Goal: Task Accomplishment & Management: Manage account settings

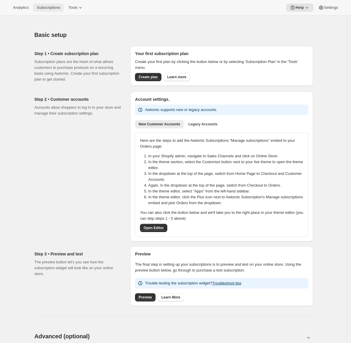
click at [44, 8] on span "Subscriptions" at bounding box center [48, 7] width 23 height 5
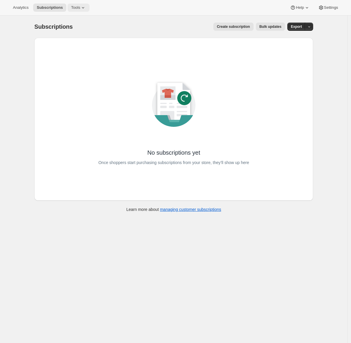
click at [79, 5] on span "Tools" at bounding box center [75, 7] width 9 height 5
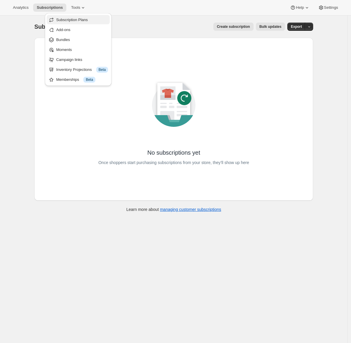
click at [77, 20] on span "Subscription Plans" at bounding box center [72, 20] width 32 height 4
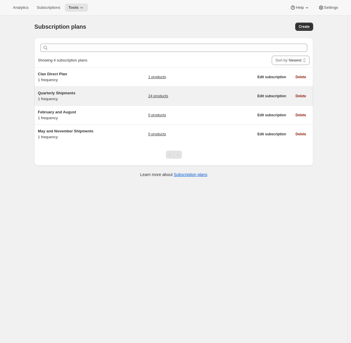
click at [120, 95] on div "Quarterly Shipments 1 frequency 24 products" at bounding box center [146, 96] width 216 height 12
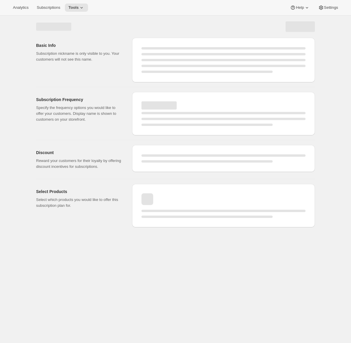
select select "WEEK"
select select "MONTH"
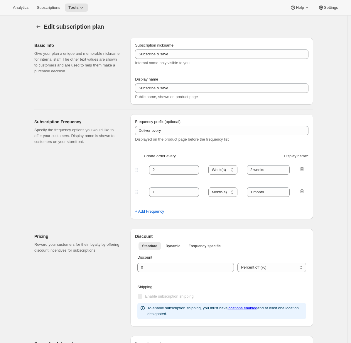
type input "Quarterly Shipments"
type input "Join the Club"
type input "Delivers"
type input "3"
select select "MONTH"
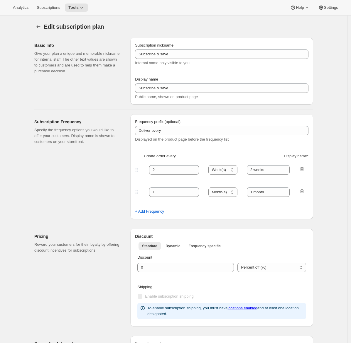
type input "quarterly (Feb, May, Aug, Nov)"
checkbox input "true"
select select "YEARDAY"
select select "2"
select select "5"
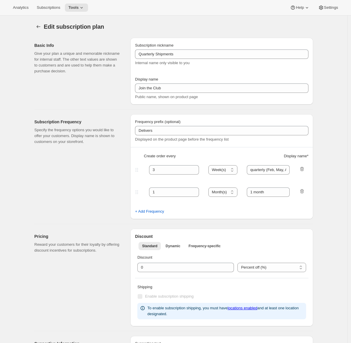
select select "8"
select select "11"
select select "3"
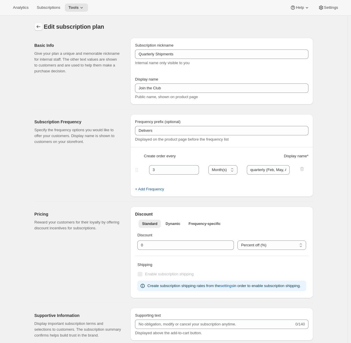
click at [41, 30] on button "Subscription plans" at bounding box center [38, 27] width 8 height 8
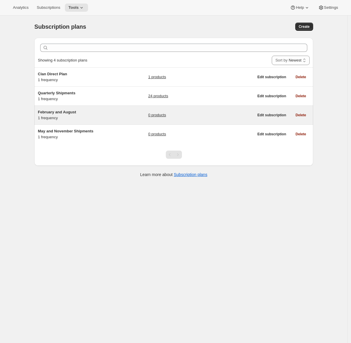
click at [94, 118] on div "February and August 1 frequency" at bounding box center [74, 115] width 73 height 12
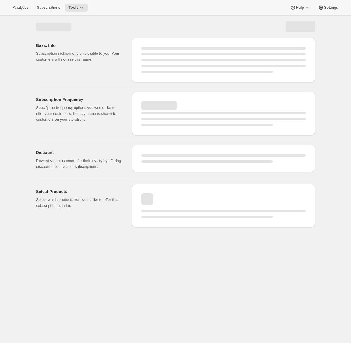
select select "WEEK"
select select "MONTH"
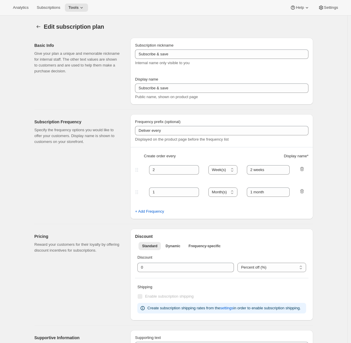
type input "February and August"
type input "Join the Club (February and August)"
type input "Deliver"
type input "6"
select select "MONTH"
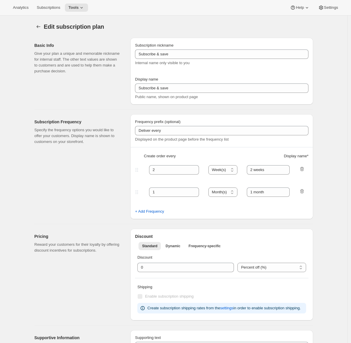
type input "twice yearly (February and August)"
checkbox input "true"
select select "YEARDAY"
select select "2"
select select "8"
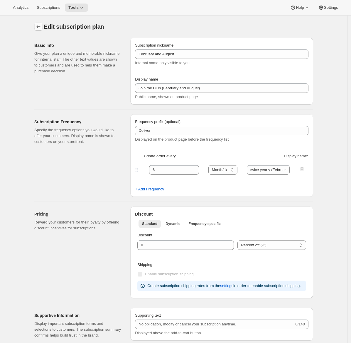
click at [38, 27] on icon "Subscription plans" at bounding box center [38, 27] width 6 height 6
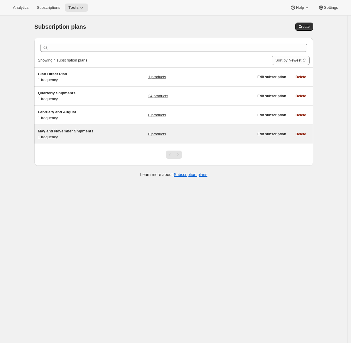
click at [85, 130] on span "May and November Shipments" at bounding box center [65, 131] width 55 height 4
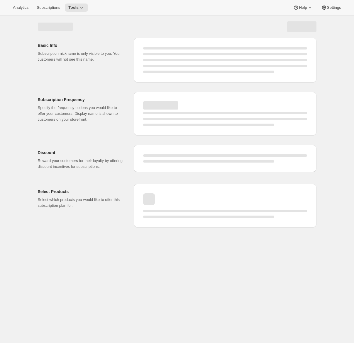
select select "WEEK"
select select "MONTH"
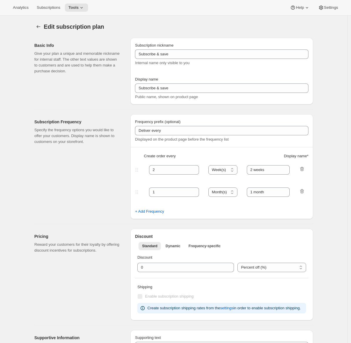
type input "May and November Shipments"
type input "Join the club (May and November)"
type input "Deliver"
type input "6"
select select "MONTH"
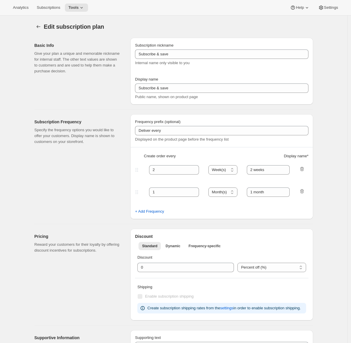
type input "twice yearly (May, November)"
checkbox input "true"
select select "YEARDAY"
select select "5"
select select "11"
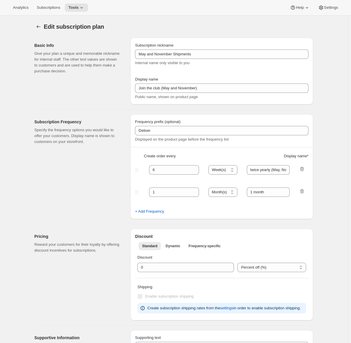
select select "3"
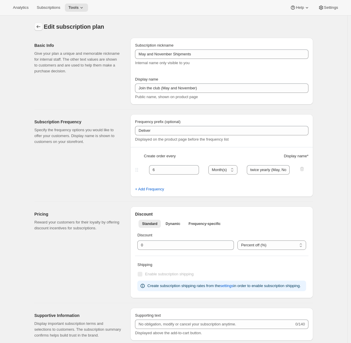
click at [38, 24] on icon "Subscription plans" at bounding box center [38, 27] width 6 height 6
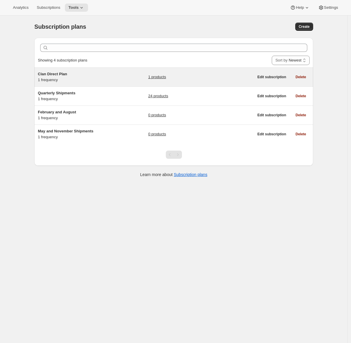
click at [63, 79] on div "Clan Direct Plan 1 frequency" at bounding box center [74, 77] width 73 height 12
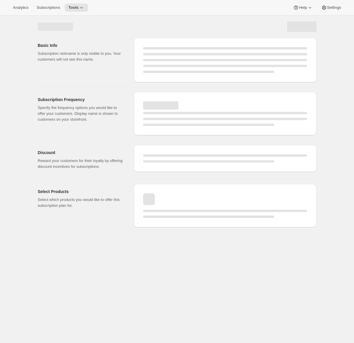
select select "WEEK"
select select "MONTH"
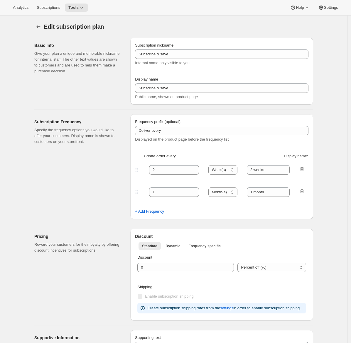
type input "Clan Direct Plan"
type input "Join the Clan"
type input "Billed only"
type input "10"
select select "YEAR"
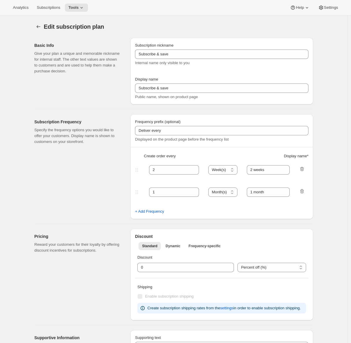
type input "on demand"
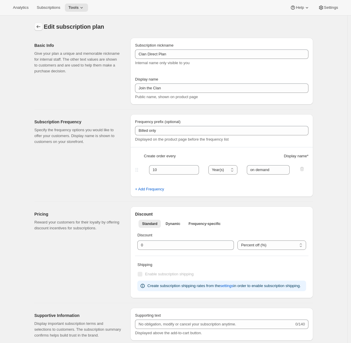
click at [39, 27] on icon "Subscription plans" at bounding box center [39, 26] width 4 height 3
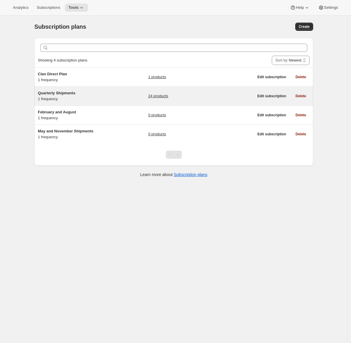
click at [87, 94] on h5 "Quarterly Shipments" at bounding box center [74, 93] width 73 height 6
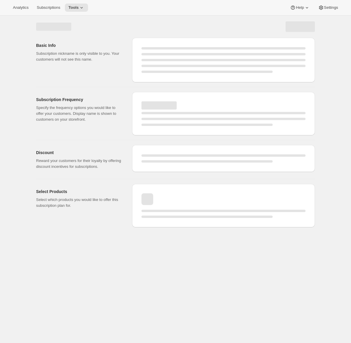
select select "WEEK"
select select "MONTH"
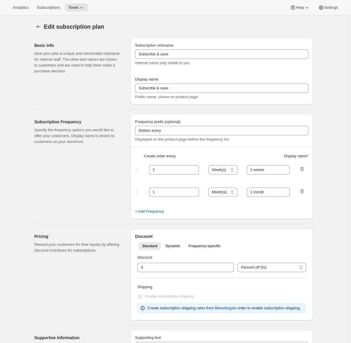
type input "Quarterly Shipments"
type input "Join the Club"
type input "Delivers"
type input "3"
select select "MONTH"
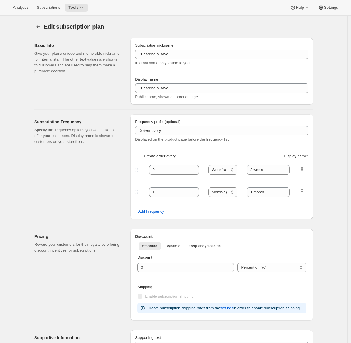
type input "quarterly (Feb, May, Aug, Nov)"
checkbox input "true"
select select "YEARDAY"
select select "2"
select select "5"
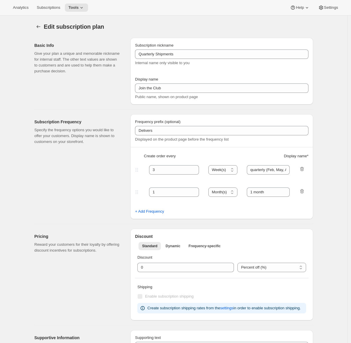
select select "8"
select select "11"
select select "3"
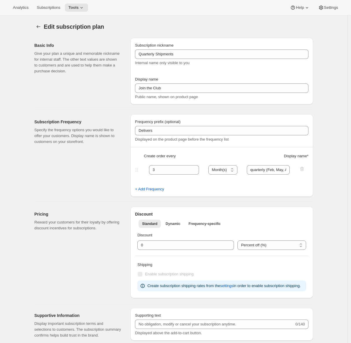
scroll to position [192, 0]
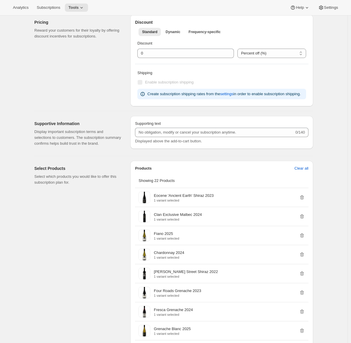
click at [34, 74] on div "Pricing Reward your customers for their loyalty by offering discount incentives…" at bounding box center [171, 58] width 283 height 96
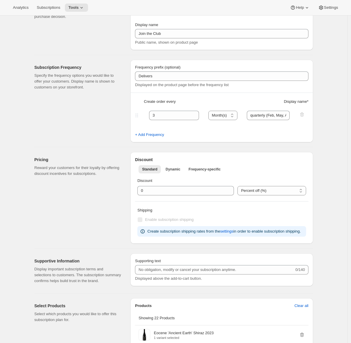
scroll to position [0, 0]
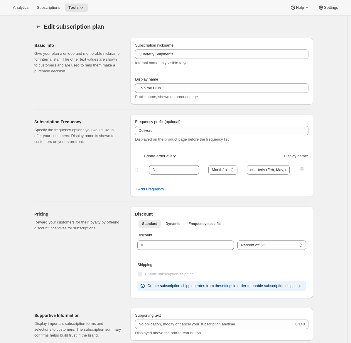
click at [238, 24] on div "Edit subscription plan" at bounding box center [173, 27] width 279 height 8
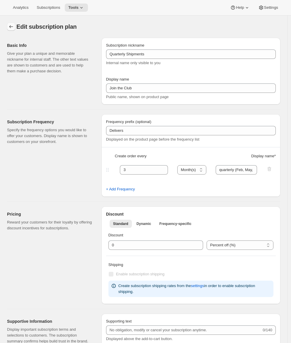
click at [12, 28] on icon "Subscription plans" at bounding box center [11, 27] width 6 height 6
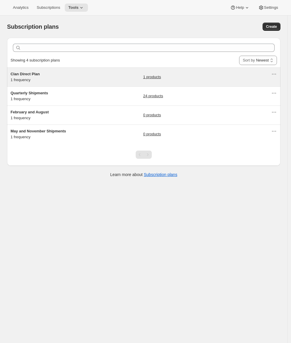
click at [85, 79] on div "Clan Direct Plan 1 frequency 1 products" at bounding box center [141, 77] width 261 height 12
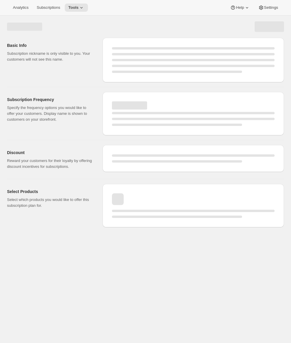
select select "WEEK"
select select "MONTH"
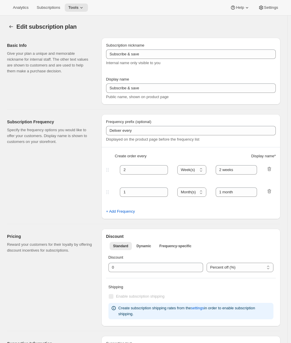
type input "Clan Direct Plan"
type input "Join the Clan"
type input "Billed only"
type input "10"
select select "YEAR"
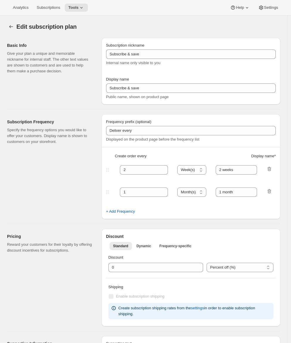
type input "on demand"
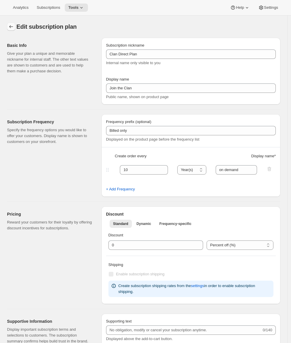
click at [10, 27] on icon "Subscription plans" at bounding box center [11, 26] width 4 height 3
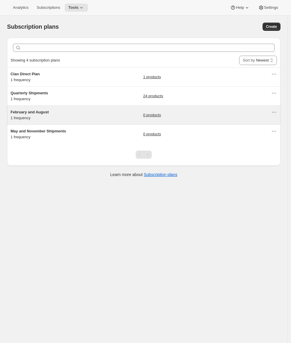
click at [82, 117] on div "February and August 1 frequency" at bounding box center [47, 115] width 73 height 12
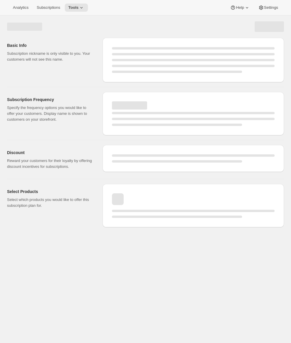
select select "WEEK"
select select "MONTH"
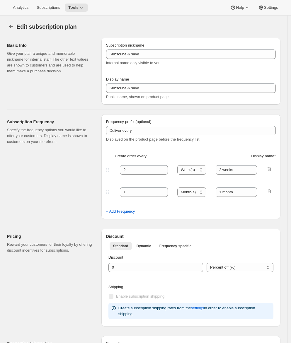
type input "February and August"
type input "Join the Club (February and August)"
type input "Deliver"
type input "6"
select select "MONTH"
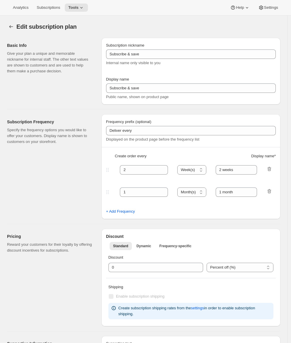
type input "twice yearly (February and August)"
checkbox input "true"
select select "YEARDAY"
select select "2"
select select "8"
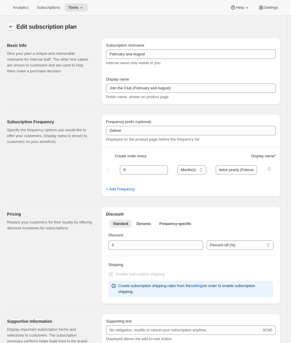
click at [11, 26] on icon "Subscription plans" at bounding box center [11, 27] width 6 height 6
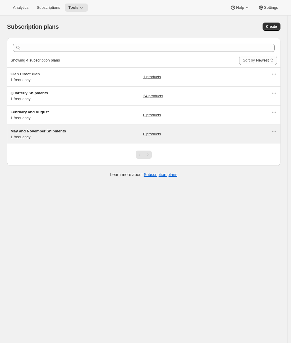
click at [64, 140] on div "May and November Shipments 1 frequency" at bounding box center [47, 134] width 73 height 12
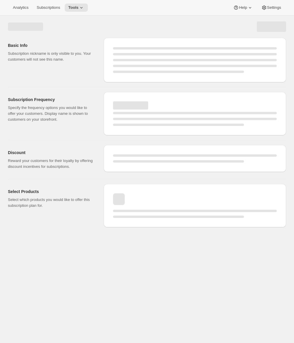
select select "WEEK"
select select "MONTH"
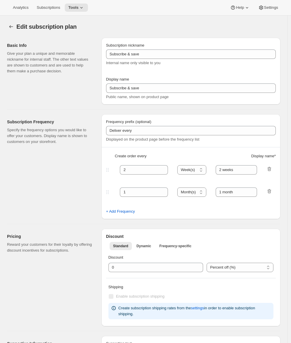
type input "May and November Shipments"
type input "Join the club (May and November)"
type input "Deliver"
type input "6"
select select "MONTH"
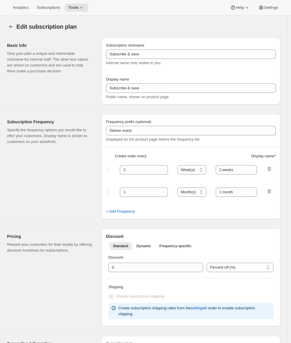
type input "twice yearly (May, November)"
checkbox input "true"
select select "YEARDAY"
select select "5"
select select "11"
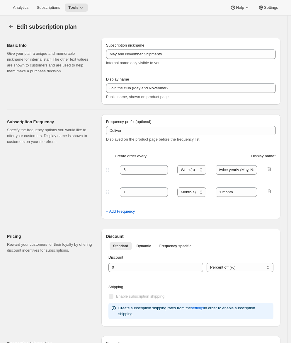
select select "3"
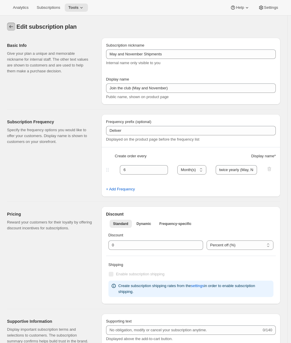
click at [10, 27] on icon "Subscription plans" at bounding box center [11, 27] width 6 height 6
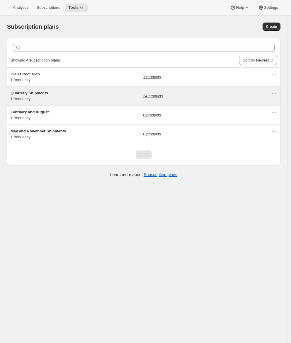
click at [75, 97] on div "Quarterly Shipments 1 frequency" at bounding box center [47, 96] width 73 height 12
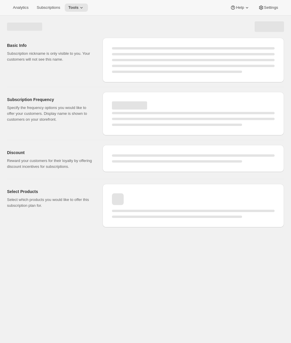
select select "WEEK"
select select "MONTH"
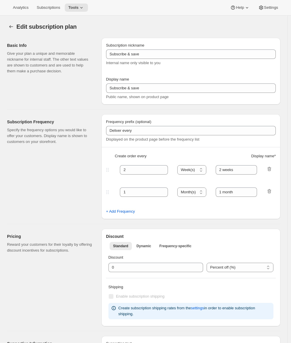
type input "Quarterly Shipments"
type input "Join the Club"
type input "Delivers"
type input "3"
select select "MONTH"
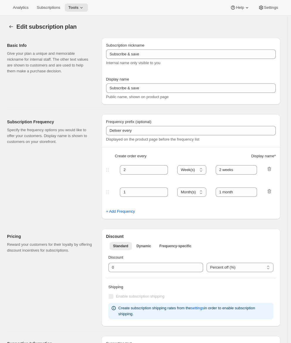
type input "quarterly (Feb, May, Aug, Nov)"
checkbox input "true"
select select "YEARDAY"
select select "2"
select select "5"
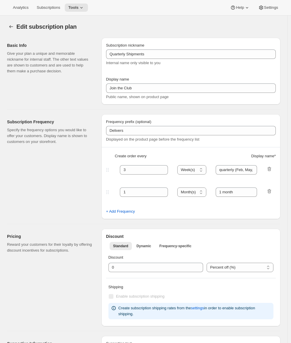
select select "8"
select select "11"
select select "3"
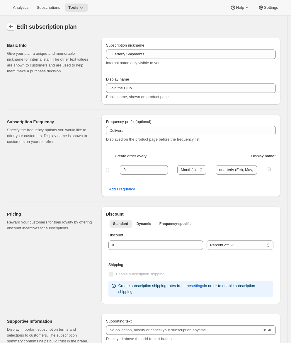
click at [12, 25] on icon "Subscription plans" at bounding box center [11, 27] width 6 height 6
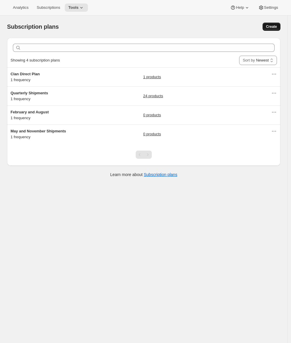
click at [277, 26] on span "Create" at bounding box center [271, 26] width 11 height 5
select select "WEEK"
select select "MONTH"
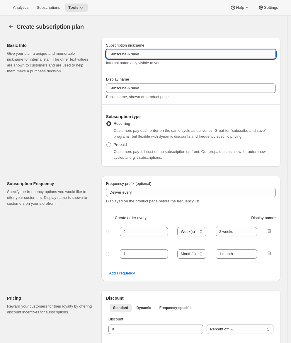
click at [131, 57] on input "Subscribe & save" at bounding box center [191, 54] width 170 height 9
click at [126, 55] on input "Subscribe & save" at bounding box center [191, 54] width 170 height 9
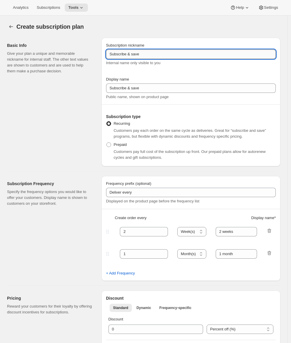
click at [126, 55] on input "Subscribe & save" at bounding box center [191, 54] width 170 height 9
paste input "The Maxwell Clan Wine Club"
type input "The Maxwell Clan Wine Club"
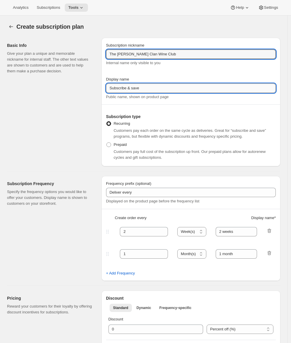
click at [121, 91] on input "Subscribe & save" at bounding box center [191, 88] width 170 height 9
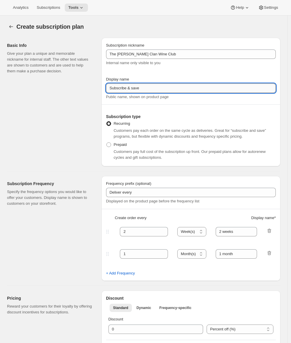
click at [121, 91] on input "Subscribe & save" at bounding box center [191, 88] width 170 height 9
paste input "The Maxwell Clan Wine Club"
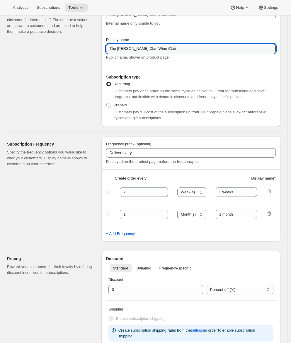
scroll to position [141, 0]
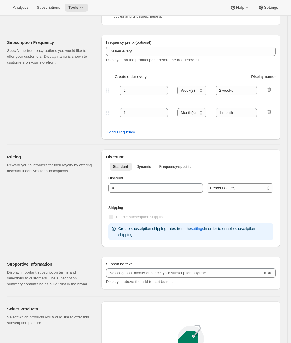
type input "The Maxwell Clan Wine Club"
click at [203, 91] on select "Day(s) Week(s) Month(s) Year(s)" at bounding box center [191, 90] width 29 height 9
select select "MONTH"
click at [180, 86] on select "Day(s) Week(s) Month(s) Year(s)" at bounding box center [191, 90] width 29 height 9
click at [235, 90] on input "2 weeks" at bounding box center [236, 90] width 41 height 9
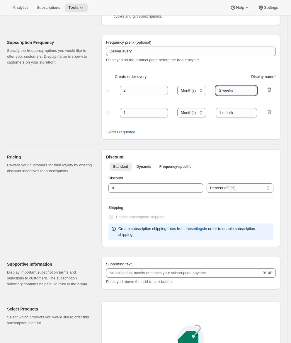
click at [235, 90] on input "2 weeks" at bounding box center [236, 90] width 41 height 9
type input "2 months"
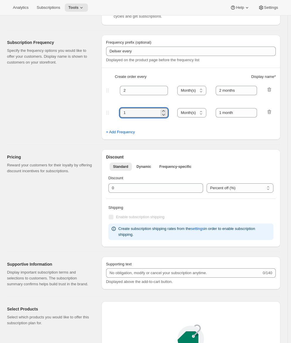
drag, startPoint x: 121, startPoint y: 113, endPoint x: 113, endPoint y: 113, distance: 7.9
click at [113, 113] on div "1 Day(s) Week(s) Month(s) Year(s) Month(s) 1 month" at bounding box center [189, 112] width 168 height 9
type input "3"
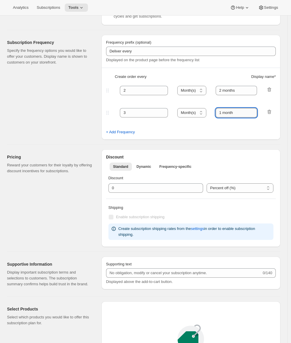
click at [223, 112] on input "1 month" at bounding box center [236, 112] width 41 height 9
click at [222, 112] on input "1 month" at bounding box center [236, 112] width 41 height 9
click at [223, 112] on input "1 month" at bounding box center [236, 112] width 41 height 9
click at [228, 113] on input "3month" at bounding box center [236, 112] width 41 height 9
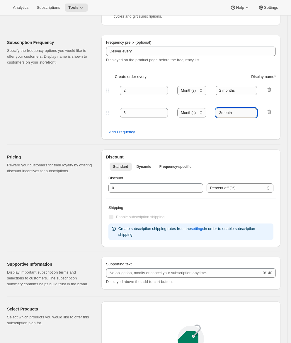
click at [228, 113] on input "3month" at bounding box center [236, 112] width 41 height 9
type input "3 months"
click at [119, 131] on span "+ Add Frequency" at bounding box center [120, 132] width 29 height 6
select select "MONTH"
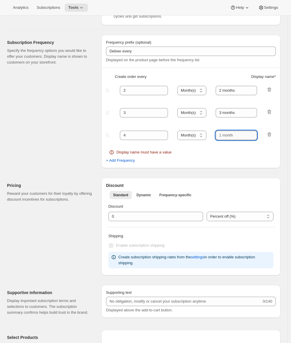
click at [233, 135] on input "text" at bounding box center [236, 135] width 41 height 9
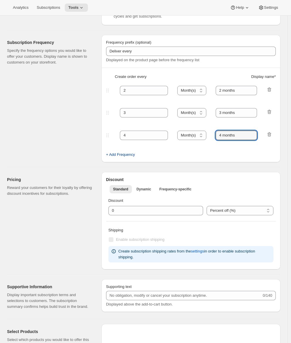
type input "4 months"
click at [130, 155] on span "+ Add Frequency" at bounding box center [120, 155] width 29 height 6
select select "MONTH"
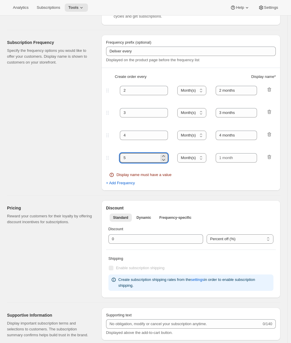
drag, startPoint x: 128, startPoint y: 159, endPoint x: 119, endPoint y: 158, distance: 8.9
click at [119, 158] on div "5 Day(s) Week(s) Month(s) Year(s) Month(s)" at bounding box center [189, 157] width 168 height 9
type input "6"
click at [189, 159] on select "Day(s) Week(s) Month(s) Year(s)" at bounding box center [191, 157] width 29 height 9
click at [180, 153] on select "Day(s) Week(s) Month(s) Year(s)" at bounding box center [191, 157] width 29 height 9
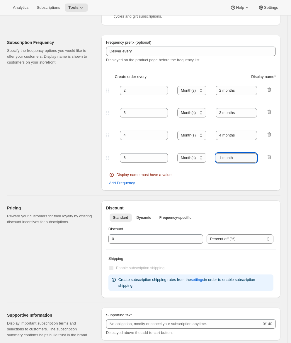
click at [234, 157] on input "text" at bounding box center [236, 157] width 41 height 9
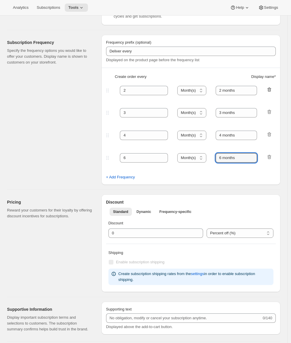
type input "6 months"
click at [272, 88] on icon "button" at bounding box center [270, 89] width 4 height 4
type input "3"
type input "3 months"
type input "4"
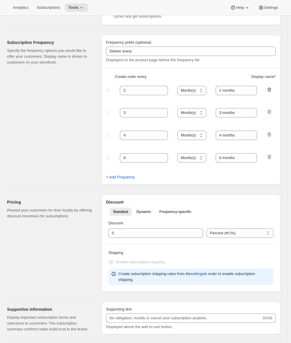
type input "4 months"
type input "6"
type input "6 months"
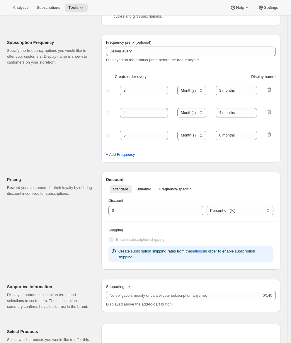
click at [66, 156] on div "Subscription Frequency Specify the frequency options you would like to offer yo…" at bounding box center [52, 99] width 90 height 128
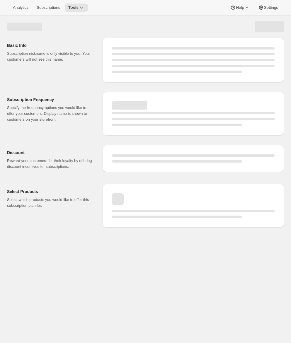
scroll to position [0, 0]
select select "WEEK"
select select "MONTH"
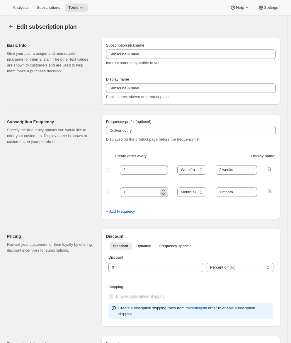
type input "The Maxwell Clan Wine Club"
type input "3"
select select "MONTH"
type input "3 months"
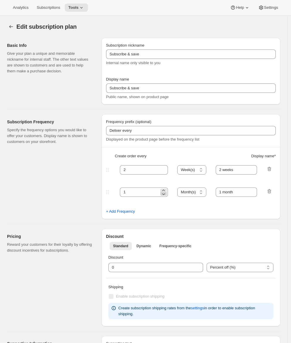
type input "4"
type input "4 months"
select select "MONTH"
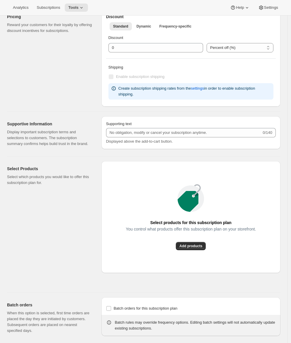
scroll to position [372, 0]
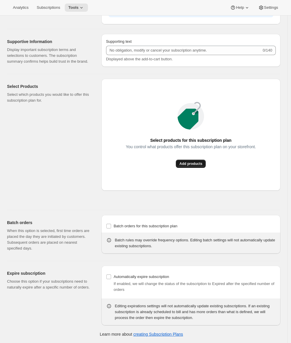
click at [196, 162] on span "Add products" at bounding box center [190, 164] width 23 height 5
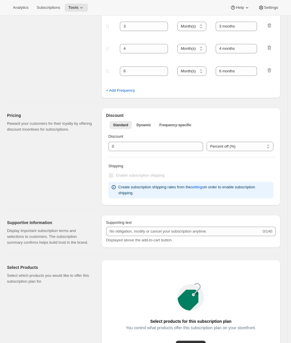
scroll to position [0, 0]
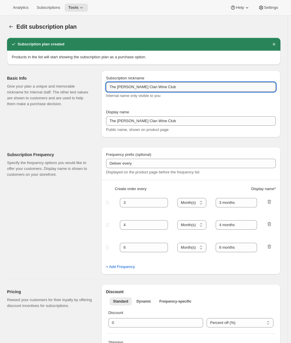
click at [170, 88] on input "The Maxwell Clan Wine Club" at bounding box center [191, 86] width 170 height 9
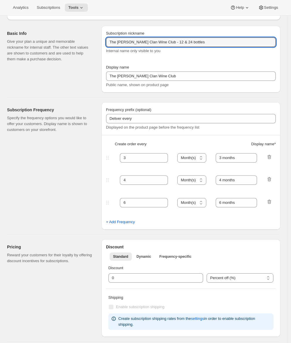
scroll to position [41, 0]
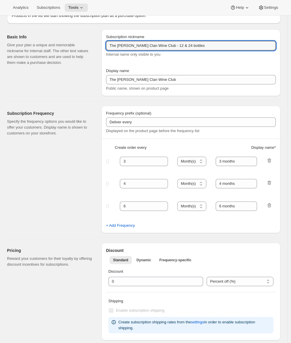
type input "The Maxwell Clan Wine Club - 12 & 24 bottles"
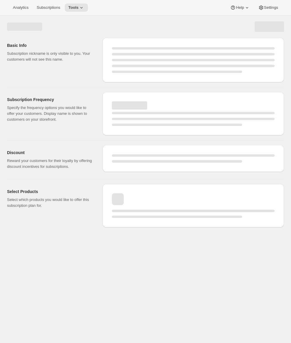
scroll to position [0, 0]
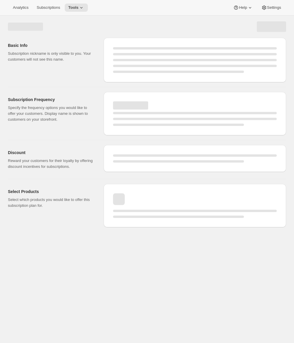
select select "MONTH"
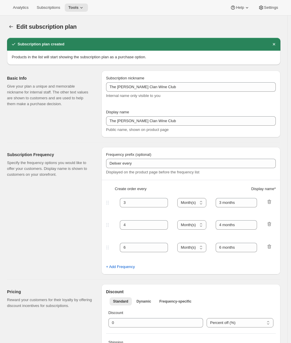
type input "The Maxwell Clan Wine Club - 12 & 24 bottles"
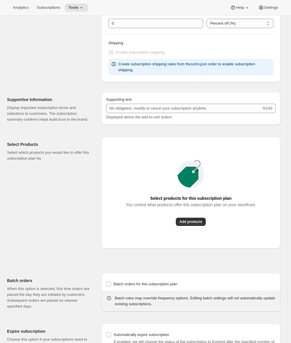
scroll to position [378, 0]
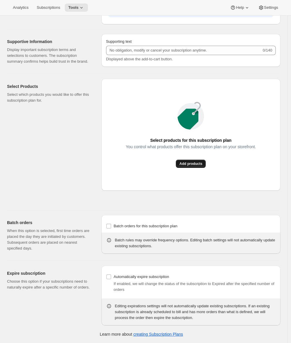
click at [186, 165] on span "Add products" at bounding box center [190, 164] width 23 height 5
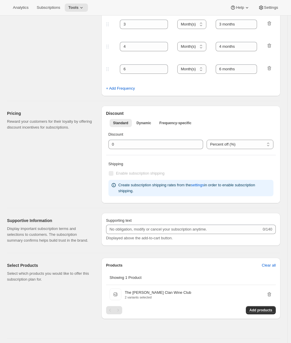
scroll to position [319, 0]
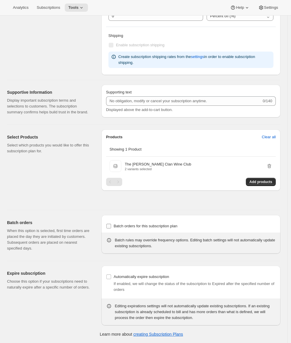
click at [109, 225] on input "Batch orders for this subscription plan" at bounding box center [108, 226] width 5 height 5
checkbox input "true"
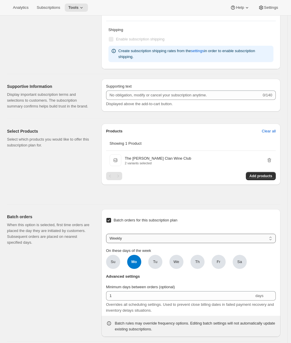
click at [130, 243] on select "Weekly Monthly Yearly" at bounding box center [191, 238] width 170 height 9
select select "YEARDAY"
click at [107, 240] on select "Weekly Monthly Yearly" at bounding box center [191, 238] width 170 height 9
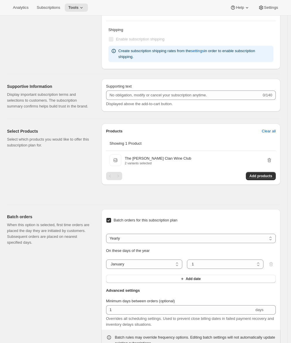
click at [111, 223] on input "Batch orders for this subscription plan" at bounding box center [108, 220] width 5 height 5
checkbox input "false"
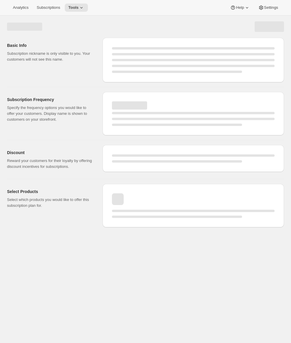
scroll to position [0, 0]
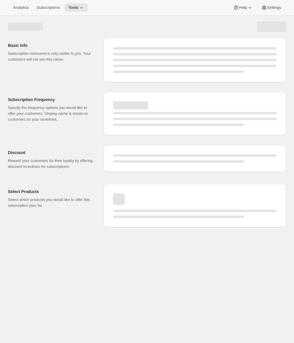
select select "MONTH"
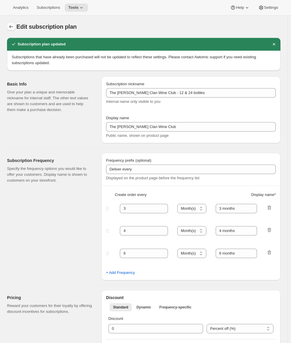
click at [9, 27] on icon "Subscription plans" at bounding box center [11, 26] width 4 height 3
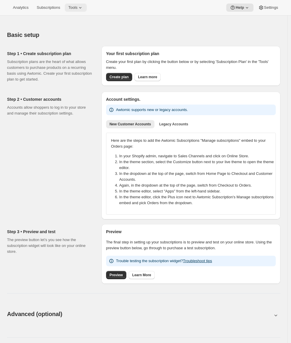
click at [77, 8] on span "Tools" at bounding box center [72, 7] width 9 height 5
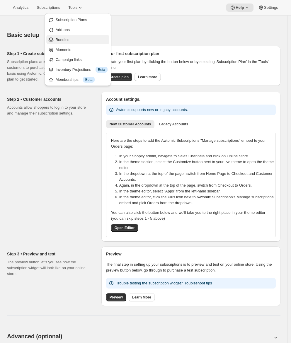
click at [67, 40] on span "Bundles" at bounding box center [63, 40] width 14 height 4
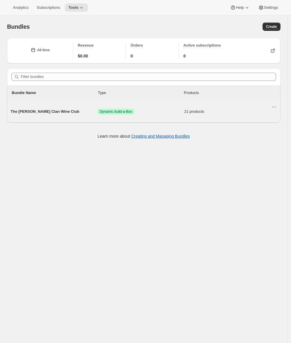
click at [46, 113] on span "The [PERSON_NAME] Clan Wine Club" at bounding box center [54, 112] width 87 height 6
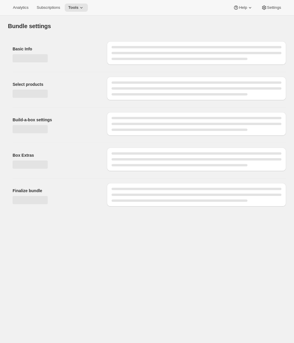
type input "The [PERSON_NAME] Clan Wine Club"
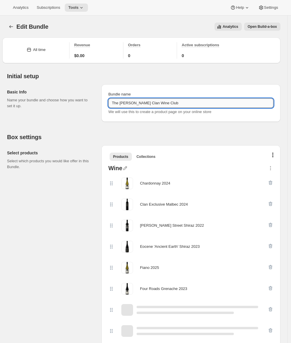
drag, startPoint x: 167, startPoint y: 104, endPoint x: 109, endPoint y: 101, distance: 58.2
click at [109, 101] on input "The [PERSON_NAME] Clan Wine Club" at bounding box center [191, 103] width 165 height 9
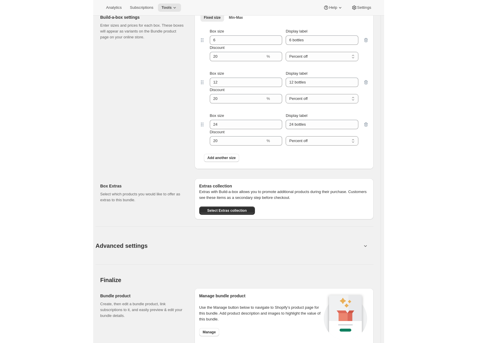
scroll to position [826, 0]
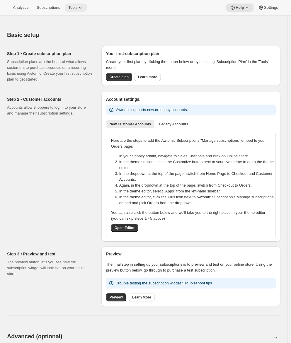
click at [81, 9] on button "Tools" at bounding box center [76, 8] width 22 height 8
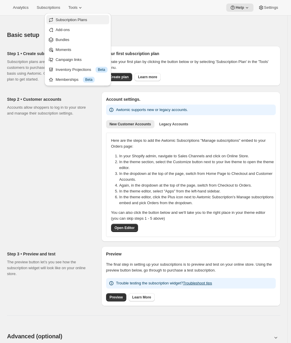
click at [78, 21] on span "Subscription Plans" at bounding box center [72, 20] width 32 height 4
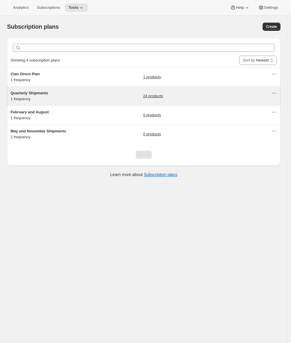
click at [82, 97] on div "Quarterly Shipments 1 frequency" at bounding box center [47, 96] width 73 height 12
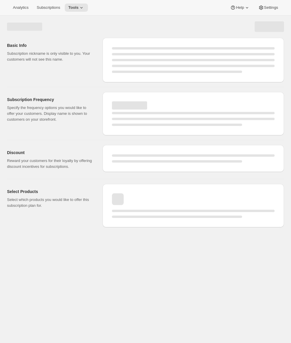
select select "WEEK"
select select "MONTH"
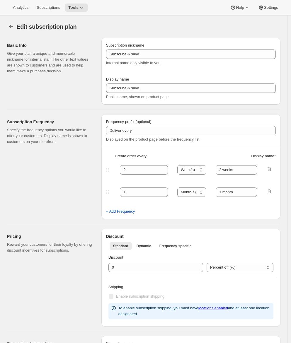
type input "Quarterly Shipments"
type input "Join the Club"
type input "Delivers"
type input "3"
select select "MONTH"
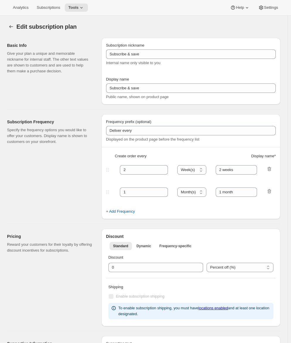
type input "quarterly (Feb, May, Aug, Nov)"
checkbox input "true"
select select "YEARDAY"
select select "2"
select select "5"
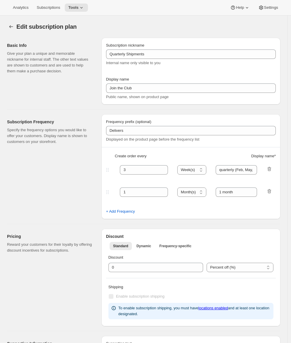
select select "8"
select select "11"
select select "3"
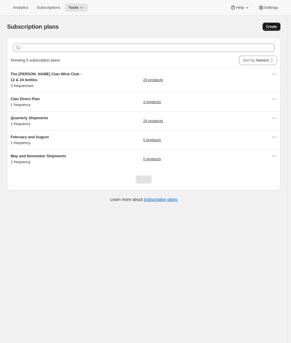
click at [272, 26] on span "Create" at bounding box center [271, 26] width 11 height 5
select select "WEEK"
select select "MONTH"
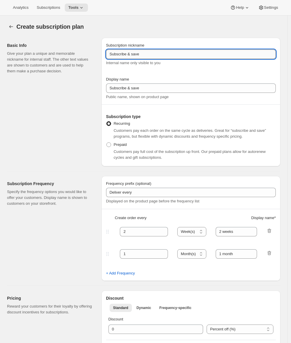
click at [138, 55] on input "Subscribe & save" at bounding box center [191, 54] width 170 height 9
paste input "The [PERSON_NAME] Clan Wine Club"
click at [168, 58] on input "The [PERSON_NAME] Clan Wine Club" at bounding box center [191, 54] width 170 height 9
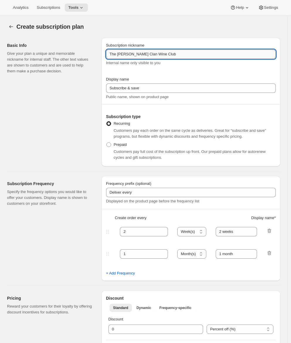
click at [167, 55] on input "The [PERSON_NAME] Clan Wine Club" at bounding box center [191, 54] width 170 height 9
type input "The Maxwell Clan Wine Club - 6 bottles"
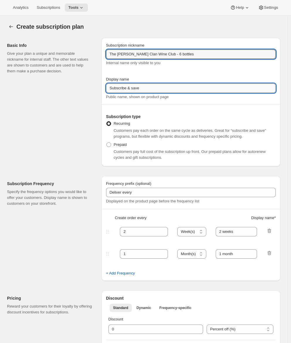
click at [141, 89] on input "Subscribe & save" at bounding box center [191, 88] width 170 height 9
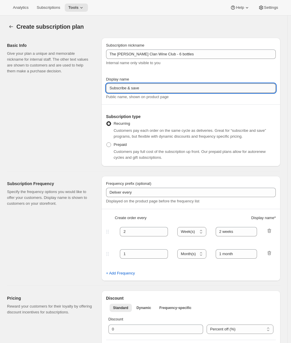
click at [141, 89] on input "Subscribe & save" at bounding box center [191, 88] width 170 height 9
paste input "The [PERSON_NAME] Clan Wine Club"
type input "The [PERSON_NAME] Clan Wine Club"
click at [73, 110] on div "Basic Info Give your plan a unique and memorable nickname for internal staff. T…" at bounding box center [52, 102] width 90 height 129
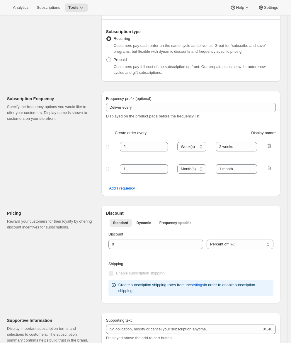
scroll to position [115, 0]
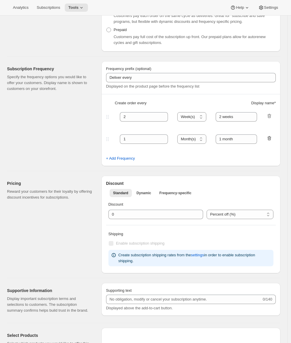
click at [272, 140] on icon "button" at bounding box center [270, 138] width 4 height 4
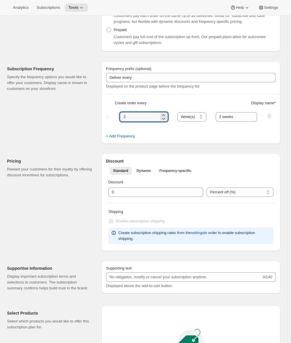
drag, startPoint x: 129, startPoint y: 117, endPoint x: 109, endPoint y: 116, distance: 20.8
click at [115, 117] on div "2 Day(s) Week(s) Month(s) Year(s) Week(s) 2 weeks" at bounding box center [189, 116] width 168 height 9
drag, startPoint x: 142, startPoint y: 116, endPoint x: 105, endPoint y: 116, distance: 36.7
click at [109, 116] on div "6 Day(s) Week(s) Month(s) Year(s) Week(s) 2 weeks" at bounding box center [189, 116] width 168 height 9
type input "3"
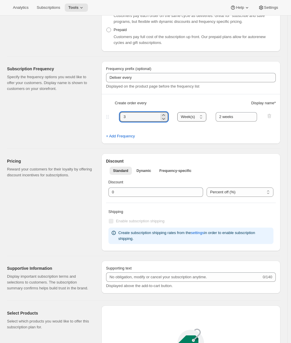
click at [194, 116] on select "Day(s) Week(s) Month(s) Year(s)" at bounding box center [191, 116] width 29 height 9
select select "MONTH"
click at [180, 112] on select "Day(s) Week(s) Month(s) Year(s)" at bounding box center [191, 116] width 29 height 9
click at [229, 118] on input "2 weeks" at bounding box center [236, 116] width 41 height 9
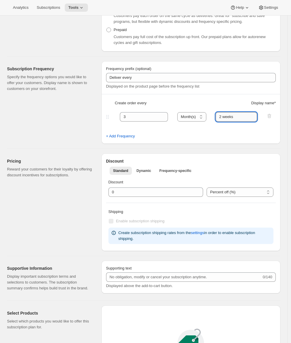
click at [229, 118] on input "2 weeks" at bounding box center [236, 116] width 41 height 9
type input "3 months"
click at [82, 156] on div "Pricing Reward your customers for their loyalty by offering discount incentives…" at bounding box center [52, 203] width 90 height 98
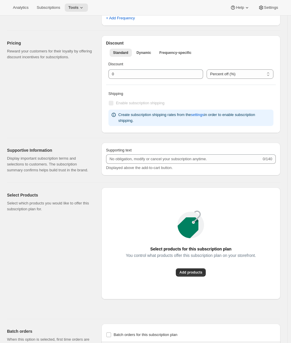
scroll to position [253, 0]
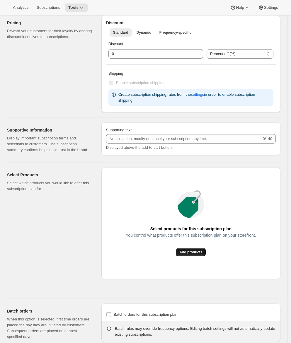
click at [190, 255] on span "Add products" at bounding box center [190, 252] width 23 height 5
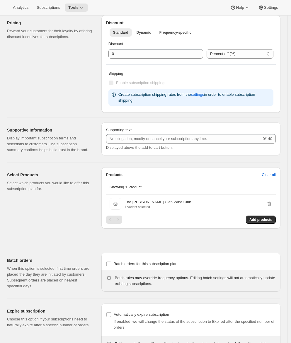
click at [43, 261] on div "Batch orders When this option is selected, first time orders are placed the day…" at bounding box center [52, 273] width 90 height 41
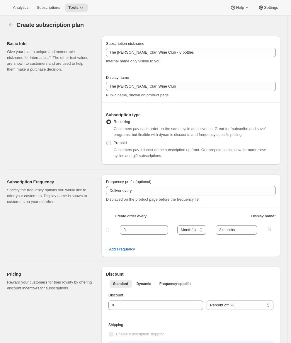
scroll to position [0, 0]
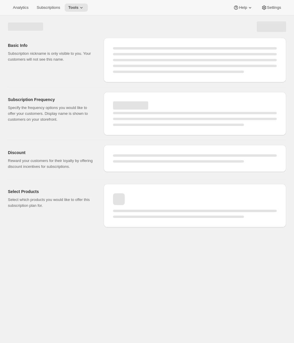
select select "WEEK"
select select "MONTH"
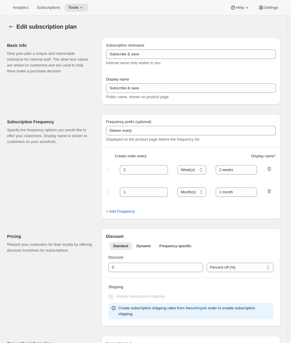
type input "The Maxwell Clan Wine Club - 6 bottles"
type input "The [PERSON_NAME] Clan Wine Club"
type input "3"
select select "MONTH"
type input "3 months"
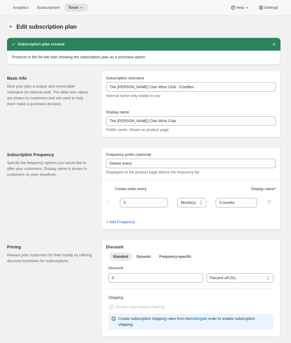
click at [13, 26] on icon "Subscription plans" at bounding box center [11, 27] width 6 height 6
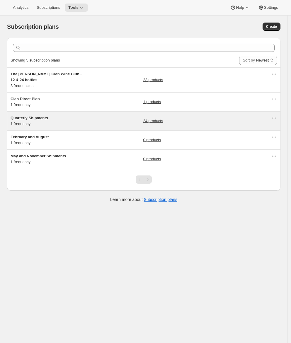
click at [68, 124] on div "Quarterly Shipments 1 frequency" at bounding box center [47, 121] width 73 height 12
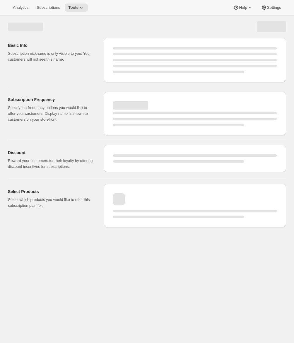
select select "WEEK"
select select "MONTH"
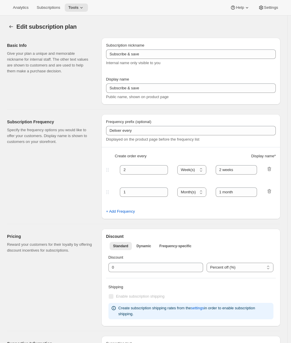
type input "Quarterly Shipments"
type input "Join the Club"
type input "Delivers"
type input "3"
select select "MONTH"
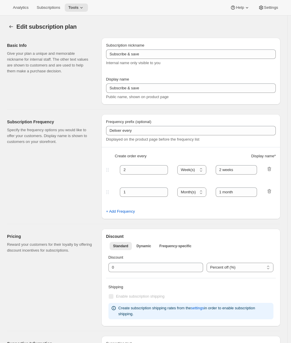
type input "quarterly (Feb, May, Aug, Nov)"
checkbox input "true"
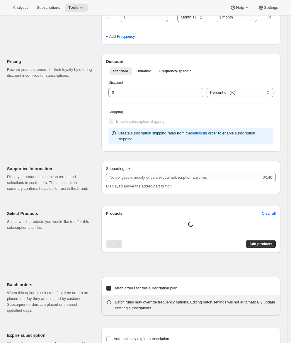
select select "YEARDAY"
select select "2"
select select "5"
select select "8"
select select "11"
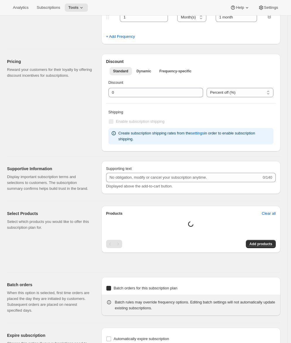
select select "3"
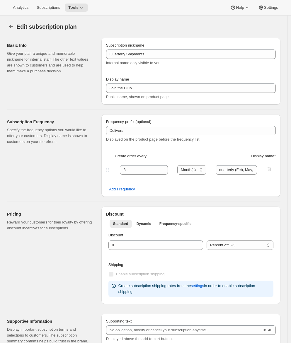
scroll to position [4, 0]
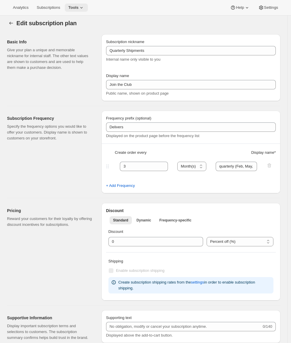
click at [76, 8] on span "Tools" at bounding box center [73, 7] width 10 height 5
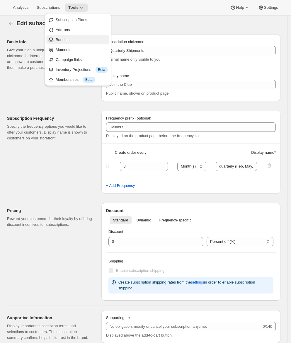
click at [67, 40] on span "Bundles" at bounding box center [63, 40] width 14 height 4
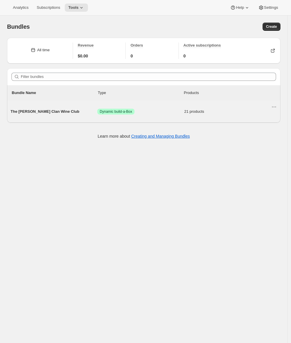
click at [42, 109] on span "The [PERSON_NAME] Clan Wine Club" at bounding box center [54, 112] width 87 height 6
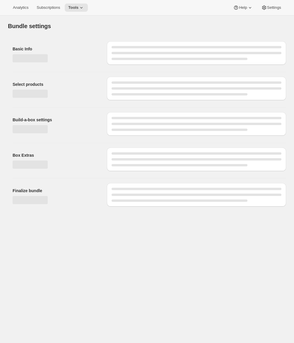
type input "The [PERSON_NAME] Clan Wine Club"
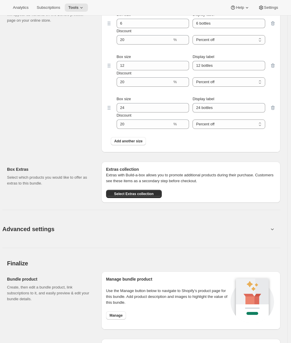
scroll to position [881, 0]
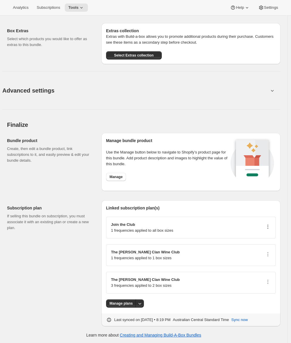
click at [269, 226] on icon "button" at bounding box center [268, 227] width 6 height 6
click at [257, 255] on span "Disconnect" at bounding box center [249, 257] width 19 height 4
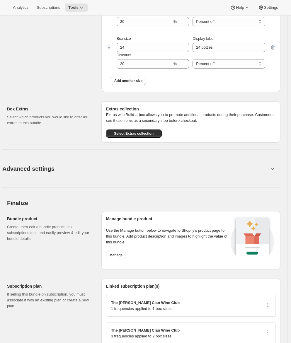
scroll to position [854, 0]
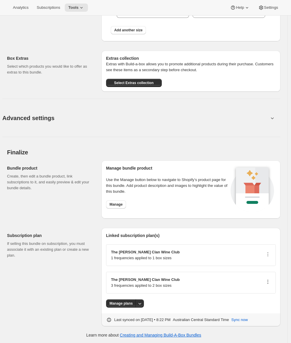
click at [271, 282] on icon "button" at bounding box center [268, 282] width 6 height 6
click at [269, 293] on span "Specify plans by box size" at bounding box center [261, 292] width 43 height 4
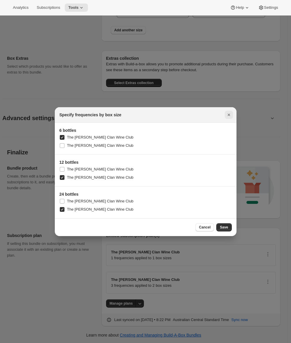
click at [229, 113] on icon "Close" at bounding box center [229, 115] width 6 height 6
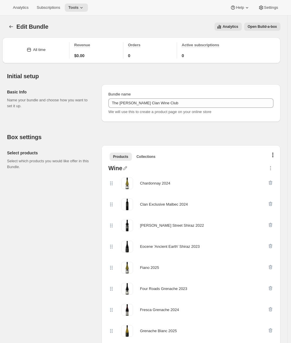
click at [49, 12] on div "Analytics Subscriptions Tools Help Settings" at bounding box center [145, 8] width 291 height 16
click at [50, 8] on span "Subscriptions" at bounding box center [48, 7] width 23 height 5
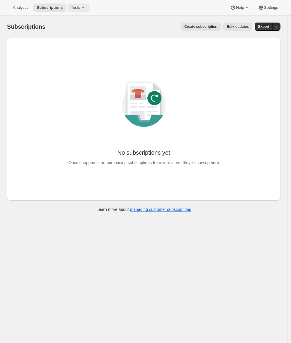
click at [73, 9] on span "Tools" at bounding box center [75, 7] width 9 height 5
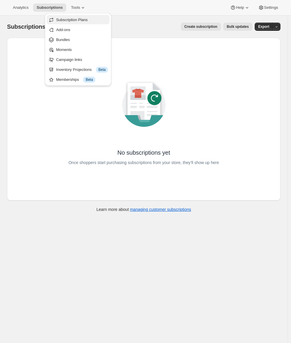
click at [84, 21] on span "Subscription Plans" at bounding box center [72, 20] width 32 height 4
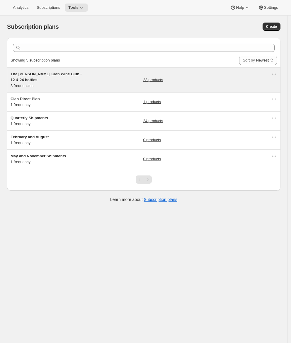
click at [76, 80] on h5 "The Maxwell Clan Wine Club - 12 & 24 bottles" at bounding box center [47, 77] width 73 height 12
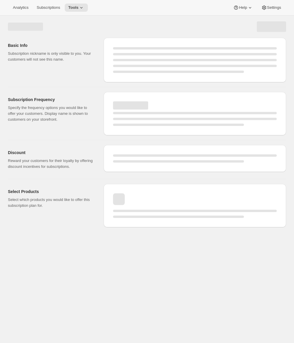
select select "WEEK"
select select "MONTH"
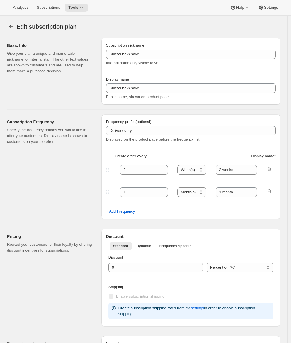
type input "The Maxwell Clan Wine Club - 12 & 24 bottles"
type input "The [PERSON_NAME] Clan Wine Club"
type input "3"
select select "MONTH"
type input "3 months"
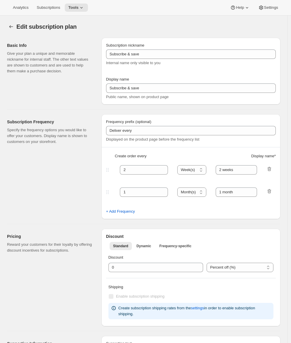
type input "4"
type input "4 months"
select select "MONTH"
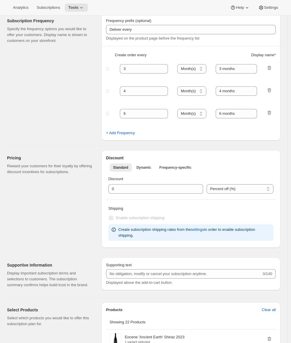
scroll to position [41, 0]
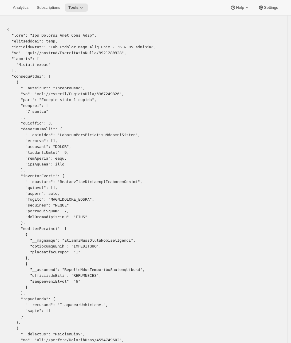
scroll to position [19, 0]
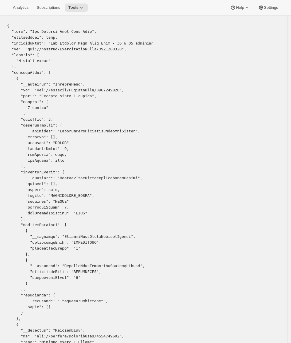
copy pre "2887942311"
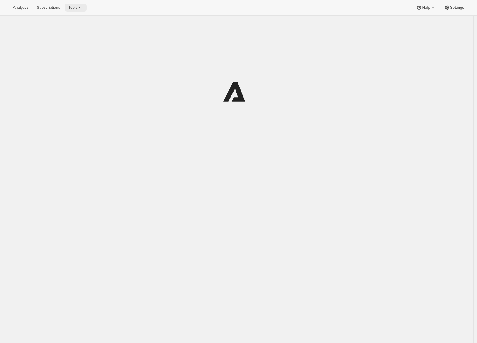
click at [83, 8] on icon at bounding box center [80, 8] width 6 height 6
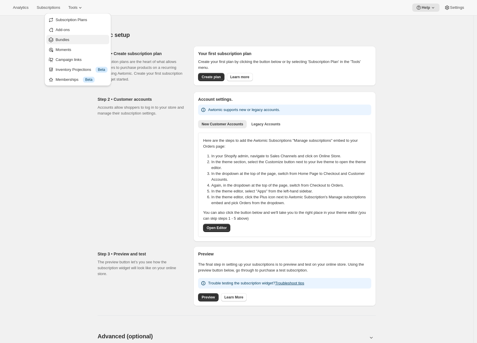
click at [73, 38] on span "Bundles" at bounding box center [82, 40] width 52 height 6
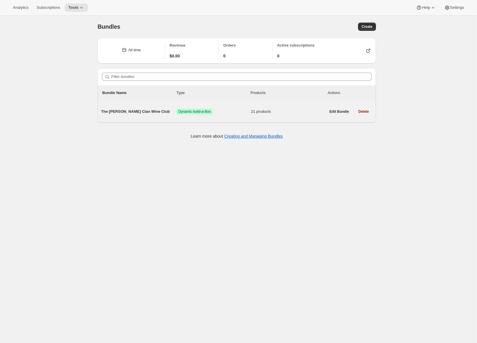
click at [158, 113] on span "The [PERSON_NAME] Clan Wine Club" at bounding box center [138, 112] width 75 height 6
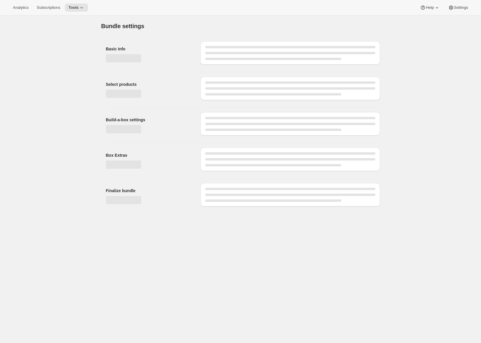
type input "The [PERSON_NAME] Clan Wine Club"
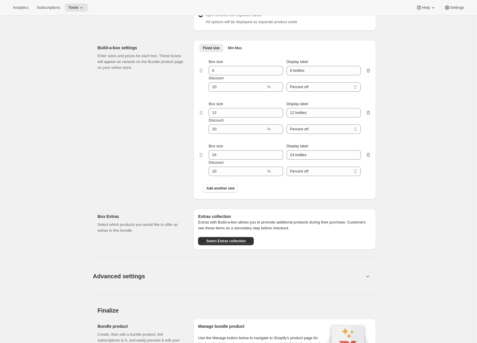
scroll to position [854, 0]
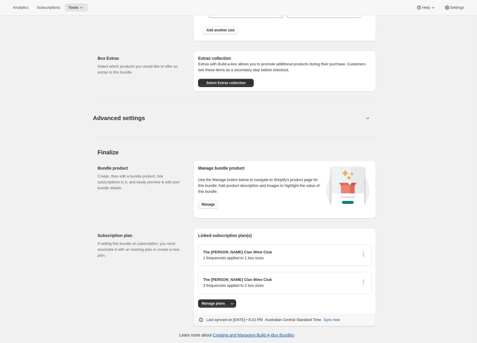
click at [207, 204] on span "Manage" at bounding box center [208, 204] width 13 height 5
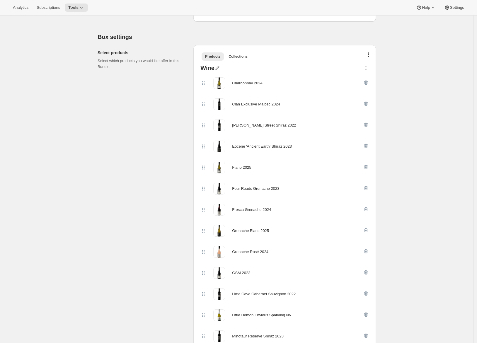
scroll to position [0, 0]
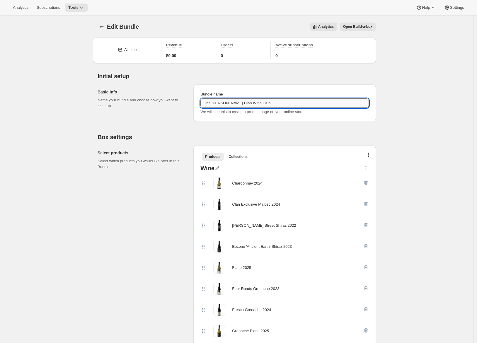
click at [234, 104] on input "The [PERSON_NAME] Clan Wine Club" at bounding box center [285, 103] width 169 height 9
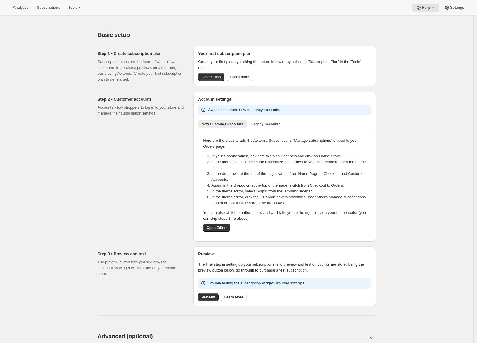
click at [98, 126] on div "Step 2 • Customer accounts Accounts allow shoppers to log in to your store and …" at bounding box center [234, 164] width 283 height 155
click at [82, 8] on icon at bounding box center [80, 7] width 2 height 1
click at [77, 39] on span "Bundles" at bounding box center [82, 40] width 52 height 6
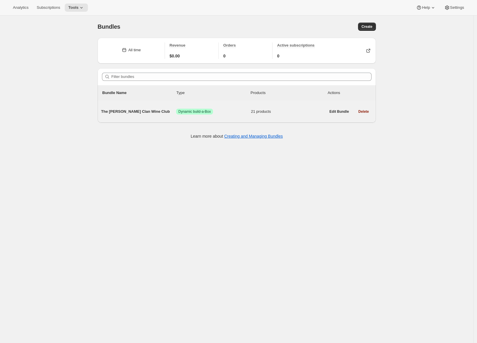
click at [134, 109] on span "The [PERSON_NAME] Clan Wine Club" at bounding box center [138, 112] width 75 height 6
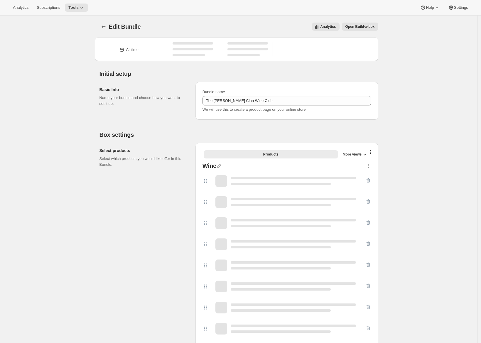
type input "The [PERSON_NAME] Clan Wine Club"
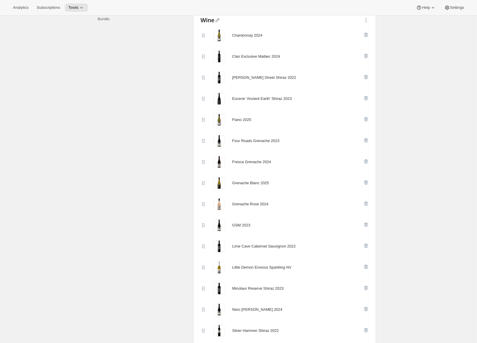
scroll to position [118, 0]
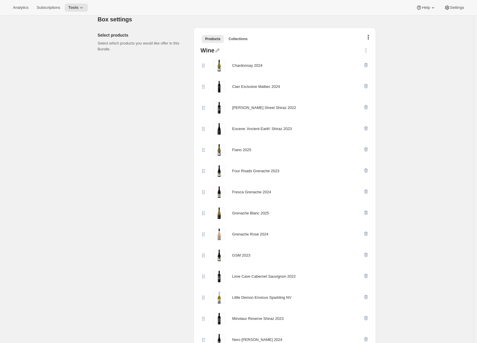
click at [115, 95] on div "Select products Select which products you would like offer in this Bundle." at bounding box center [143, 288] width 91 height 520
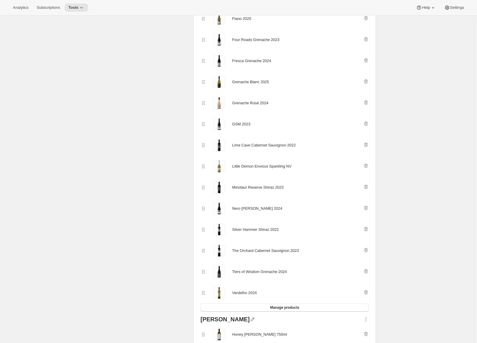
scroll to position [336, 0]
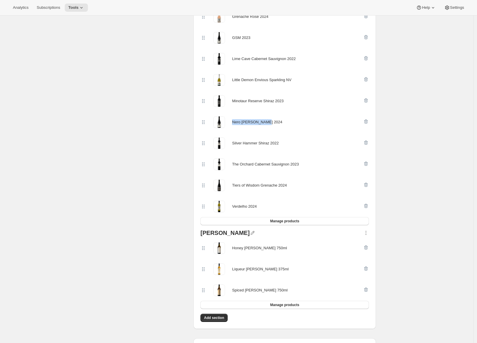
drag, startPoint x: 234, startPoint y: 123, endPoint x: 269, endPoint y: 123, distance: 35.5
click at [269, 123] on div "Nero d'Avola 2024" at bounding box center [282, 122] width 163 height 12
click at [162, 113] on div "Select products Select which products you would like offer in this Bundle." at bounding box center [143, 70] width 91 height 520
click at [368, 122] on icon "button" at bounding box center [366, 122] width 6 height 6
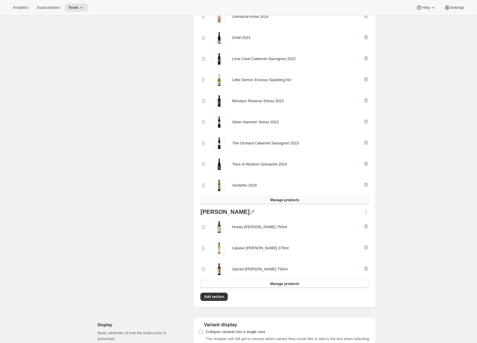
click at [280, 202] on span "Manage products" at bounding box center [284, 200] width 29 height 5
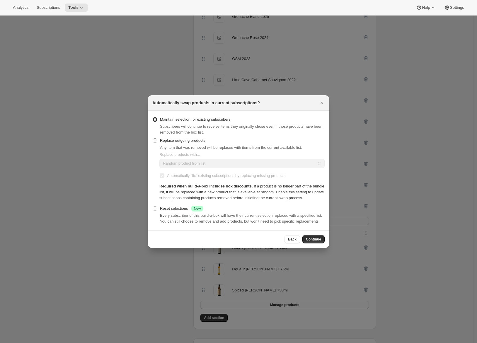
click at [178, 138] on label "Replace outgoing products" at bounding box center [178, 141] width 53 height 8
click at [153, 138] on input "Replace outgoing products" at bounding box center [153, 138] width 0 height 0
radio input "true"
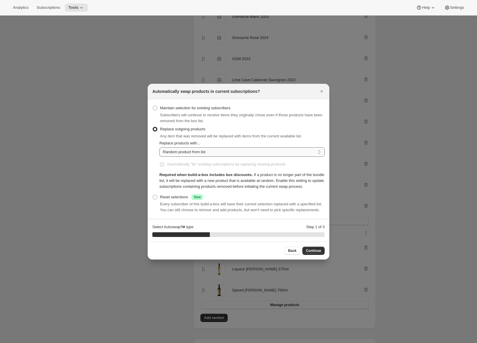
click at [176, 148] on select "Random product from list Matching product type Select specific replacements" at bounding box center [242, 152] width 165 height 9
select select "selection"
click at [160, 148] on select "Random product from list Matching product type Select specific replacements" at bounding box center [242, 152] width 165 height 9
click at [319, 253] on span "Continue" at bounding box center [313, 251] width 15 height 5
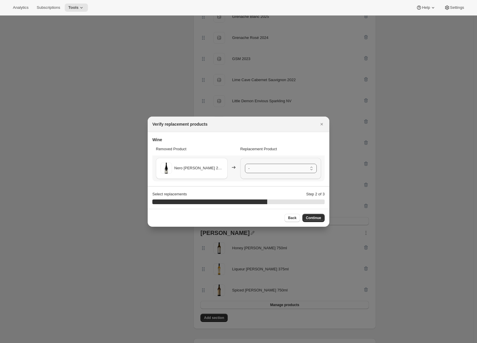
click at [255, 171] on select "- Nero d'Avola 2023 - Default Title Chardonnay 2024 - Default Title Clan Exclus…" at bounding box center [281, 168] width 72 height 9
click at [255, 170] on span ":r2c:" at bounding box center [253, 166] width 7 height 7
drag, startPoint x: 323, startPoint y: 125, endPoint x: 296, endPoint y: 125, distance: 27.3
click at [296, 125] on div "Verify replacement products" at bounding box center [238, 124] width 172 height 6
click at [291, 218] on span "Back" at bounding box center [292, 218] width 9 height 5
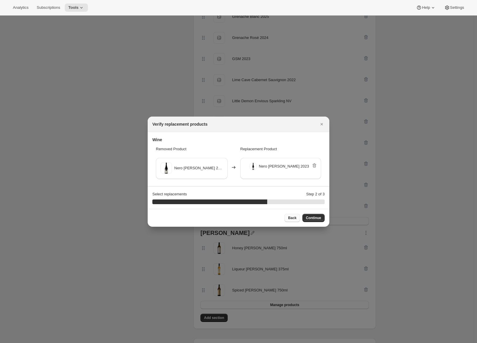
select select "selection"
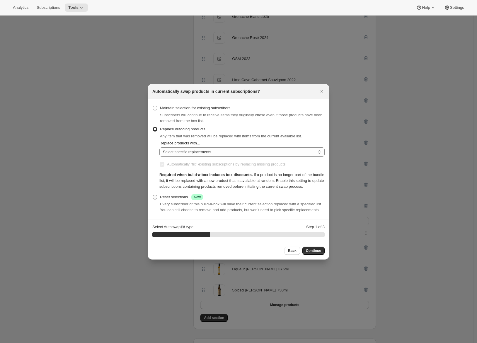
click at [168, 196] on div "Reset selections Success New" at bounding box center [181, 197] width 43 height 6
click at [153, 195] on input "Reset selections Success New" at bounding box center [153, 195] width 0 height 0
radio input "true"
click at [315, 253] on span "Continue" at bounding box center [313, 251] width 15 height 5
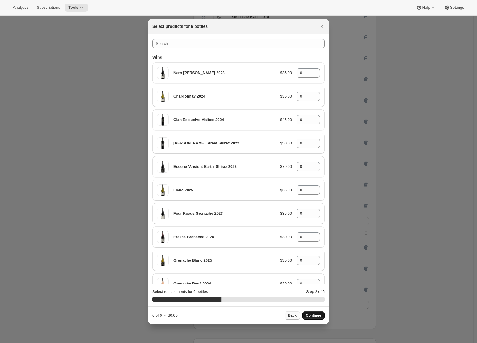
click at [292, 314] on span "Back" at bounding box center [292, 316] width 9 height 5
select select "selection"
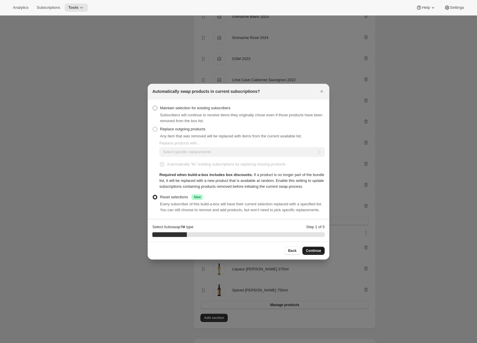
click at [174, 106] on span "Maintain selection for existing subscribers" at bounding box center [195, 108] width 71 height 4
click at [153, 106] on input "Maintain selection for existing subscribers" at bounding box center [153, 106] width 0 height 0
radio input "true"
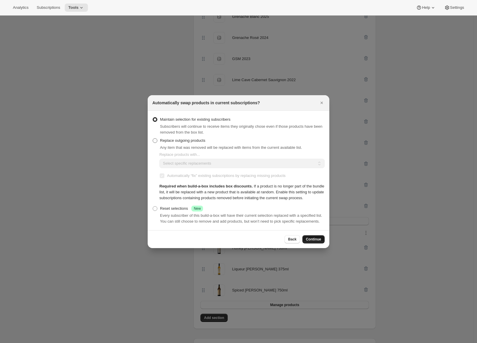
click at [171, 138] on span "Replace outgoing products" at bounding box center [182, 140] width 45 height 4
click at [153, 138] on input "Replace outgoing products" at bounding box center [153, 138] width 0 height 0
radio input "true"
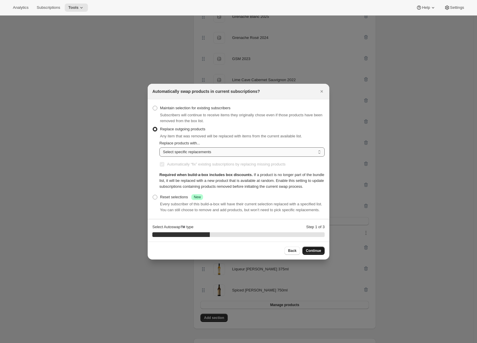
click at [184, 148] on select "Random product from list Matching product type Select specific replacements" at bounding box center [242, 152] width 165 height 9
click at [187, 148] on select "Random product from list Matching product type Select specific replacements" at bounding box center [242, 152] width 165 height 9
click at [160, 148] on select "Random product from list Matching product type Select specific replacements" at bounding box center [242, 152] width 165 height 9
click at [186, 148] on select "Random product from list Matching product type Select specific replacements" at bounding box center [242, 152] width 165 height 9
click at [160, 148] on select "Random product from list Matching product type Select specific replacements" at bounding box center [242, 152] width 165 height 9
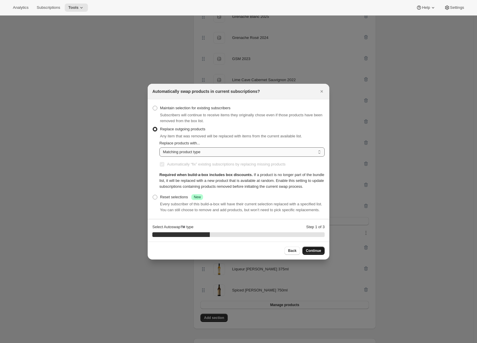
click at [184, 148] on select "Random product from list Matching product type Select specific replacements" at bounding box center [242, 152] width 165 height 9
select select "selection"
click at [160, 148] on select "Random product from list Matching product type Select specific replacements" at bounding box center [242, 152] width 165 height 9
click at [318, 260] on div "Back Continue" at bounding box center [239, 251] width 182 height 18
click at [317, 255] on button "Continue" at bounding box center [314, 251] width 22 height 8
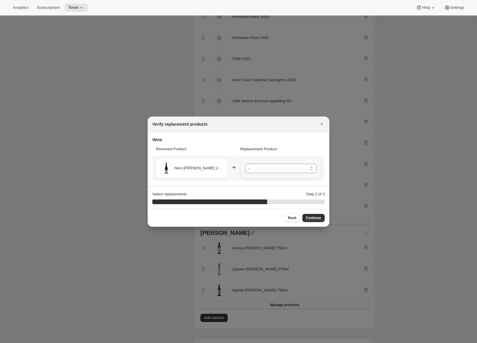
drag, startPoint x: 322, startPoint y: 124, endPoint x: 283, endPoint y: 187, distance: 73.3
click at [287, 184] on div "Verify replacement products Wine Removed Product Replacement Product Nero d'Avo…" at bounding box center [239, 172] width 182 height 110
click at [287, 218] on button "Back" at bounding box center [293, 218] width 16 height 8
select select "selection"
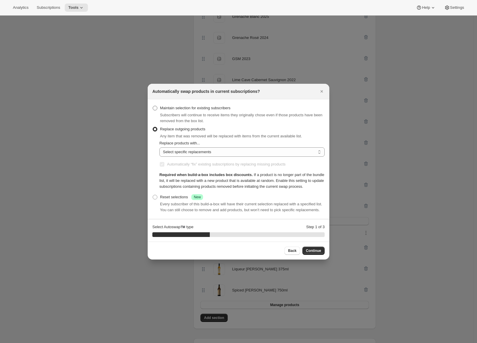
click at [179, 106] on span "Maintain selection for existing subscribers" at bounding box center [195, 108] width 71 height 4
click at [153, 106] on input "Maintain selection for existing subscribers" at bounding box center [153, 106] width 0 height 0
radio input "true"
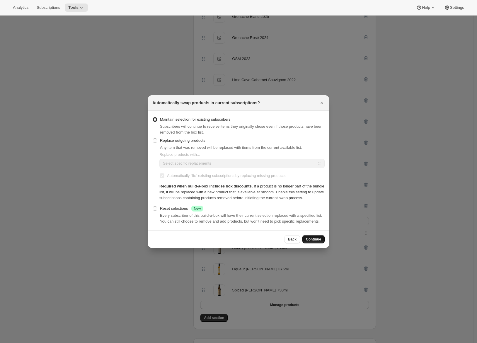
click at [312, 242] on span "Continue" at bounding box center [313, 239] width 15 height 5
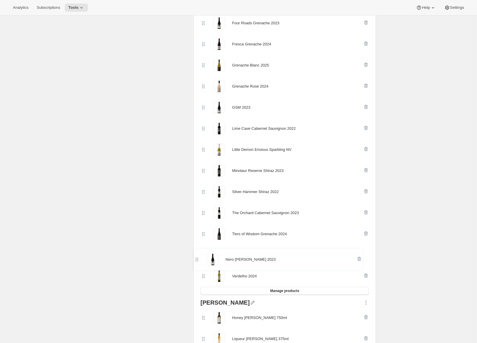
scroll to position [267, 0]
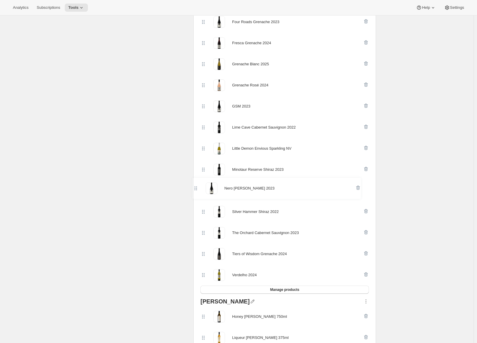
drag, startPoint x: 206, startPoint y: 55, endPoint x: 196, endPoint y: 190, distance: 135.9
click at [196, 190] on div "Products Collections More views Products Collections More views Wine Nero d'Avo…" at bounding box center [285, 138] width 183 height 520
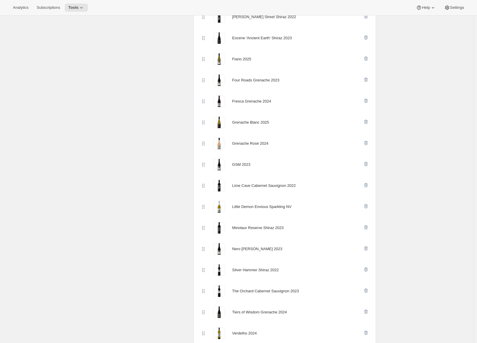
scroll to position [0, 0]
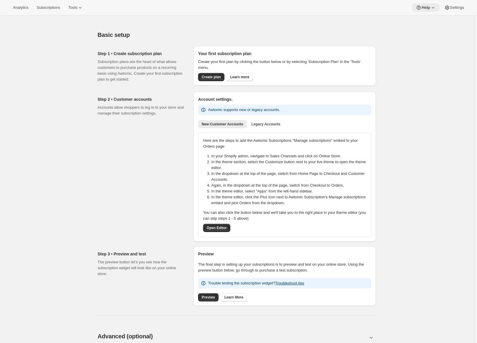
click at [423, 9] on span "Help" at bounding box center [426, 7] width 9 height 5
click at [423, 22] on span "Setup guide" at bounding box center [424, 20] width 20 height 4
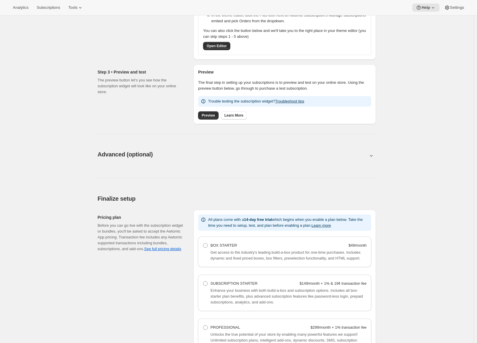
scroll to position [315, 0]
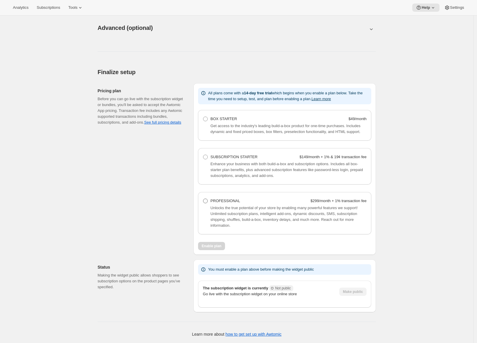
click at [262, 203] on div "PROFESSIONAL $299/month + 1% transaction fee" at bounding box center [289, 201] width 156 height 6
click at [204, 199] on Professional "PROFESSIONAL $299/month + 1% transaction fee" at bounding box center [203, 199] width 0 height 0
radio Professional "true"
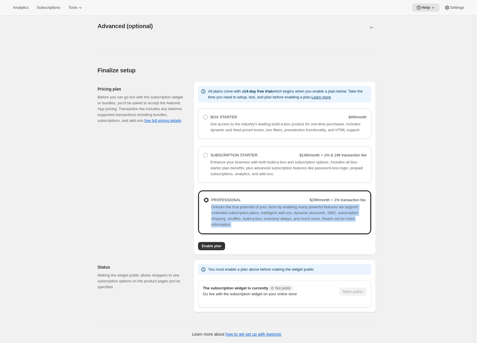
drag, startPoint x: 213, startPoint y: 209, endPoint x: 266, endPoint y: 226, distance: 55.6
click at [266, 226] on ProfessionalHelpText "Unlocks the true potential of your store by enabling many powerful features we …" at bounding box center [288, 215] width 155 height 23
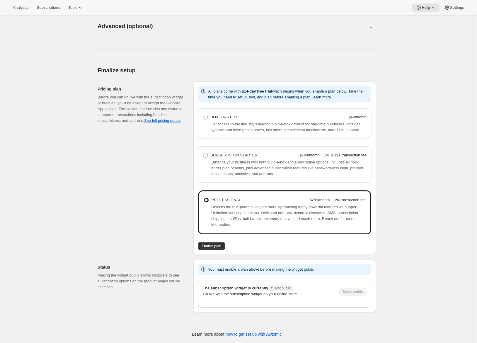
click at [149, 231] on div "Pricing plan Before you can go live with the subscription widget or bundles, yo…" at bounding box center [143, 169] width 91 height 174
drag, startPoint x: 305, startPoint y: 203, endPoint x: 329, endPoint y: 204, distance: 23.8
click at [329, 203] on div "PROFESSIONAL $299/month + 1% transaction fee" at bounding box center [288, 200] width 155 height 6
click at [137, 223] on div "Pricing plan Before you can go live with the subscription widget or bundles, yo…" at bounding box center [143, 169] width 91 height 174
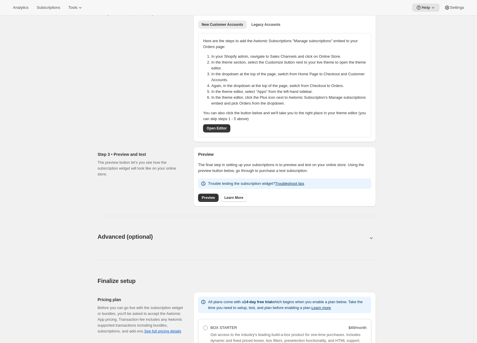
scroll to position [96, 0]
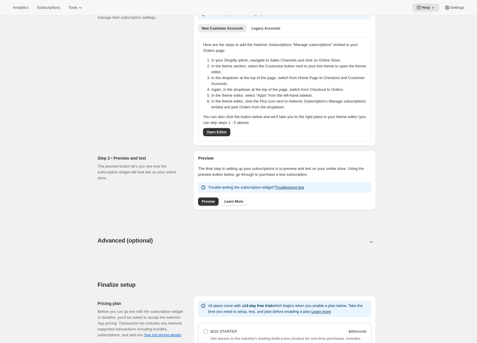
click at [175, 244] on button at bounding box center [237, 242] width 279 height 6
type input "<div style="text-align: center"> <hr> <br/><h3>Having issues managing your subs…"
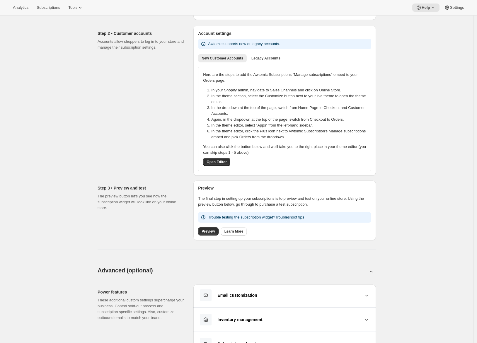
scroll to position [0, 0]
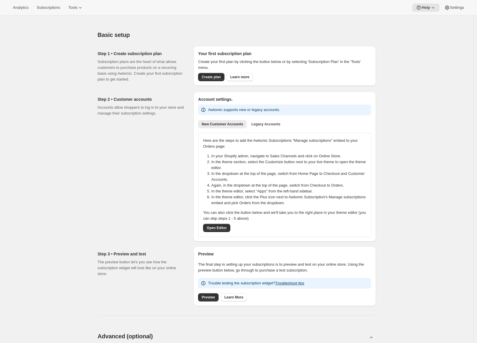
click at [145, 137] on div "Step 2 • Customer accounts Accounts allow shoppers to log in to your store and …" at bounding box center [143, 167] width 91 height 150
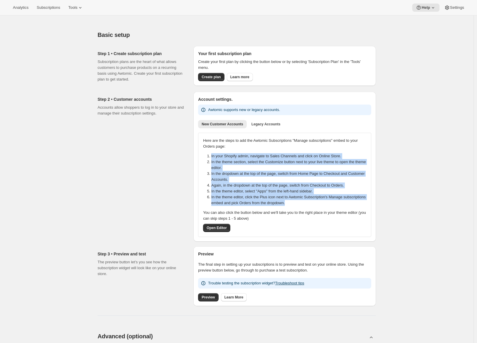
drag, startPoint x: 211, startPoint y: 155, endPoint x: 318, endPoint y: 204, distance: 117.4
click at [318, 204] on ol "In your Shopify admin, navigate to Sales Channels and click on Online Store. In…" at bounding box center [285, 179] width 170 height 53
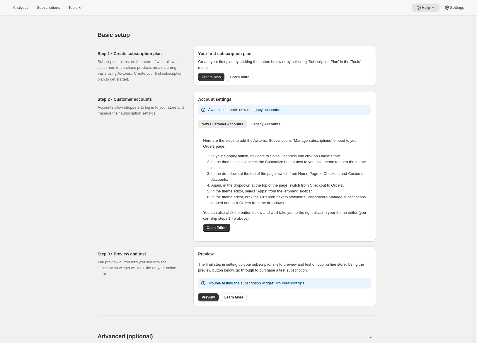
click at [169, 184] on div "Step 2 • Customer accounts Accounts allow shoppers to log in to your store and …" at bounding box center [143, 167] width 91 height 150
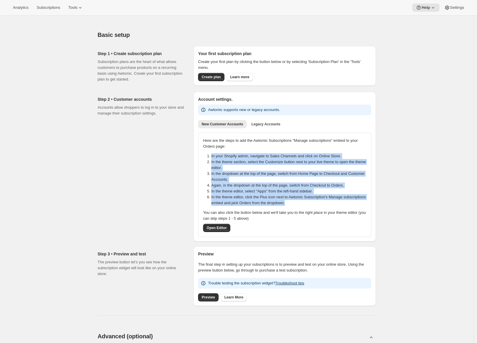
drag, startPoint x: 213, startPoint y: 157, endPoint x: 324, endPoint y: 204, distance: 119.9
click at [324, 204] on ol "In your Shopify admin, navigate to Sales Channels and click on Online Store. In…" at bounding box center [285, 179] width 170 height 53
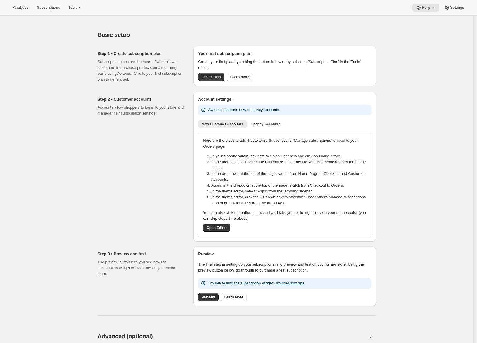
click at [274, 207] on div "Here are the steps to add the Awtomic Subscriptions "Manage subscriptions" embe…" at bounding box center [284, 185] width 163 height 94
click at [267, 126] on span "Legacy Accounts" at bounding box center [266, 124] width 29 height 5
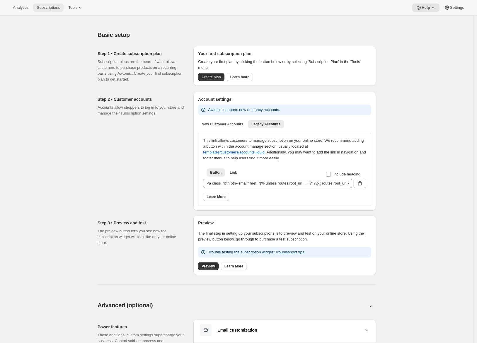
click at [56, 6] on span "Subscriptions" at bounding box center [48, 7] width 23 height 5
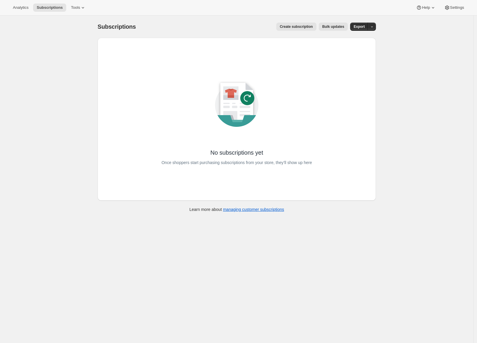
click at [57, 181] on div "Subscriptions. This page is ready Subscriptions Create subscription Bulk update…" at bounding box center [237, 187] width 474 height 343
click at [293, 28] on span "Create subscription" at bounding box center [296, 26] width 33 height 5
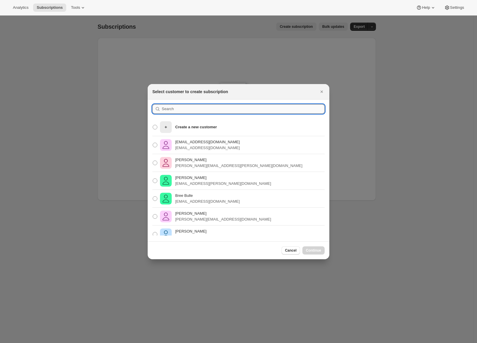
click at [178, 111] on input ":rs:" at bounding box center [243, 108] width 163 height 9
click at [182, 128] on p "Create a new customer" at bounding box center [196, 127] width 42 height 6
click at [153, 125] on input "Create a new customer" at bounding box center [153, 125] width 0 height 0
radio input "true"
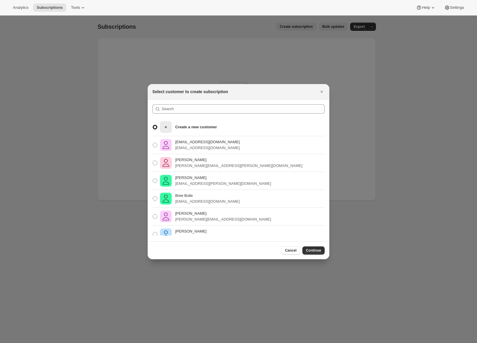
click at [313, 251] on span "Continue" at bounding box center [313, 250] width 15 height 5
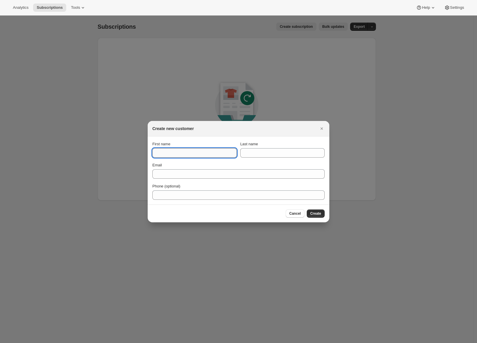
click at [189, 154] on input "First name" at bounding box center [194, 152] width 84 height 9
type input "Adrian"
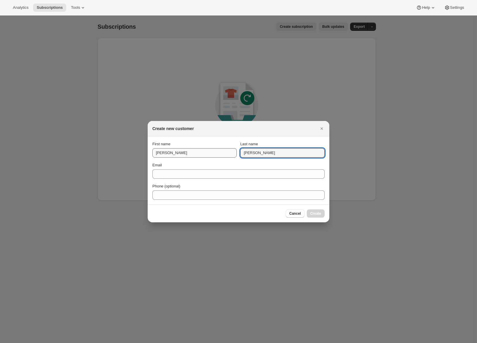
type input "Andrade"
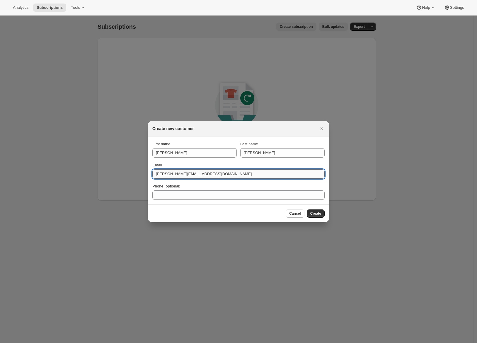
click at [184, 174] on input "adrian@awtomi.com" at bounding box center [238, 174] width 172 height 9
type input "adrian@awtomic.com"
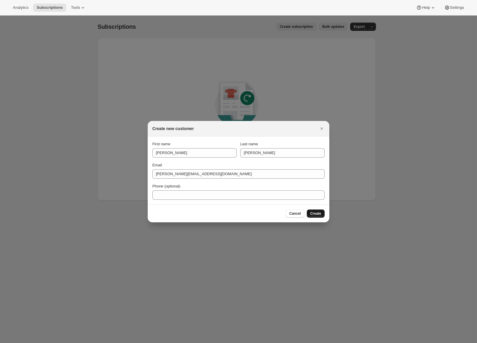
click at [321, 213] on span "Create" at bounding box center [316, 213] width 11 height 5
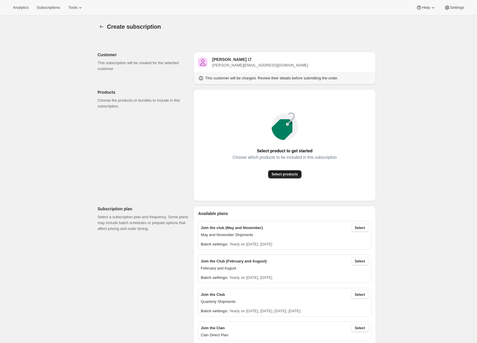
click at [279, 175] on span "Select products" at bounding box center [285, 174] width 26 height 5
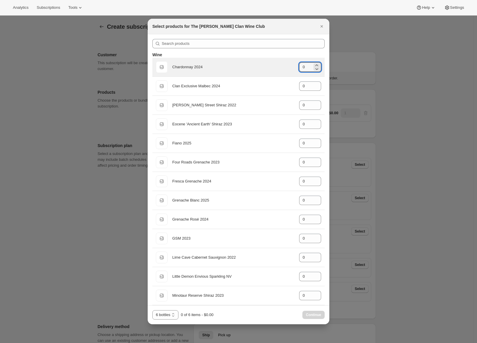
drag, startPoint x: 304, startPoint y: 66, endPoint x: 294, endPoint y: 66, distance: 10.0
click at [293, 66] on div "Default Title Chardonnay 2024 gid://shopify/ProductVariant/46914040299687 0" at bounding box center [238, 67] width 165 height 12
type input "6"
click at [312, 314] on span "Continue" at bounding box center [313, 315] width 15 height 5
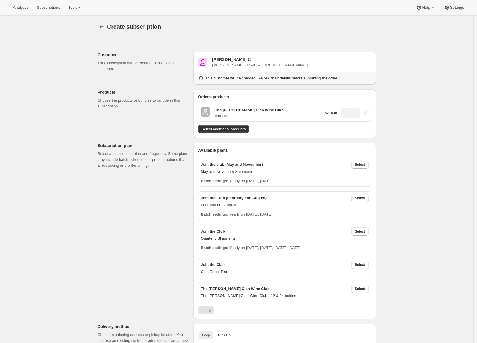
click at [136, 250] on div "Customer This subscription will be created for the selected customer. Adrian An…" at bounding box center [234, 348] width 283 height 621
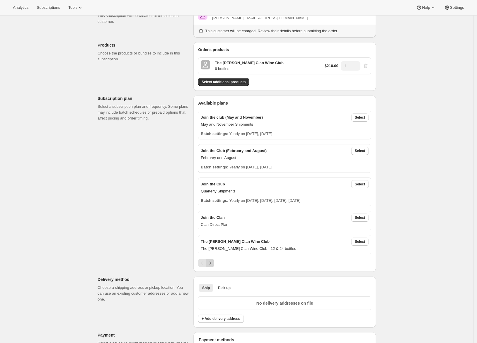
click at [213, 264] on icon "Next" at bounding box center [210, 263] width 6 height 6
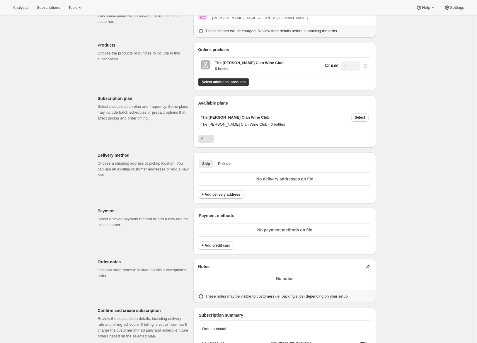
click at [365, 118] on span "Select" at bounding box center [360, 117] width 10 height 5
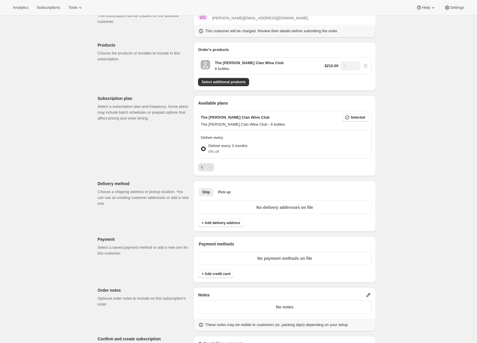
scroll to position [94, 0]
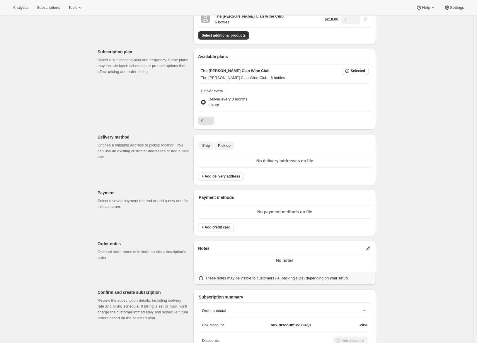
click at [223, 146] on span "Pick up" at bounding box center [224, 145] width 13 height 5
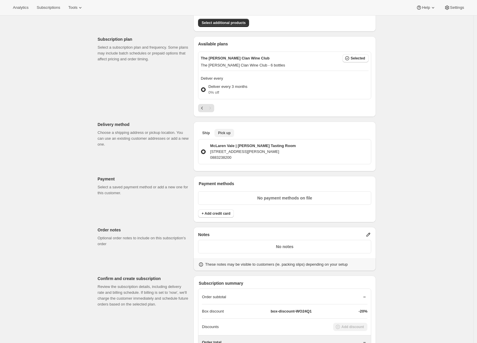
scroll to position [123, 0]
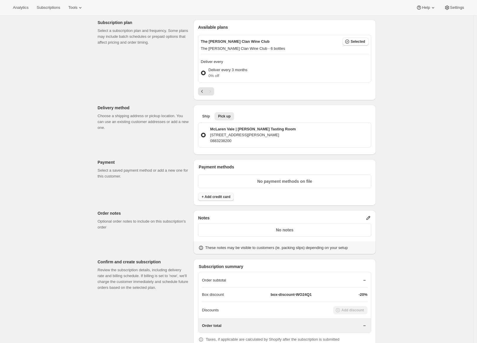
click at [213, 199] on span "+ Add credit card" at bounding box center [216, 197] width 29 height 5
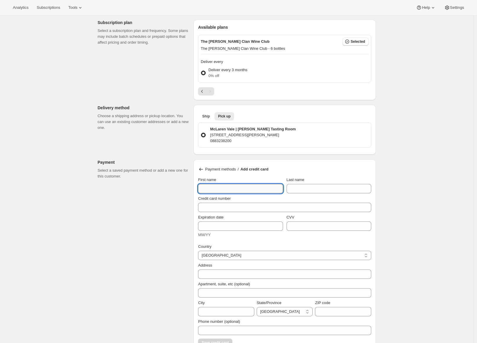
click at [210, 189] on input "First name" at bounding box center [240, 188] width 85 height 9
type input "Adrian"
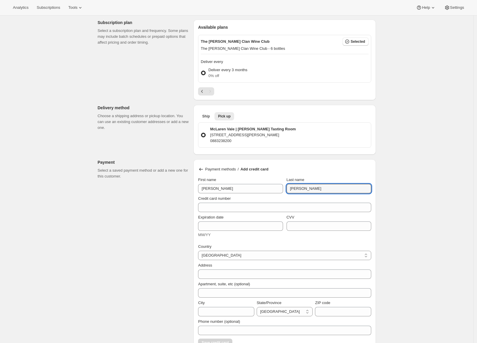
type input "Andrade"
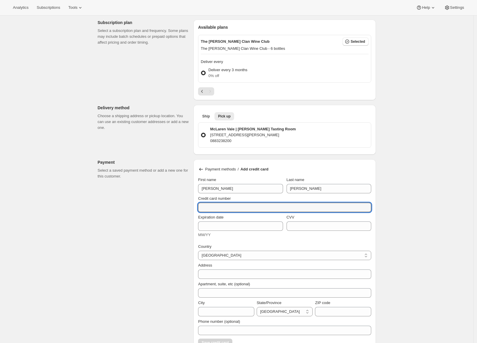
paste input "5563 1016 0361 2312"
type input "5563 1016 0361 2312"
click at [138, 231] on div "Customer This subscription will be created for the selected customer. Adrian An…" at bounding box center [234, 243] width 283 height 657
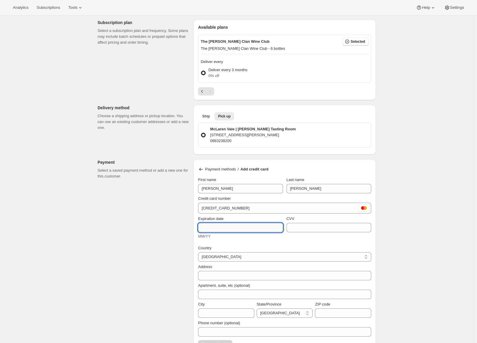
click at [214, 230] on input "Expiration date" at bounding box center [240, 227] width 85 height 9
type input "1"
type input "09/31"
click at [304, 225] on input "CVV" at bounding box center [329, 227] width 85 height 9
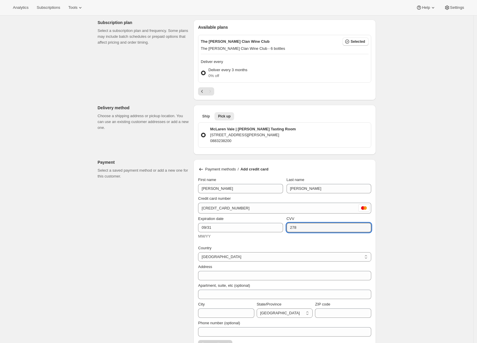
type input "278"
click at [161, 223] on div "Customer This subscription will be created for the selected customer. Adrian An…" at bounding box center [234, 243] width 283 height 657
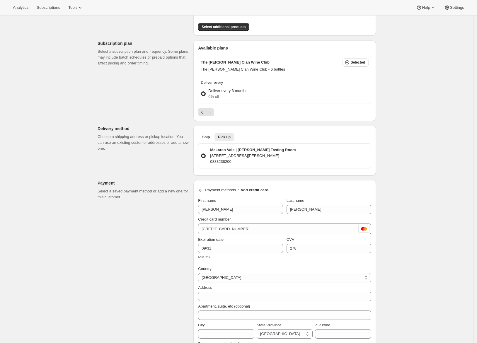
scroll to position [51, 0]
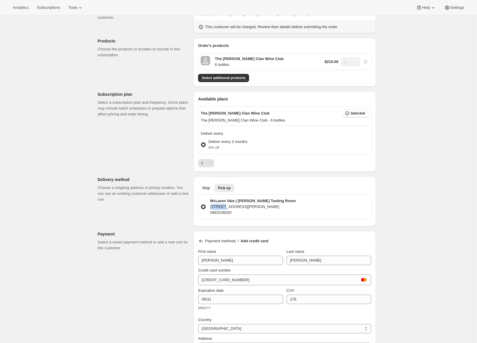
drag, startPoint x: 213, startPoint y: 207, endPoint x: 223, endPoint y: 209, distance: 9.7
click at [223, 209] on p "19 Olivers Rd, McLaren Vale, South Australia, 5171, Australia" at bounding box center [253, 207] width 86 height 6
drag, startPoint x: 212, startPoint y: 207, endPoint x: 262, endPoint y: 208, distance: 49.3
click at [262, 208] on p "19 Olivers Rd, McLaren Vale, South Australia, 5171, Australia" at bounding box center [253, 207] width 86 height 6
click at [233, 208] on p "19 Olivers Rd, McLaren Vale, South Australia, 5171, Australia" at bounding box center [253, 207] width 86 height 6
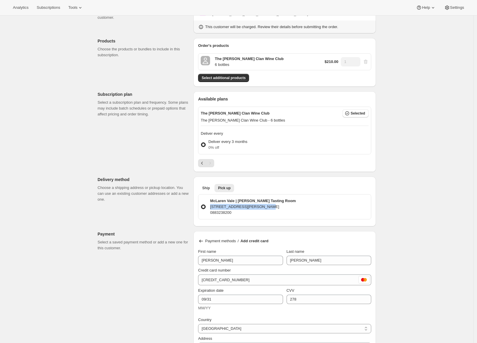
click at [201, 205] on input "McLaren Vale | Maxwell Tasting Room 19 Olivers Rd, McLaren Vale, South Australi…" at bounding box center [201, 205] width 0 height 0
drag, startPoint x: 234, startPoint y: 207, endPoint x: 230, endPoint y: 208, distance: 4.7
click at [230, 208] on p "19 Olivers Rd, McLaren Vale, South Australia, 5171, Australia" at bounding box center [253, 207] width 86 height 6
click at [201, 205] on input "McLaren Vale | Maxwell Tasting Room 19 Olivers Rd, McLaren Vale, South Australi…" at bounding box center [201, 205] width 0 height 0
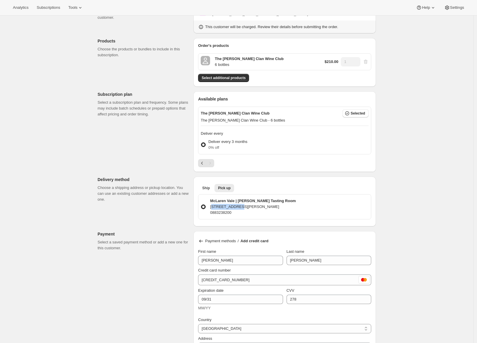
drag, startPoint x: 213, startPoint y: 208, endPoint x: 236, endPoint y: 208, distance: 23.5
click at [236, 208] on p "19 Olivers Rd, McLaren Vale, South Australia, 5171, Australia" at bounding box center [253, 207] width 86 height 6
drag, startPoint x: 219, startPoint y: 207, endPoint x: 235, endPoint y: 208, distance: 16.1
click at [235, 208] on p "19 Olivers Rd, McLaren Vale, South Australia, 5171, Australia" at bounding box center [253, 207] width 86 height 6
copy p "19 Olivers Rd"
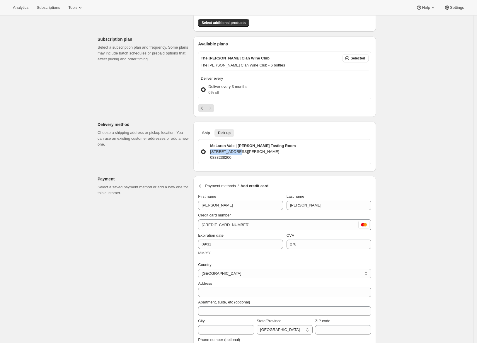
scroll to position [114, 0]
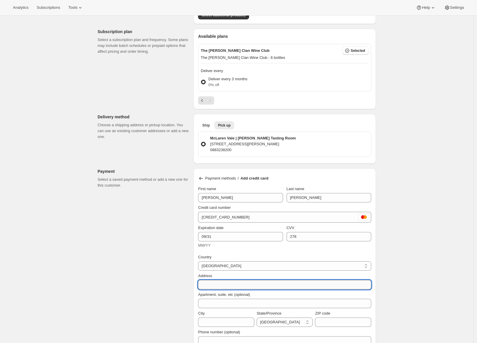
click at [221, 284] on input "Address" at bounding box center [284, 284] width 173 height 9
paste input "19 Olivers Rd"
type input "19 Olivers Rd"
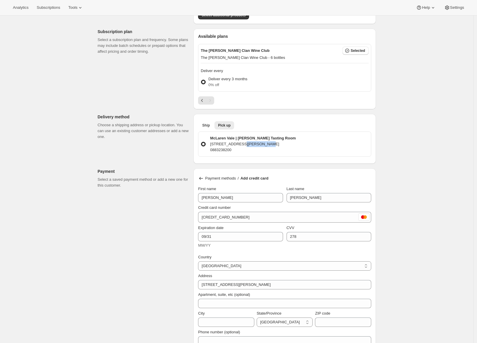
drag, startPoint x: 237, startPoint y: 144, endPoint x: 262, endPoint y: 145, distance: 24.4
click at [262, 145] on p "19 Olivers Rd, McLaren Vale, South Australia, 5171, Australia" at bounding box center [253, 144] width 86 height 6
copy p "McLaren Vale"
click at [218, 319] on input "City" at bounding box center [226, 322] width 56 height 9
paste input "McLaren Vale"
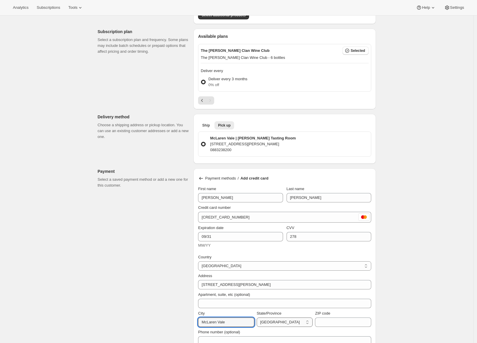
type input "McLaren Vale"
click at [295, 322] on select "Australian Capital Territory New South Wales Northern Territory Queensland Sout…" at bounding box center [285, 322] width 56 height 9
select select "SA"
click at [258, 318] on select "Australian Capital Territory New South Wales Northern Territory Queensland Sout…" at bounding box center [285, 322] width 56 height 9
click at [296, 145] on p "19 Olivers Rd, McLaren Vale, South Australia, 5171, Australia" at bounding box center [253, 144] width 86 height 6
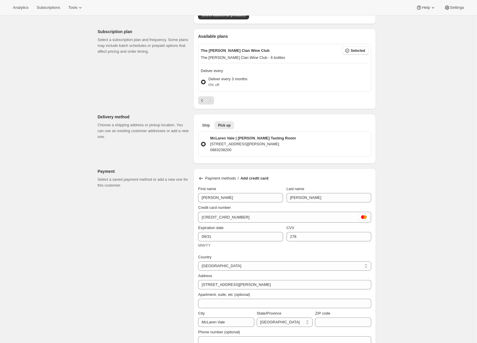
click at [201, 142] on input "McLaren Vale | Maxwell Tasting Room 19 Olivers Rd, McLaren Vale, South Australi…" at bounding box center [201, 142] width 0 height 0
click at [296, 145] on p "19 Olivers Rd, McLaren Vale, South Australia, 5171, Australia" at bounding box center [253, 144] width 86 height 6
click at [201, 142] on input "McLaren Vale | Maxwell Tasting Room 19 Olivers Rd, McLaren Vale, South Australi…" at bounding box center [201, 142] width 0 height 0
copy p "5171"
click at [329, 319] on input "ZIP code" at bounding box center [343, 322] width 56 height 9
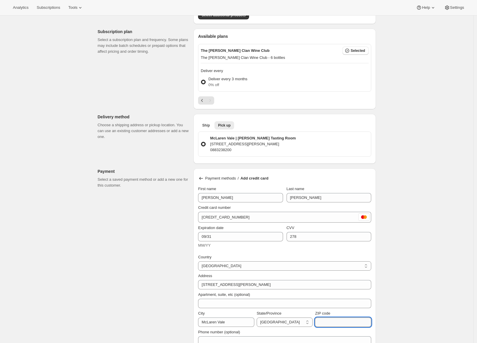
paste input "5171"
type input "5171"
click at [168, 313] on div "Customer This subscription will be created for the selected customer. Adrian An…" at bounding box center [234, 252] width 283 height 657
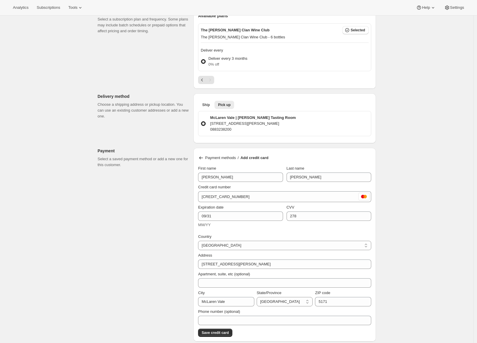
scroll to position [153, 0]
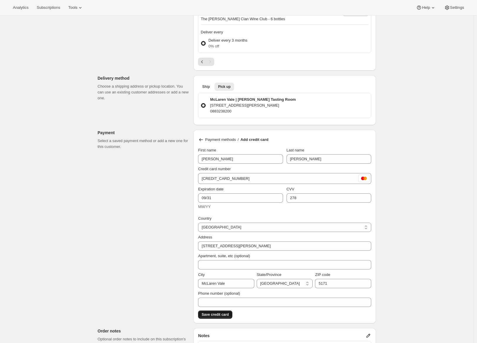
click at [208, 315] on span "Save credit card" at bounding box center [215, 315] width 27 height 5
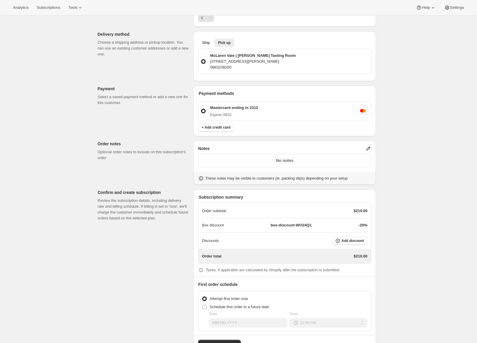
scroll to position [217, 0]
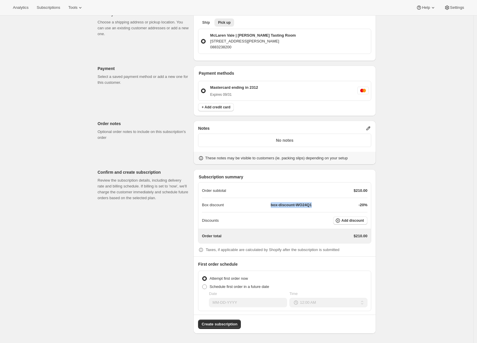
drag, startPoint x: 260, startPoint y: 205, endPoint x: 336, endPoint y: 205, distance: 75.7
click at [336, 205] on div "Box discount box-discount-WO24Q1 -20%" at bounding box center [285, 205] width 166 height 6
click at [138, 267] on div "Customer This subscription will be created for the selected customer. Adrian An…" at bounding box center [234, 77] width 283 height 513
click at [207, 286] on span at bounding box center [204, 287] width 5 height 5
click at [203, 285] on input "Schedule first order in a future date" at bounding box center [202, 285] width 0 height 0
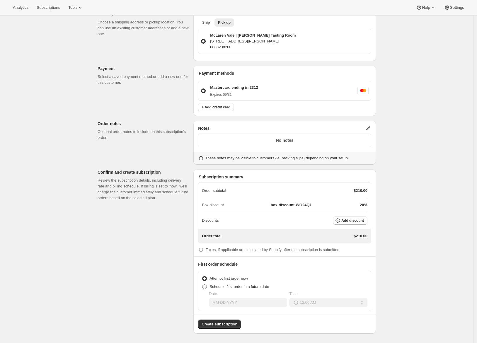
radio input "true"
click at [240, 301] on input "Date" at bounding box center [248, 302] width 78 height 9
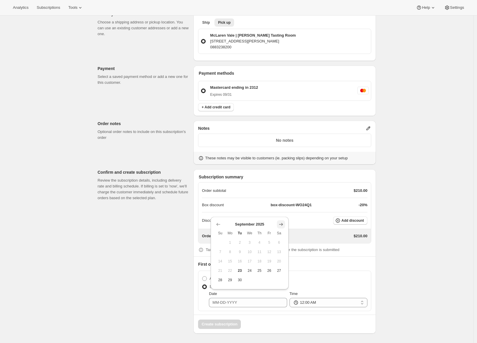
click at [279, 226] on icon "Show next month, October 2025" at bounding box center [281, 225] width 6 height 6
click at [280, 226] on icon "Show next month, November 2025" at bounding box center [281, 225] width 6 height 6
click at [280, 226] on span "Sa" at bounding box center [279, 224] width 5 height 5
click at [282, 216] on icon "Show next month, December 2025" at bounding box center [281, 215] width 4 height 3
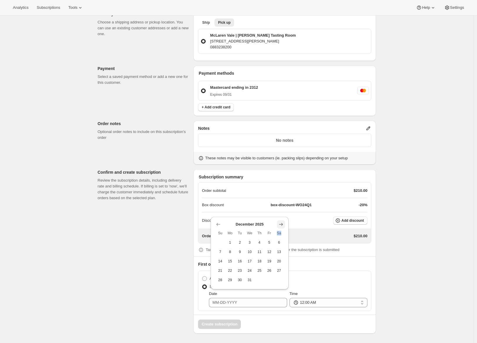
click at [283, 224] on icon "Show next month, January 2026" at bounding box center [281, 225] width 6 height 6
click at [259, 241] on span "1" at bounding box center [259, 242] width 5 height 5
type input "01-01-2026"
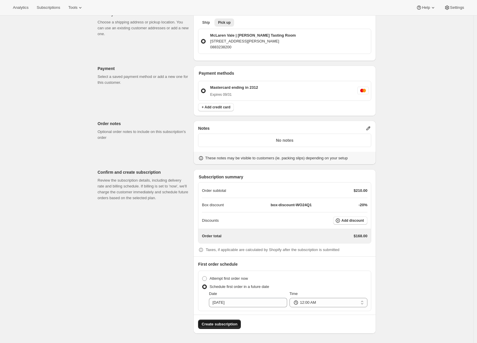
click at [219, 326] on span "Create subscription" at bounding box center [220, 325] width 36 height 6
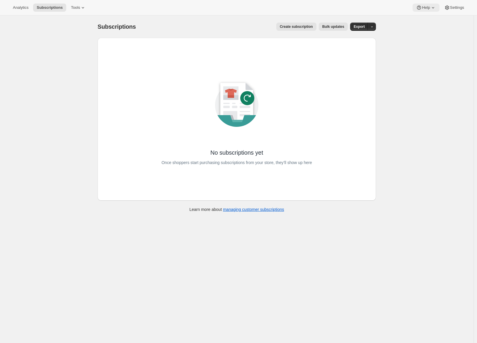
click at [428, 9] on span "Help" at bounding box center [426, 7] width 8 height 5
click at [426, 22] on span "Setup guide" at bounding box center [424, 20] width 20 height 4
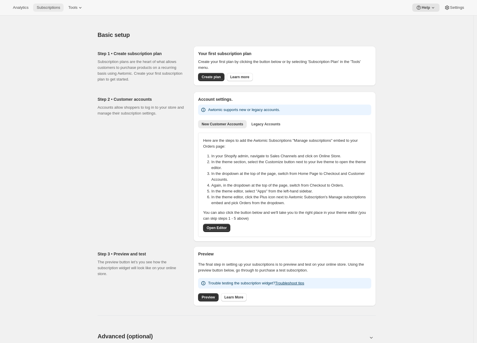
click at [47, 7] on span "Subscriptions" at bounding box center [48, 7] width 23 height 5
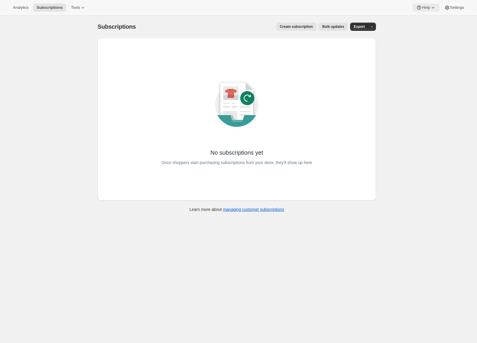
click at [424, 9] on span "Help" at bounding box center [426, 7] width 8 height 5
click at [425, 20] on span "Setup guide" at bounding box center [424, 20] width 20 height 4
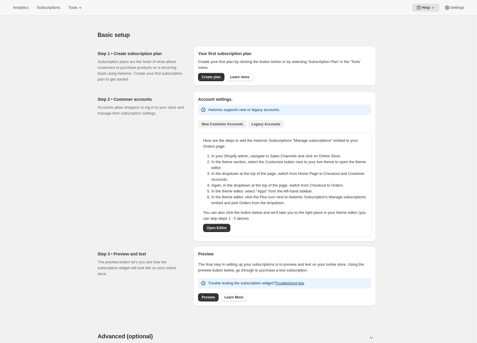
click at [262, 126] on span "Legacy Accounts" at bounding box center [266, 124] width 29 height 5
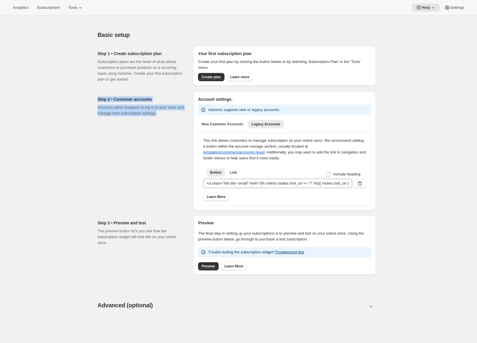
drag, startPoint x: 98, startPoint y: 95, endPoint x: 167, endPoint y: 126, distance: 75.3
click at [167, 126] on div "Step 2 • Customer accounts Accounts allow shoppers to log in to your store and …" at bounding box center [234, 149] width 283 height 124
click at [160, 170] on div "Step 2 • Customer accounts Accounts allow shoppers to log in to your store and …" at bounding box center [143, 151] width 91 height 119
click at [218, 126] on span "New Customer Accounts" at bounding box center [223, 124] width 42 height 5
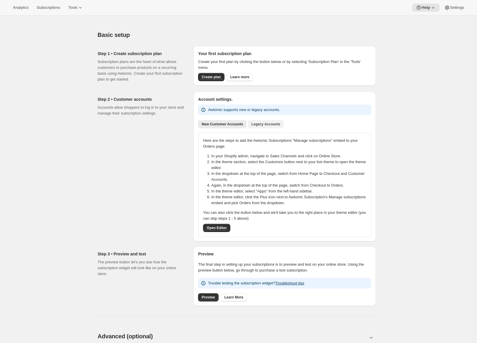
click at [261, 125] on span "Legacy Accounts" at bounding box center [266, 124] width 29 height 5
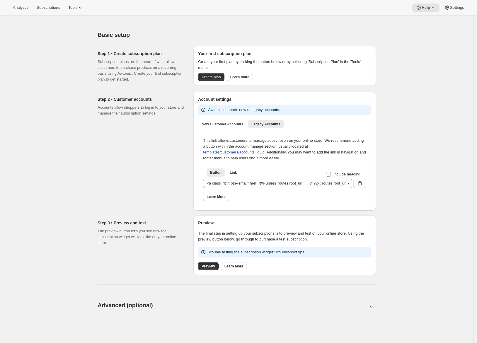
click at [147, 183] on div "Step 2 • Customer accounts Accounts allow shoppers to log in to your store and …" at bounding box center [143, 151] width 91 height 119
click at [50, 7] on span "Subscriptions" at bounding box center [48, 7] width 23 height 5
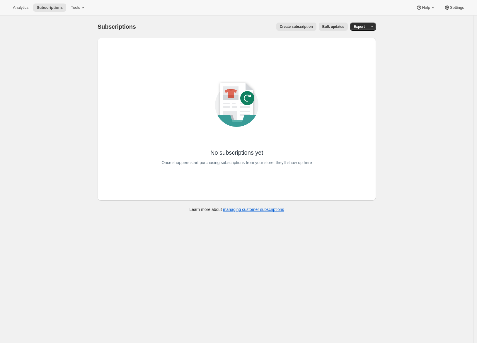
click at [59, 57] on div "Subscriptions. This page is ready Subscriptions Create subscription Bulk update…" at bounding box center [237, 187] width 474 height 343
click at [425, 11] on button "Help" at bounding box center [426, 8] width 27 height 8
click at [424, 21] on span "Setup guide" at bounding box center [424, 20] width 20 height 4
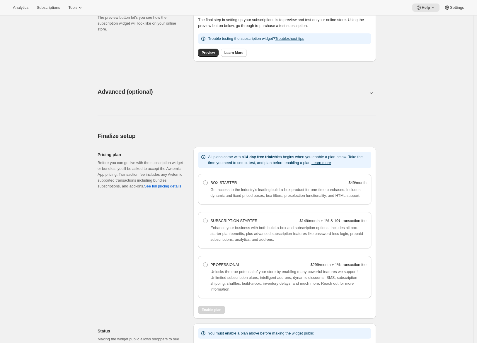
scroll to position [315, 0]
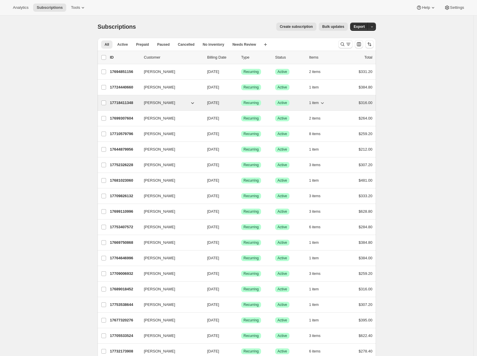
click at [123, 101] on p "17718411348" at bounding box center [124, 103] width 29 height 6
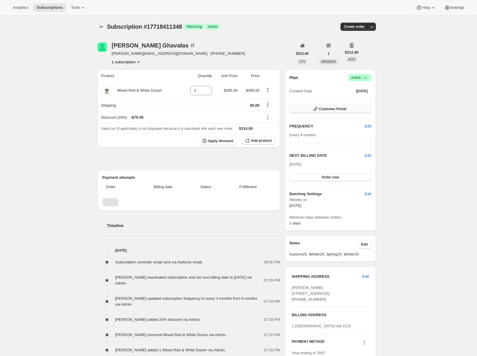
click at [347, 110] on span "Customer Portal" at bounding box center [332, 109] width 27 height 5
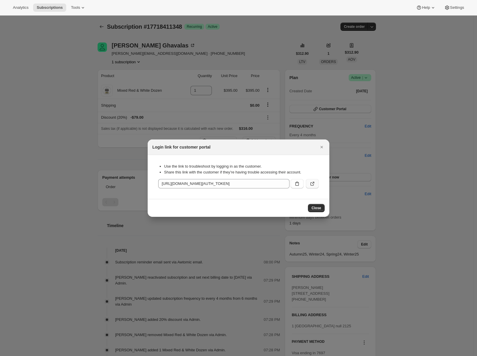
click at [313, 185] on icon ":rc1:" at bounding box center [313, 184] width 6 height 6
click at [320, 147] on icon "Close" at bounding box center [322, 147] width 6 height 6
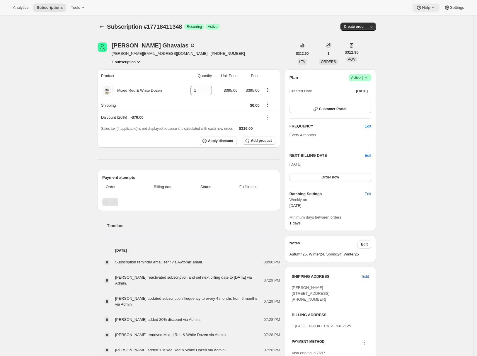
click at [431, 8] on icon at bounding box center [434, 8] width 6 height 6
click at [427, 18] on span "Setup guide" at bounding box center [424, 20] width 20 height 4
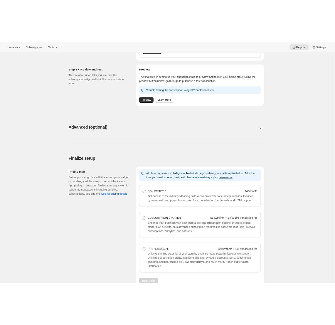
scroll to position [315, 0]
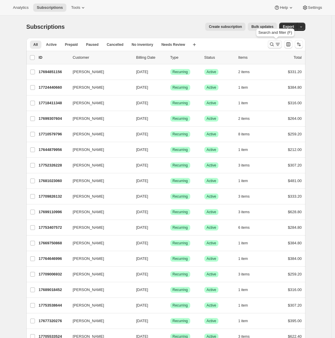
click at [277, 46] on icon "Search and filter results" at bounding box center [277, 44] width 6 height 6
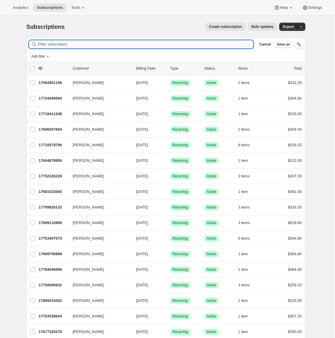
click at [84, 44] on input "Filter subscribers" at bounding box center [145, 44] width 215 height 8
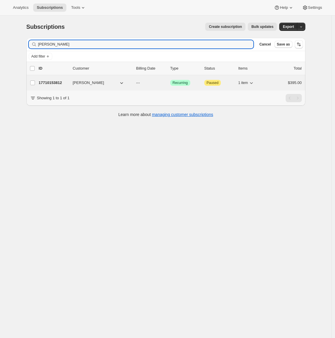
type input "stephen cross"
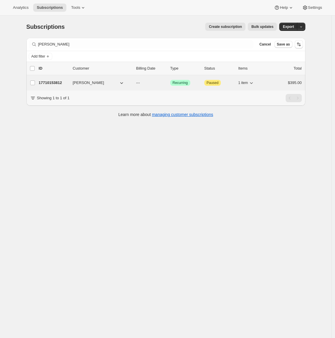
click at [57, 81] on p "17710153812" at bounding box center [53, 83] width 29 height 6
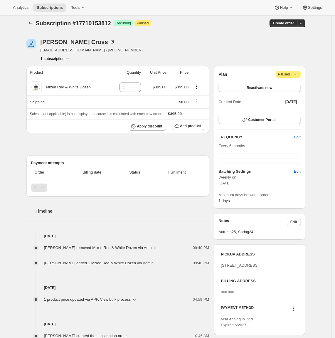
scroll to position [82, 0]
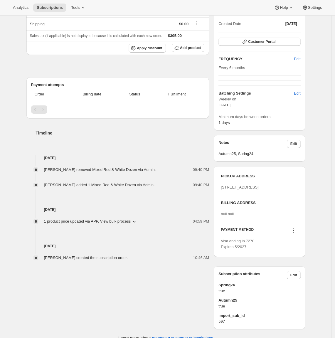
click at [137, 223] on icon "button" at bounding box center [134, 221] width 6 height 6
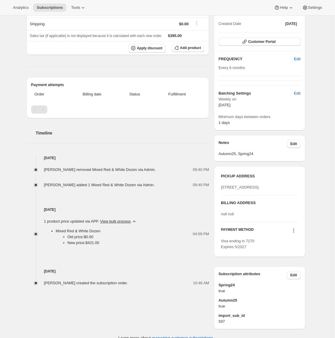
click at [137, 223] on icon "button" at bounding box center [134, 221] width 6 height 6
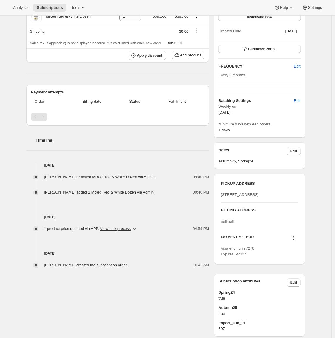
scroll to position [0, 0]
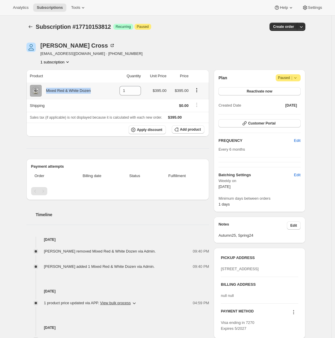
drag, startPoint x: 48, startPoint y: 91, endPoint x: 99, endPoint y: 91, distance: 51.3
click at [99, 91] on div "Mixed Red & White Dozen" at bounding box center [69, 91] width 79 height 12
copy div "Mixed Red & White Dozen"
click at [185, 130] on span "Add product" at bounding box center [190, 129] width 21 height 5
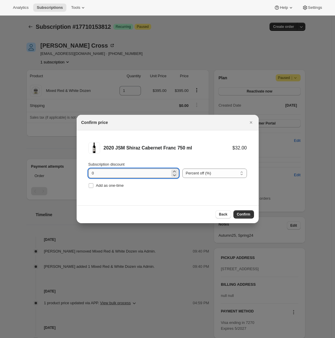
click at [92, 174] on input "0" at bounding box center [129, 172] width 82 height 9
type input "20"
drag, startPoint x: 245, startPoint y: 152, endPoint x: 228, endPoint y: 145, distance: 18.4
click at [228, 145] on div "2020 JSM Shiraz Cabernet Franc 750 ml $32.00 $25.60" at bounding box center [167, 148] width 158 height 12
click at [240, 212] on span "Confirm" at bounding box center [243, 214] width 13 height 5
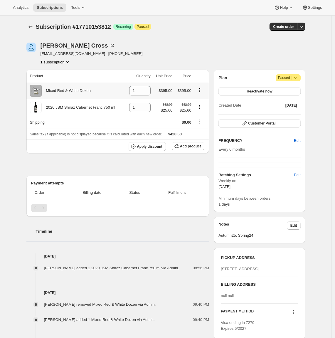
click at [202, 89] on icon "Product actions" at bounding box center [199, 90] width 6 height 6
click at [18, 134] on div "Subscription #17710153812. This page is ready Subscription #17710153812 Success…" at bounding box center [165, 222] width 331 height 412
click at [148, 93] on icon at bounding box center [146, 93] width 3 height 2
type input "0"
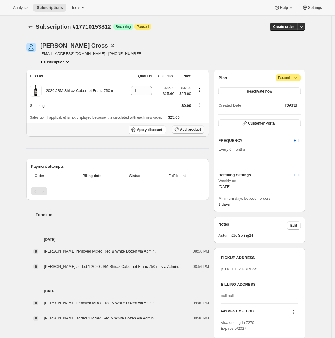
click at [184, 130] on span "Add product" at bounding box center [190, 129] width 21 height 5
drag, startPoint x: 94, startPoint y: 251, endPoint x: 138, endPoint y: 252, distance: 44.3
click at [138, 252] on span "Adrian Andrade removed Mixed Red & White Dozen via Admin." at bounding box center [100, 251] width 112 height 4
copy span "Mixed Red & White Dozen"
click at [185, 131] on span "Add product" at bounding box center [190, 129] width 21 height 5
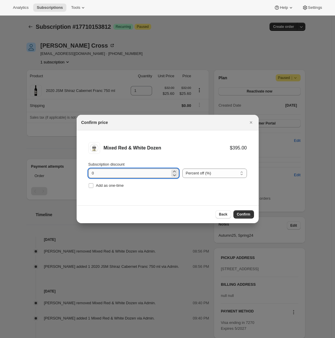
click at [91, 173] on input "0" at bounding box center [129, 172] width 82 height 9
drag, startPoint x: 88, startPoint y: 164, endPoint x: 128, endPoint y: 167, distance: 40.0
click at [128, 167] on div "Subscription discount" at bounding box center [133, 164] width 90 height 6
click at [92, 173] on input "0" at bounding box center [129, 172] width 82 height 9
type input "20"
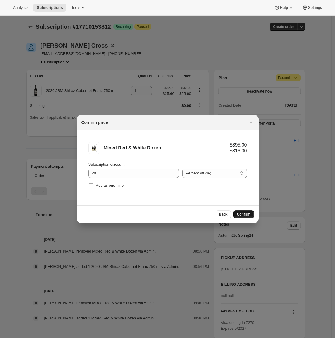
click at [244, 214] on span "Confirm" at bounding box center [243, 214] width 13 height 5
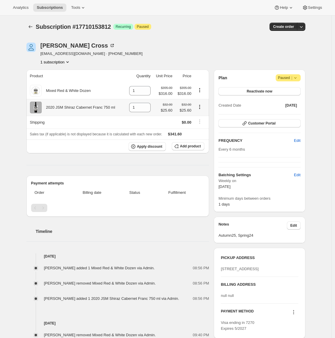
click at [202, 109] on icon "Product actions" at bounding box center [199, 107] width 6 height 6
click at [203, 120] on span "Remove" at bounding box center [197, 119] width 14 height 4
type input "0"
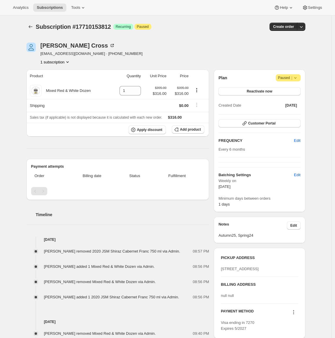
click at [16, 112] on div "Subscription #17710153812. This page is ready Subscription #17710153812 Success…" at bounding box center [165, 229] width 331 height 426
drag, startPoint x: 94, startPoint y: 90, endPoint x: 49, endPoint y: 91, distance: 45.8
click at [49, 91] on div "Mixed Red & White Dozen" at bounding box center [69, 91] width 79 height 12
click at [10, 125] on div "Subscription #17710153812. This page is ready Subscription #17710153812 Success…" at bounding box center [165, 229] width 331 height 426
click at [75, 9] on span "Tools" at bounding box center [75, 7] width 9 height 5
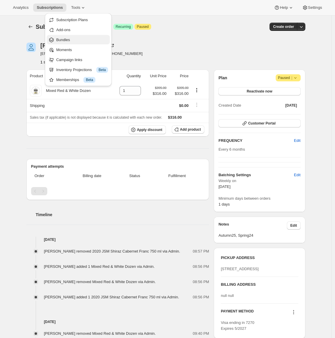
click at [70, 40] on span "Bundles" at bounding box center [63, 40] width 14 height 4
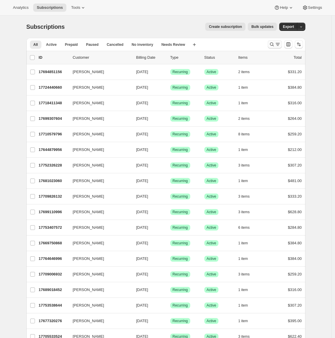
click at [273, 45] on icon "Search and filter results" at bounding box center [272, 44] width 6 height 6
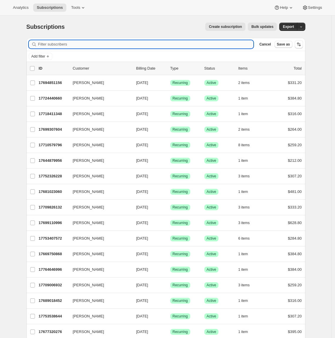
click at [122, 47] on input "Filter subscribers" at bounding box center [145, 44] width 215 height 8
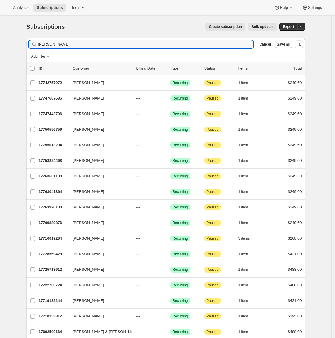
type input "stephen"
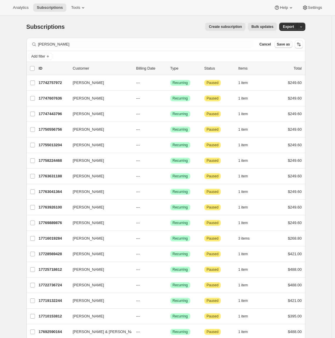
click at [265, 45] on span "Cancel" at bounding box center [264, 44] width 11 height 5
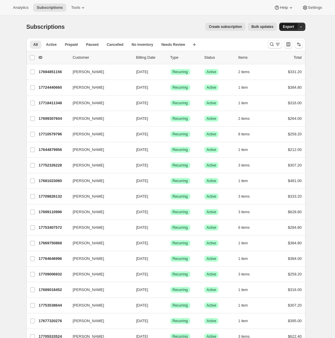
click at [292, 26] on span "Export" at bounding box center [287, 26] width 11 height 5
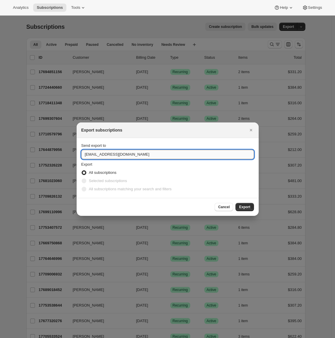
click at [95, 152] on input "sales@foxcreekwines.com" at bounding box center [167, 154] width 172 height 9
type input "adrian@awtomic.com"
click at [244, 207] on span "Export" at bounding box center [244, 206] width 11 height 5
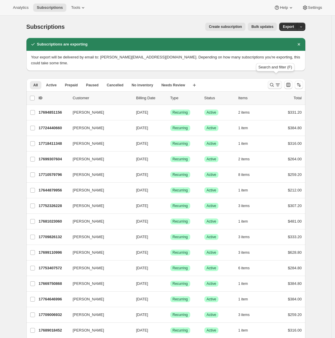
click at [274, 82] on icon "Search and filter results" at bounding box center [272, 85] width 6 height 6
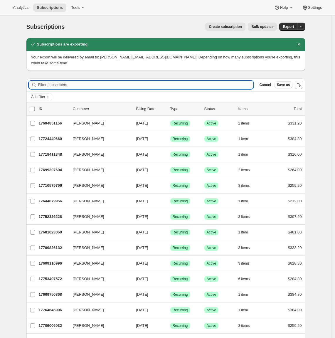
paste input "17669750868"
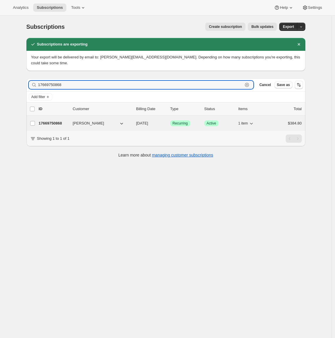
type input "17669750868"
click at [49, 120] on p "17669750868" at bounding box center [53, 123] width 29 height 6
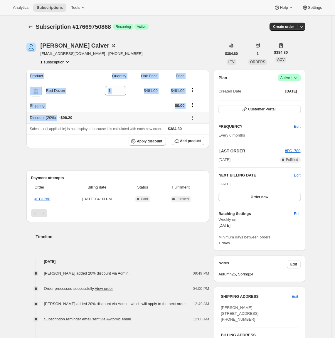
drag, startPoint x: 87, startPoint y: 117, endPoint x: 18, endPoint y: 116, distance: 69.2
click at [21, 116] on div "Subscription #17669750868. This page is ready Subscription #17669750868 Success…" at bounding box center [165, 247] width 293 height 463
click at [17, 121] on div "Subscription #17669750868. This page is ready Subscription #17669750868 Success…" at bounding box center [165, 247] width 331 height 463
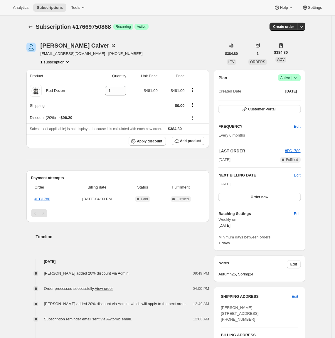
click at [20, 134] on div "Subscription #17669750868. This page is ready Subscription #17669750868 Success…" at bounding box center [165, 247] width 331 height 463
click at [181, 141] on span "Add product" at bounding box center [190, 140] width 21 height 5
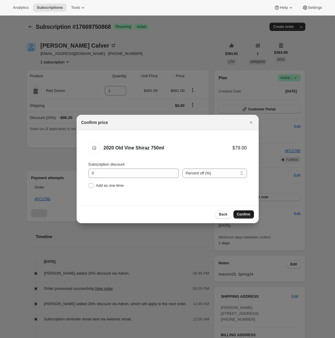
click at [240, 214] on span "Confirm" at bounding box center [243, 214] width 13 height 5
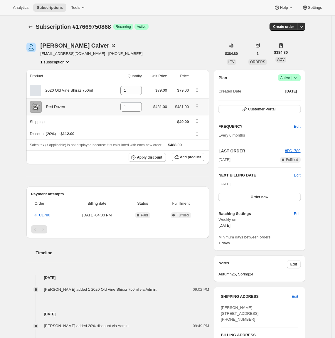
click at [199, 109] on icon "Product actions" at bounding box center [197, 106] width 6 height 6
click at [131, 107] on input "1" at bounding box center [126, 106] width 13 height 9
click at [139, 109] on icon at bounding box center [137, 109] width 6 height 6
type input "0"
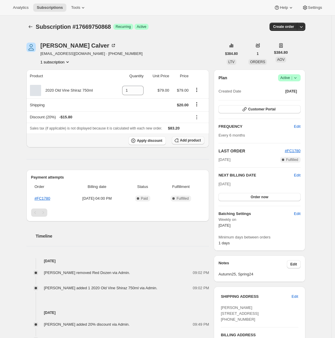
click at [191, 141] on span "Add product" at bounding box center [190, 140] width 21 height 5
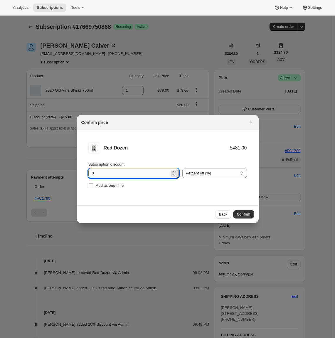
click at [91, 172] on input "0" at bounding box center [129, 172] width 82 height 9
type input "20"
click at [239, 214] on span "Confirm" at bounding box center [243, 214] width 13 height 5
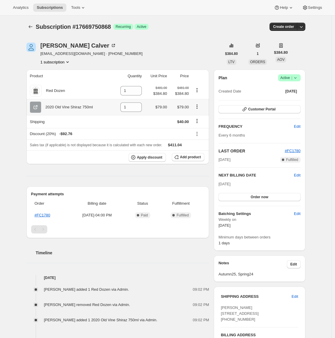
click at [199, 109] on icon "Product actions" at bounding box center [197, 107] width 6 height 6
click at [201, 119] on span "Remove" at bounding box center [194, 118] width 14 height 4
type input "0"
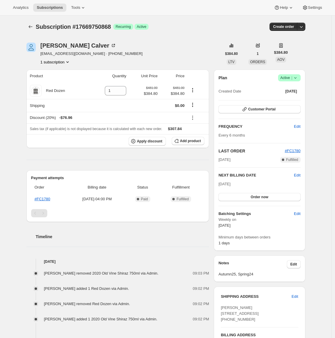
click at [19, 111] on div "Subscription #17669750868. This page is ready Subscription #17669750868 Success…" at bounding box center [165, 273] width 331 height 515
click at [195, 104] on icon "Shipping actions" at bounding box center [192, 105] width 6 height 6
click at [14, 107] on div "Subscription #17669750868. This page is ready Subscription #17669750868 Success…" at bounding box center [165, 273] width 331 height 515
click at [195, 118] on icon at bounding box center [192, 118] width 6 height 6
click at [196, 139] on span "Remove" at bounding box center [198, 139] width 14 height 4
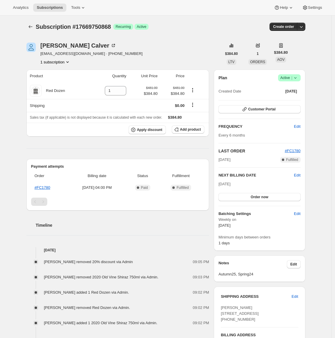
click at [12, 101] on div "Subscription #17669750868. This page is ready Subscription #17669750868 Success…" at bounding box center [165, 275] width 331 height 519
click at [12, 99] on div "Subscription #17669750868. This page is ready Subscription #17669750868 Success…" at bounding box center [165, 275] width 331 height 519
click at [193, 107] on icon "Shipping actions" at bounding box center [192, 106] width 1 height 1
click at [194, 116] on span "Edit shipping rate" at bounding box center [193, 116] width 29 height 4
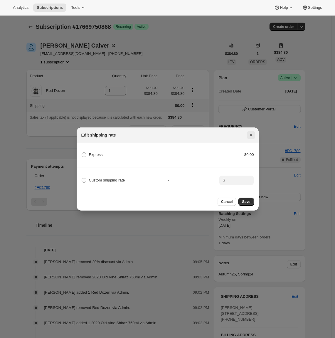
click at [252, 134] on icon "Close" at bounding box center [250, 135] width 2 height 2
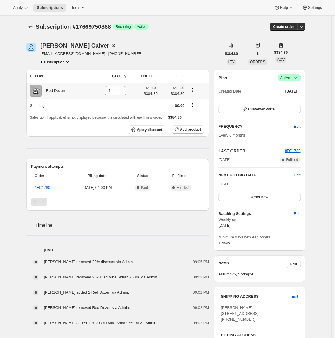
click at [193, 90] on icon "Product actions" at bounding box center [192, 90] width 6 height 6
click at [215, 115] on div "Plan Success Active | Created Date Sep 10, 2025 Customer Portal FREQUENCY Edit …" at bounding box center [258, 160] width 91 height 181
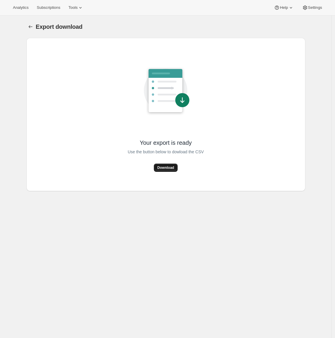
click at [170, 169] on span "Download" at bounding box center [165, 167] width 17 height 5
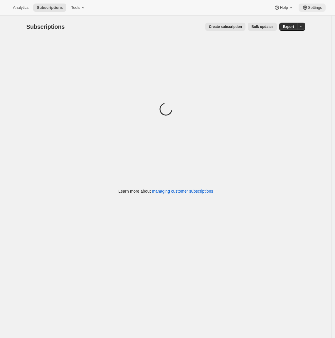
click at [306, 11] on button "Settings" at bounding box center [311, 8] width 27 height 8
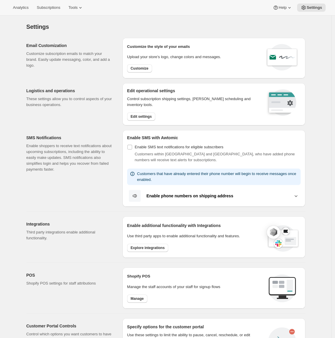
click at [89, 159] on p "Enable shoppers to receive text notifications about upcoming subscriptions, inc…" at bounding box center [69, 157] width 87 height 29
click at [138, 114] on span "Edit settings" at bounding box center [141, 116] width 21 height 5
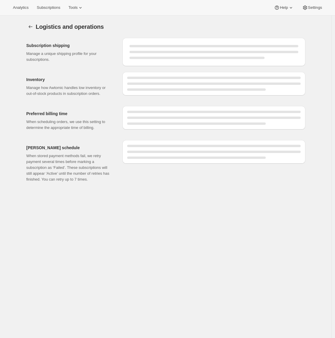
select select "09:00"
select select "DAY"
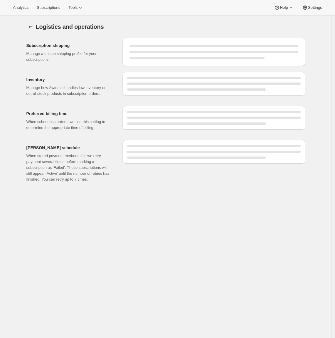
select select "DAY"
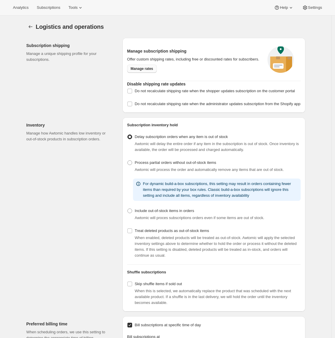
click at [136, 71] on span "Manage rates" at bounding box center [142, 68] width 23 height 5
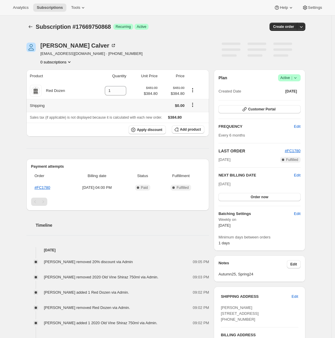
click at [195, 106] on icon "Shipping actions" at bounding box center [192, 105] width 6 height 6
click at [197, 116] on span "Edit shipping rate" at bounding box center [193, 116] width 29 height 4
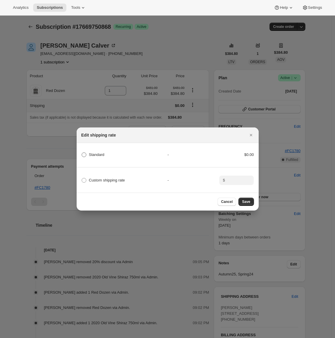
click at [84, 153] on span ":rn:" at bounding box center [84, 154] width 5 height 5
click at [82, 152] on input "Standard" at bounding box center [82, 152] width 0 height 0
radio input "true"
click at [251, 134] on icon "Close" at bounding box center [250, 135] width 2 height 2
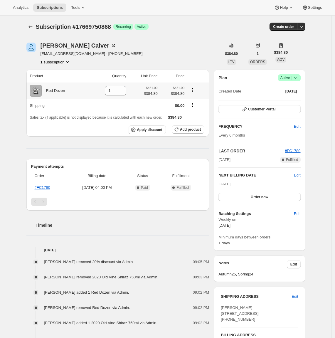
click at [209, 84] on td at bounding box center [197, 90] width 23 height 16
click at [214, 73] on div "[PERSON_NAME] [EMAIL_ADDRESS][DOMAIN_NAME] · [PHONE_NUMBER] 1 subscription $384…" at bounding box center [163, 275] width 283 height 484
click at [213, 75] on div "David Calver lotusbrd@gmail.com · +61425283410 1 subscription $384.80 LTV 1 ORD…" at bounding box center [163, 275] width 283 height 484
click at [186, 50] on div "David Calver lotusbrd@gmail.com · +61425283410 1 subscription" at bounding box center [123, 54] width 195 height 22
drag, startPoint x: 176, startPoint y: 106, endPoint x: 189, endPoint y: 106, distance: 12.9
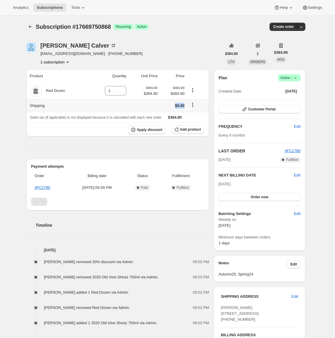
click at [189, 106] on tr "Shipping $0.00" at bounding box center [117, 105] width 183 height 13
click at [195, 105] on icon "Shipping actions" at bounding box center [192, 105] width 6 height 6
click at [191, 117] on span "Edit shipping rate" at bounding box center [193, 116] width 29 height 4
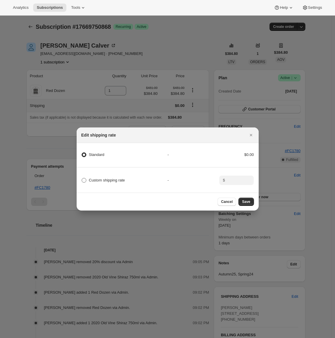
click at [94, 179] on span "Custom shipping rate" at bounding box center [107, 180] width 36 height 4
click at [82, 178] on input "Custom shipping rate" at bounding box center [82, 178] width 0 height 0
radio input "true"
radio input "false"
click at [253, 134] on icon "Close" at bounding box center [251, 135] width 6 height 6
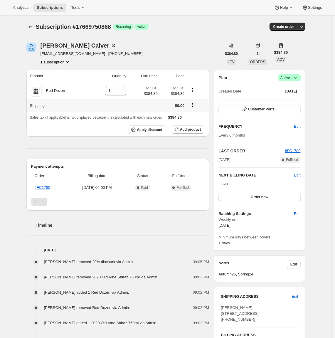
click at [213, 59] on div "David Calver lotusbrd@gmail.com · +61425283410 1 subscription" at bounding box center [123, 54] width 195 height 22
click at [211, 66] on div "David Calver lotusbrd@gmail.com · +61425283410 1 subscription $384.80 LTV 1 ORD…" at bounding box center [163, 275] width 283 height 484
click at [305, 10] on icon at bounding box center [305, 8] width 6 height 6
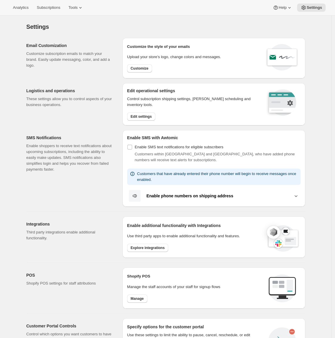
click at [89, 106] on p "These settings allow you to control aspects of your business operations." at bounding box center [69, 102] width 87 height 12
click at [134, 118] on span "Edit settings" at bounding box center [141, 116] width 21 height 5
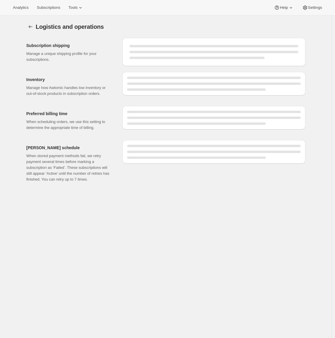
select select "09:00"
select select "DAY"
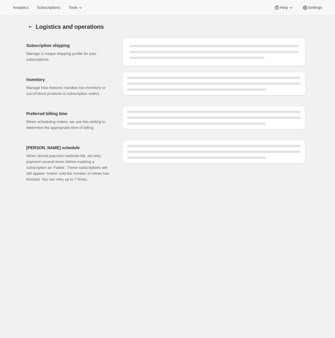
select select "DAY"
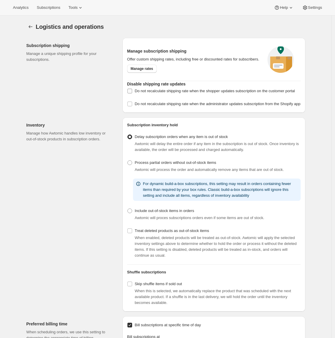
click at [132, 93] on input "Do not recalculate shipping rate when the shopper updates subscription on the c…" at bounding box center [129, 91] width 5 height 5
checkbox input "true"
click at [132, 106] on input "Do not recalculate shipping rate when the administrator updates subscription fr…" at bounding box center [129, 103] width 5 height 5
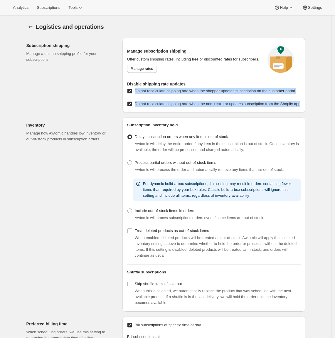
drag, startPoint x: 135, startPoint y: 89, endPoint x: 171, endPoint y: 118, distance: 46.3
click at [171, 108] on div "Do not recalculate shipping rate when the shopper updates subscription on the c…" at bounding box center [213, 97] width 173 height 21
click at [131, 106] on input "Do not recalculate shipping rate when the administrator updates subscription fr…" at bounding box center [129, 103] width 5 height 5
checkbox input "false"
click at [132, 93] on input "Do not recalculate shipping rate when the shopper updates subscription on the c…" at bounding box center [129, 91] width 5 height 5
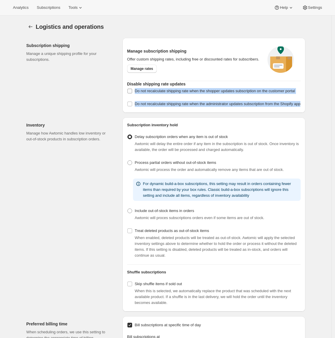
checkbox input "false"
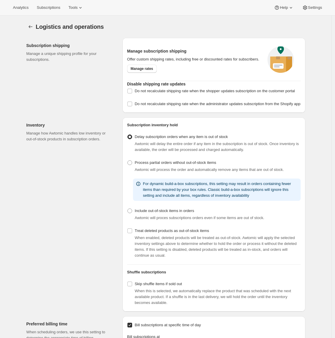
click at [103, 113] on div "Subscription shipping Manage a unique shipping profile for your subscriptions." at bounding box center [71, 75] width 91 height 75
drag, startPoint x: 152, startPoint y: 100, endPoint x: 135, endPoint y: 93, distance: 18.5
click at [135, 93] on div "Do not recalculate shipping rate when the shopper updates subscription on the c…" at bounding box center [213, 97] width 173 height 21
click at [101, 107] on div "Subscription shipping Manage a unique shipping profile for your subscriptions." at bounding box center [71, 75] width 91 height 75
click at [132, 106] on input "Do not recalculate shipping rate when the administrator updates subscription fr…" at bounding box center [129, 103] width 5 height 5
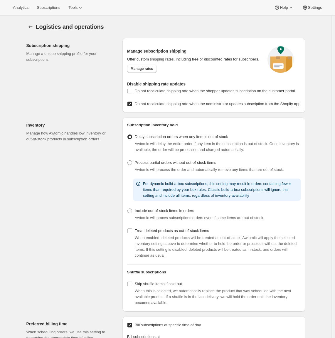
click at [132, 106] on input "Do not recalculate shipping rate when the administrator updates subscription fr…" at bounding box center [129, 103] width 5 height 5
checkbox input "false"
click at [131, 93] on input "Do not recalculate shipping rate when the shopper updates subscription on the c…" at bounding box center [129, 91] width 5 height 5
checkbox input "false"
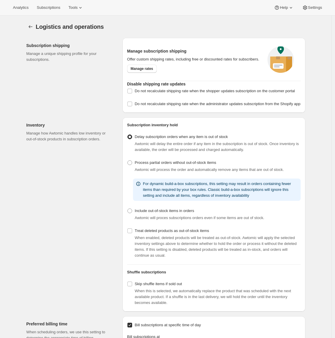
click at [110, 77] on div "Subscription shipping Manage a unique shipping profile for your subscriptions." at bounding box center [71, 75] width 91 height 75
click at [55, 10] on span "Subscriptions" at bounding box center [48, 7] width 23 height 5
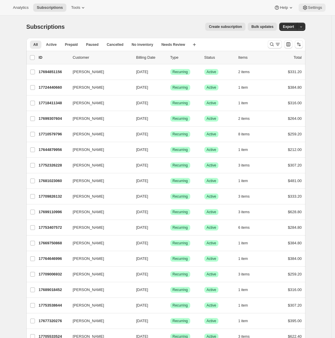
click at [314, 7] on span "Settings" at bounding box center [315, 7] width 14 height 5
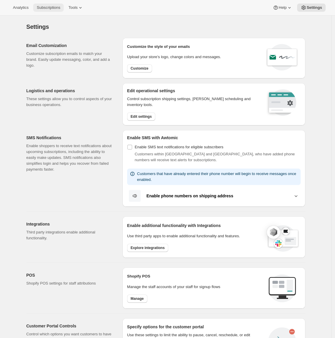
click at [53, 9] on span "Subscriptions" at bounding box center [48, 7] width 23 height 5
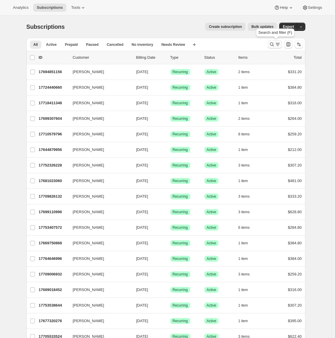
click at [274, 44] on icon "Search and filter results" at bounding box center [272, 44] width 6 height 6
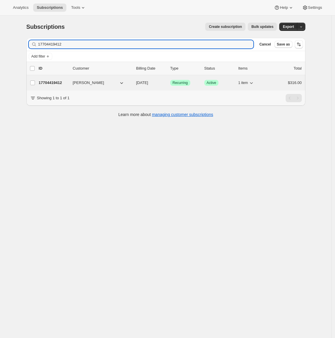
type input "17704419412"
click at [48, 80] on p "17704419412" at bounding box center [53, 83] width 29 height 6
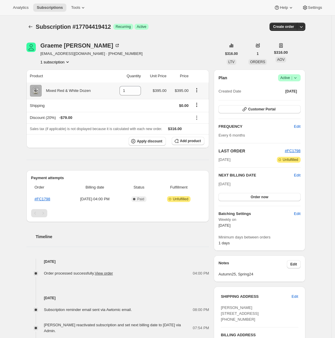
click at [199, 89] on icon "Product actions" at bounding box center [197, 90] width 6 height 6
click at [199, 117] on icon at bounding box center [197, 118] width 6 height 6
click at [201, 136] on span "Remove" at bounding box center [200, 138] width 14 height 4
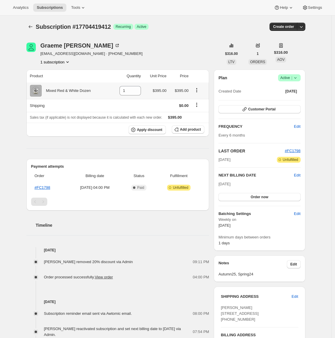
click at [198, 89] on icon "Product actions" at bounding box center [197, 90] width 6 height 6
click at [200, 101] on span "Swap variant" at bounding box center [198, 101] width 22 height 4
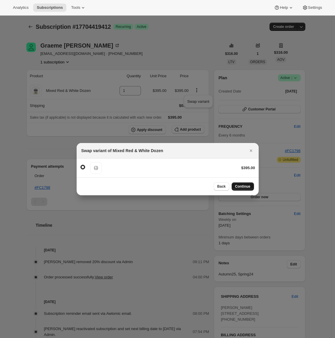
click at [244, 187] on span "Continue" at bounding box center [242, 186] width 15 height 5
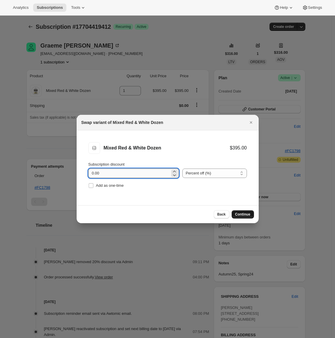
click at [95, 175] on input "0.00" at bounding box center [129, 172] width 82 height 9
type input "20"
click at [247, 214] on span "Continue" at bounding box center [242, 214] width 15 height 5
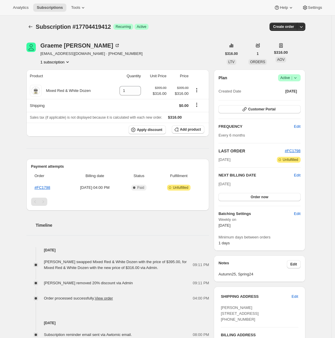
drag, startPoint x: 180, startPoint y: 269, endPoint x: 45, endPoint y: 264, distance: 134.7
click at [45, 264] on div "[PERSON_NAME] swapped Mixed Red & White Dozen with the price of $395.00, for Mi…" at bounding box center [118, 265] width 149 height 12
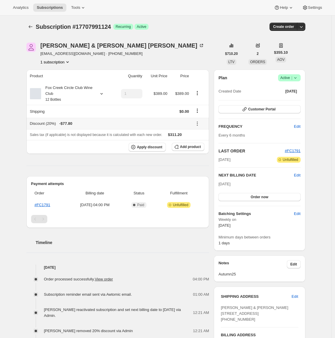
drag, startPoint x: 199, startPoint y: 123, endPoint x: 200, endPoint y: 126, distance: 3.2
click at [197, 124] on icon at bounding box center [196, 123] width 1 height 1
click at [203, 143] on span "Remove" at bounding box center [200, 145] width 14 height 4
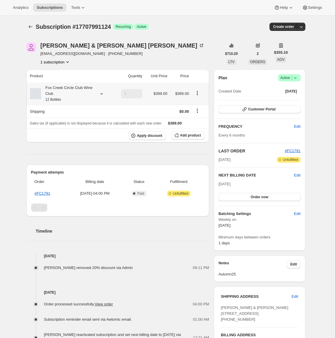
click at [199, 92] on icon "Product actions" at bounding box center [197, 93] width 6 height 6
click at [63, 94] on div "Fox Creek Circle Club Wine Club 12 Bottles" at bounding box center [67, 94] width 53 height 18
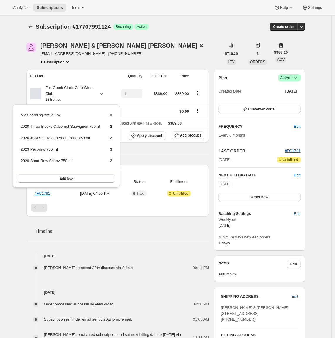
click at [4, 180] on div "Subscription #17707991124. This page is ready Subscription #17707991124 Success…" at bounding box center [165, 245] width 331 height 458
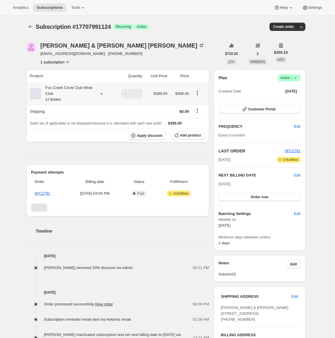
click at [85, 95] on div "Fox Creek Circle Club Wine Club 12 Bottles" at bounding box center [67, 94] width 53 height 18
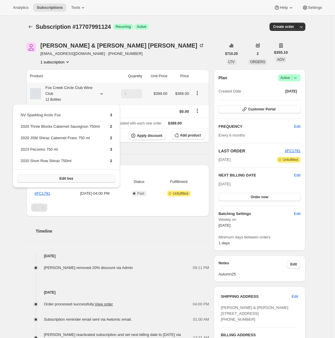
click at [64, 180] on span "Edit box" at bounding box center [66, 178] width 14 height 5
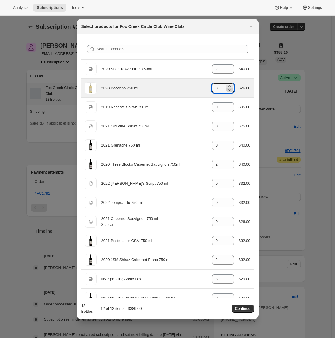
click at [226, 91] on icon ":r6b:" at bounding box center [229, 90] width 6 height 6
type input "2"
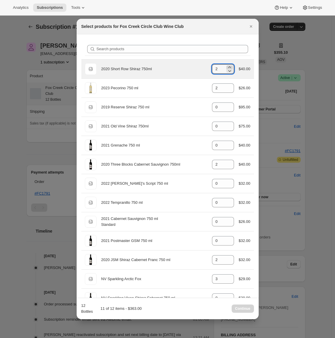
click at [228, 66] on icon ":r6b:" at bounding box center [229, 66] width 3 height 1
type input "3"
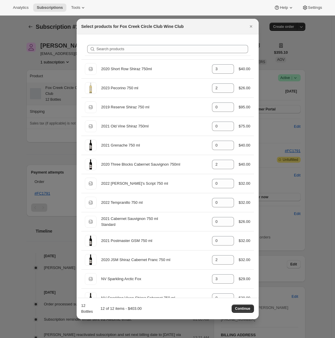
drag, startPoint x: 242, startPoint y: 308, endPoint x: 223, endPoint y: 31, distance: 277.2
click at [223, 31] on div "Select products for Fox Creek Circle Club Wine Club Search products Default Tit…" at bounding box center [168, 169] width 182 height 300
click at [240, 308] on span "Continue" at bounding box center [242, 308] width 15 height 5
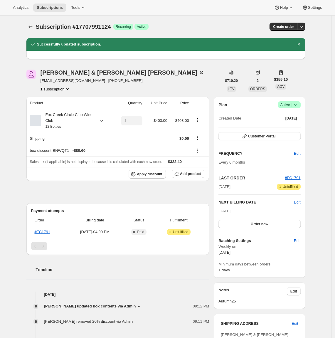
click at [138, 306] on icon at bounding box center [138, 305] width 2 height 1
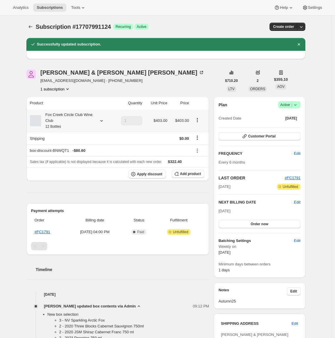
click at [197, 122] on icon "Product actions" at bounding box center [196, 121] width 1 height 1
drag, startPoint x: 197, startPoint y: 131, endPoint x: 9, endPoint y: 142, distance: 188.3
click at [9, 142] on div "Analytics Subscriptions Tools Help Settings Skip to content Subscription #17707…" at bounding box center [167, 302] width 335 height 604
drag, startPoint x: 102, startPoint y: 150, endPoint x: 32, endPoint y: 149, distance: 70.4
click at [32, 149] on div "box-discount-BNWQT1 - $80.60" at bounding box center [109, 151] width 159 height 6
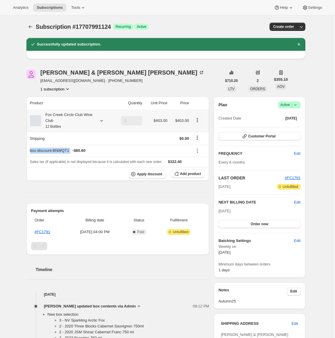
click at [200, 118] on icon "Product actions" at bounding box center [197, 120] width 6 height 6
click at [199, 129] on span "Edit box" at bounding box center [199, 131] width 14 height 4
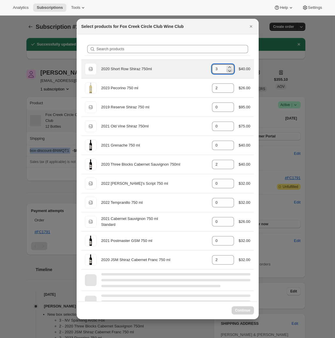
click at [226, 72] on icon ":rbf:" at bounding box center [229, 71] width 6 height 6
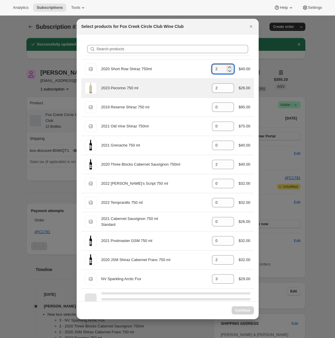
type input "3"
click at [228, 86] on icon ":rbf:" at bounding box center [229, 85] width 3 height 1
type input "2"
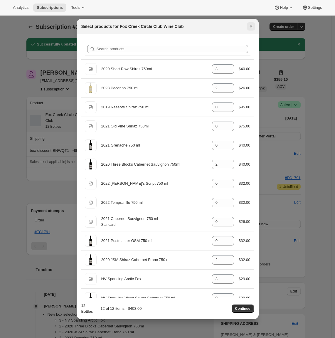
click at [251, 27] on icon "Close" at bounding box center [250, 26] width 2 height 2
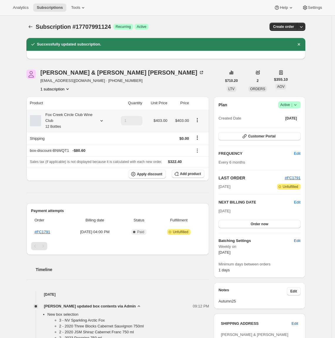
click at [200, 120] on icon "Product actions" at bounding box center [197, 120] width 6 height 6
click at [200, 130] on span "Edit box" at bounding box center [199, 131] width 14 height 4
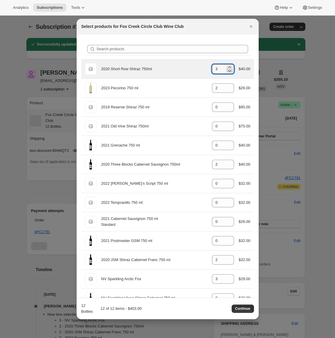
click at [226, 71] on icon ":rcf:" at bounding box center [229, 71] width 6 height 6
type input "2"
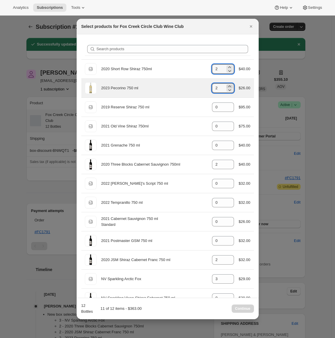
click at [226, 85] on icon ":rcf:" at bounding box center [229, 86] width 6 height 6
type input "3"
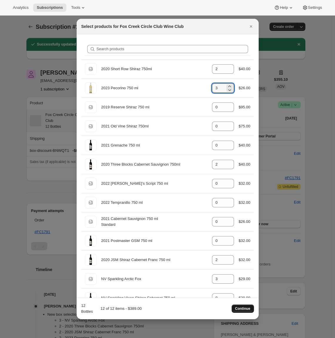
click at [250, 307] on span "Continue" at bounding box center [242, 308] width 15 height 5
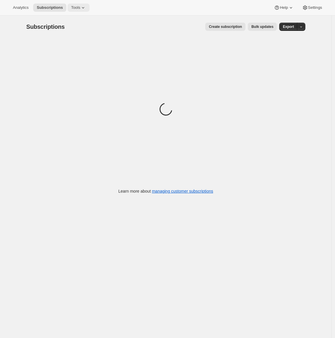
click at [89, 6] on button "Tools" at bounding box center [78, 8] width 22 height 8
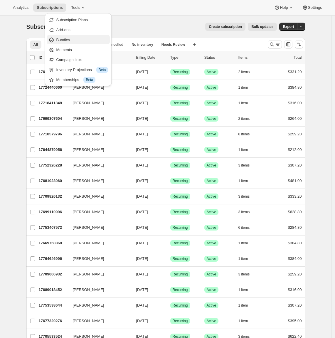
click at [79, 38] on span "Bundles" at bounding box center [82, 40] width 52 height 6
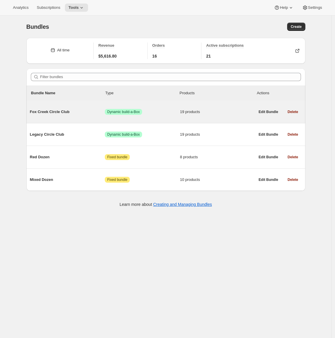
click at [71, 117] on div "Fox Creek Circle Club Success Dynamic build-a-Box 19 products" at bounding box center [142, 111] width 225 height 15
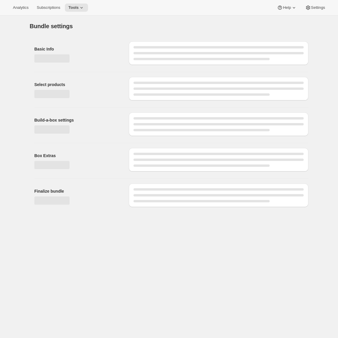
type input "Fox Creek Circle Club"
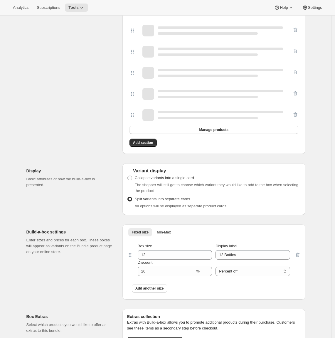
scroll to position [445, 0]
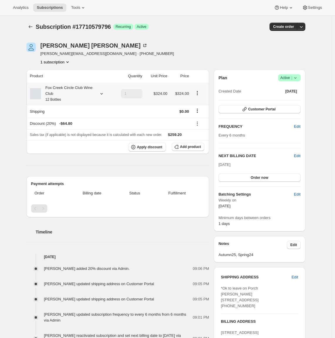
click at [101, 93] on icon at bounding box center [102, 94] width 6 height 6
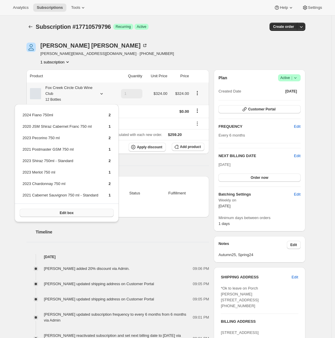
click at [72, 214] on span "Edit box" at bounding box center [67, 212] width 14 height 5
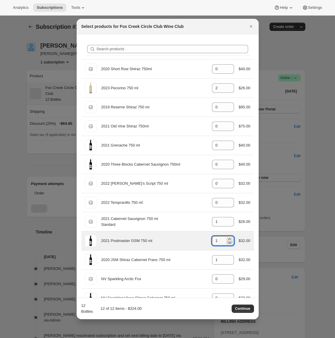
click at [228, 243] on icon ":r3h:" at bounding box center [229, 243] width 3 height 2
type input "0"
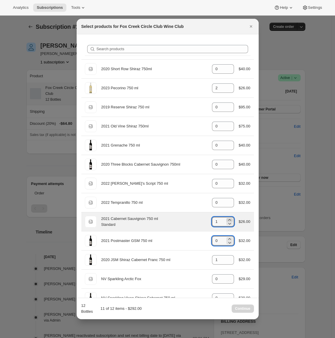
click at [226, 219] on icon ":r3h:" at bounding box center [229, 220] width 6 height 6
type input "2"
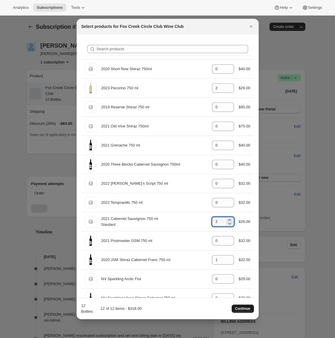
click at [243, 306] on span "Continue" at bounding box center [242, 308] width 15 height 5
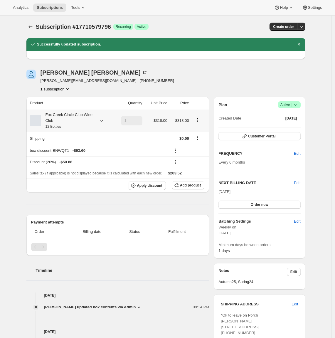
click at [102, 120] on icon at bounding box center [101, 120] width 2 height 1
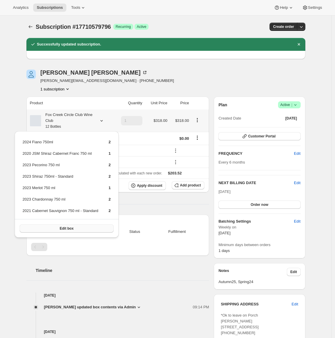
click at [73, 227] on span "Edit box" at bounding box center [67, 228] width 14 height 5
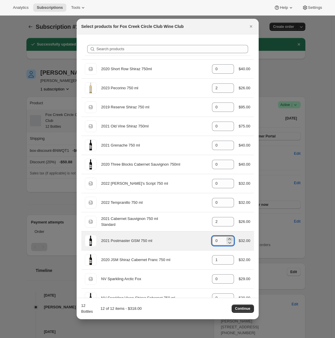
click at [226, 239] on icon ":r92:" at bounding box center [229, 239] width 6 height 6
type input "1"
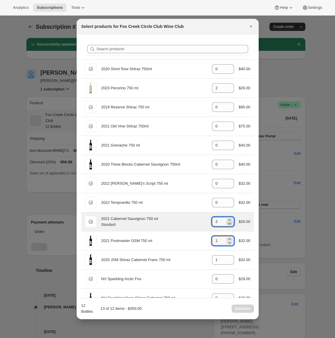
click at [226, 224] on icon ":r92:" at bounding box center [229, 223] width 6 height 6
type input "1"
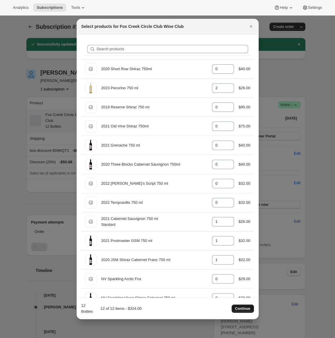
click at [241, 307] on span "Continue" at bounding box center [242, 308] width 15 height 5
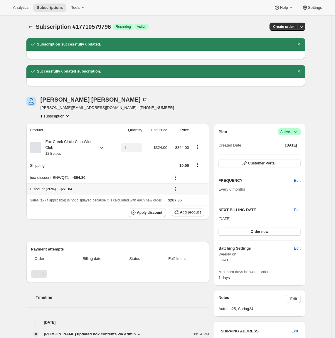
click at [175, 189] on icon at bounding box center [175, 189] width 6 height 6
click at [188, 209] on span "Remove" at bounding box center [189, 210] width 14 height 4
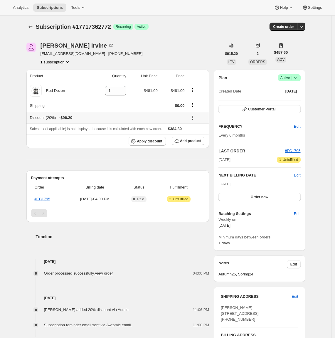
click at [195, 116] on icon at bounding box center [192, 118] width 6 height 6
click at [197, 139] on span "Remove" at bounding box center [198, 138] width 14 height 4
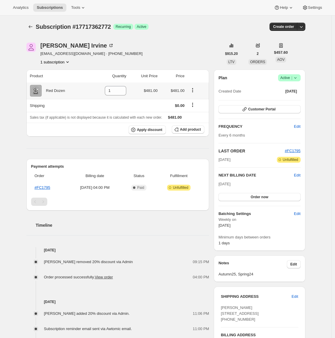
click at [193, 90] on icon "Product actions" at bounding box center [192, 89] width 1 height 1
click at [196, 102] on span "Swap variant" at bounding box center [194, 101] width 22 height 4
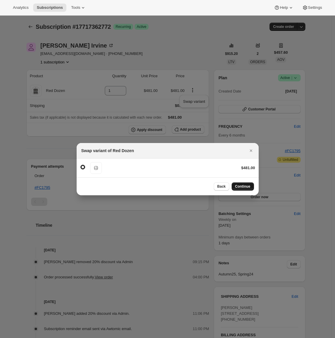
click at [245, 187] on span "Continue" at bounding box center [242, 186] width 15 height 5
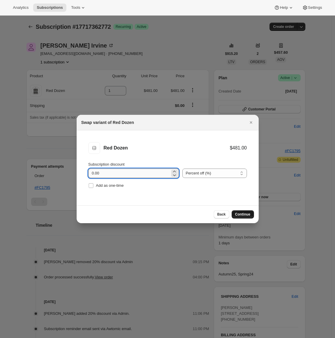
click at [99, 173] on input "0.00" at bounding box center [129, 172] width 82 height 9
type input "20"
click at [247, 215] on span "Continue" at bounding box center [242, 214] width 15 height 5
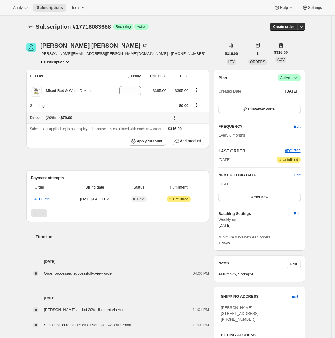
click at [176, 116] on icon at bounding box center [175, 118] width 6 height 6
click at [189, 138] on span "Remove" at bounding box center [189, 138] width 14 height 4
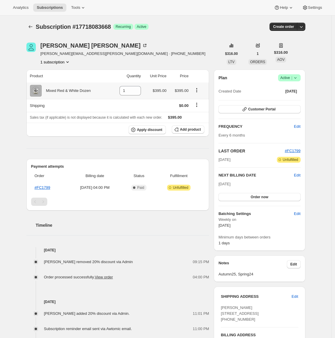
click at [197, 88] on icon "Product actions" at bounding box center [196, 88] width 1 height 1
click at [201, 102] on span "Swap variant" at bounding box center [198, 101] width 22 height 4
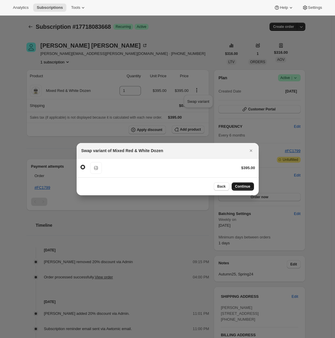
click at [250, 186] on span "Continue" at bounding box center [242, 186] width 15 height 5
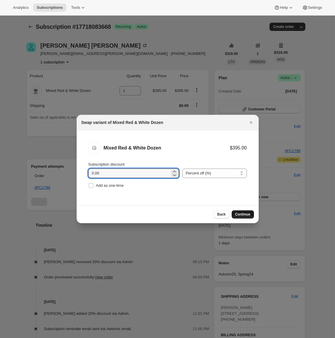
drag, startPoint x: 99, startPoint y: 174, endPoint x: 82, endPoint y: 174, distance: 17.3
click at [82, 174] on li "Mixed Red & White Dozen Mixed Red & White Dozen $395.00 Subscription discount 0…" at bounding box center [168, 165] width 182 height 71
type input "20"
click at [236, 214] on span "Continue" at bounding box center [242, 214] width 15 height 5
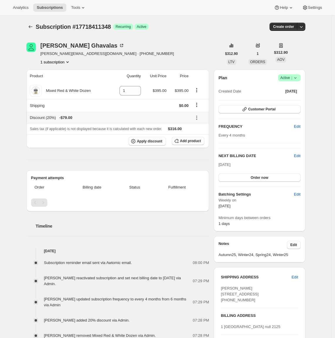
click at [198, 117] on icon at bounding box center [197, 118] width 6 height 6
click at [201, 138] on span "Remove" at bounding box center [200, 138] width 14 height 4
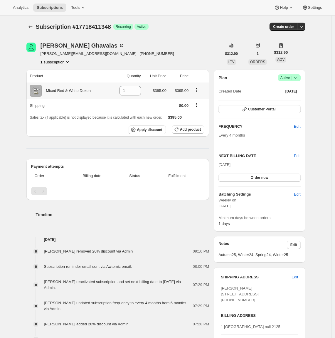
click at [198, 89] on icon "Product actions" at bounding box center [197, 90] width 6 height 6
click at [198, 101] on span "Swap variant" at bounding box center [198, 101] width 22 height 4
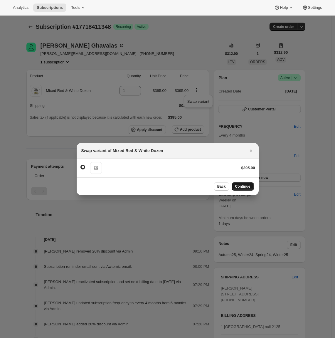
click at [233, 189] on button "Continue" at bounding box center [242, 186] width 22 height 8
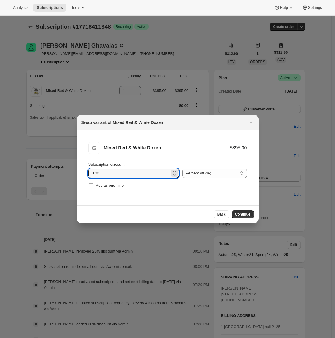
drag, startPoint x: 104, startPoint y: 174, endPoint x: 68, endPoint y: 172, distance: 35.6
type input "20"
click at [243, 211] on button "Continue" at bounding box center [242, 214] width 22 height 8
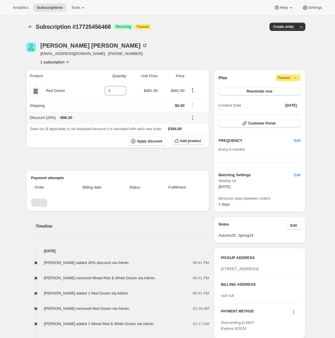
click at [195, 117] on icon at bounding box center [192, 118] width 6 height 6
click at [198, 139] on span "Remove" at bounding box center [198, 138] width 14 height 4
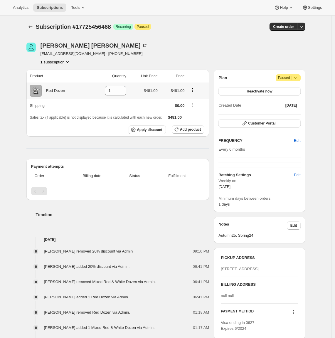
click at [195, 91] on icon "Product actions" at bounding box center [192, 90] width 6 height 6
click at [196, 99] on span "Swap variant" at bounding box center [194, 101] width 22 height 4
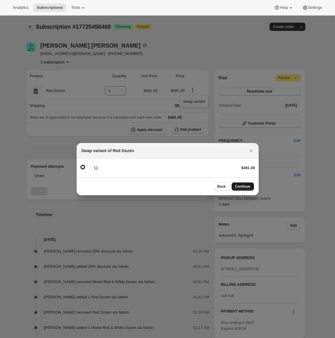
click at [245, 187] on span "Continue" at bounding box center [242, 186] width 15 height 5
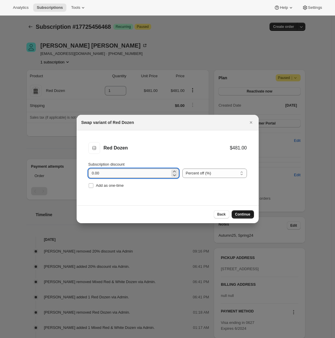
click at [102, 174] on input "0.00" at bounding box center [129, 172] width 82 height 9
click at [101, 174] on input "0.00" at bounding box center [129, 172] width 82 height 9
type input "20"
click at [238, 213] on span "Continue" at bounding box center [242, 214] width 15 height 5
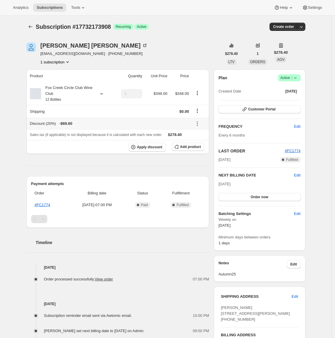
click at [200, 124] on icon at bounding box center [197, 124] width 6 height 6
click at [206, 143] on span "Remove" at bounding box center [200, 145] width 14 height 4
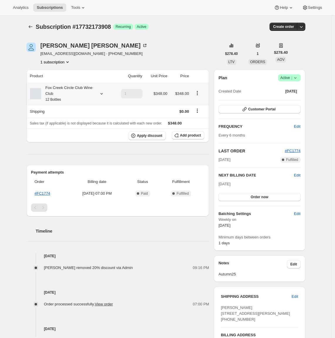
click at [199, 91] on icon "Product actions" at bounding box center [197, 93] width 6 height 6
click at [200, 106] on span "Edit box" at bounding box center [199, 104] width 14 height 4
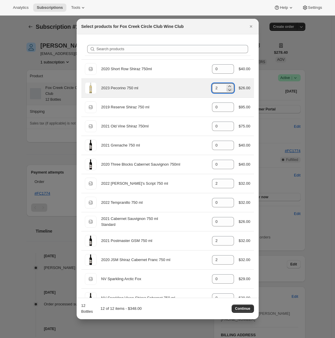
click at [228, 90] on icon ":r65:" at bounding box center [229, 90] width 3 height 2
type input "1"
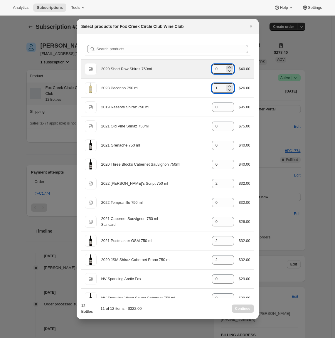
click at [228, 67] on icon ":r65:" at bounding box center [229, 66] width 3 height 1
type input "1"
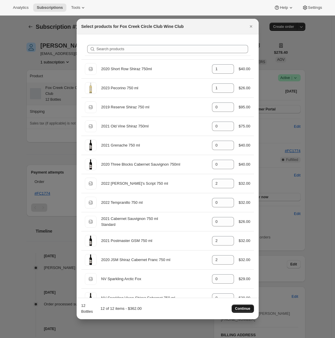
click at [245, 308] on span "Continue" at bounding box center [242, 308] width 15 height 5
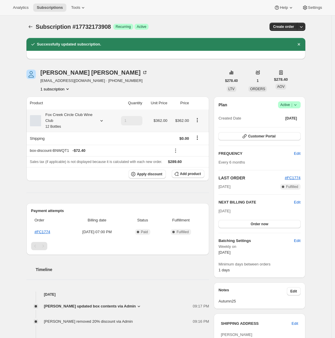
click at [102, 121] on icon at bounding box center [102, 121] width 6 height 6
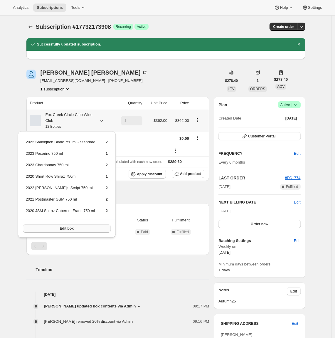
click at [74, 228] on span "Edit box" at bounding box center [67, 228] width 14 height 5
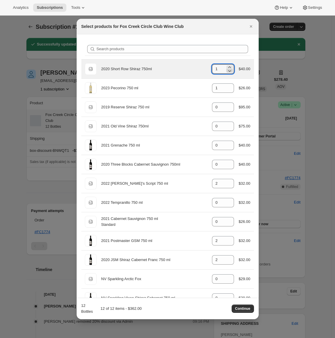
click at [226, 71] on icon ":rbg:" at bounding box center [229, 71] width 6 height 6
type input "0"
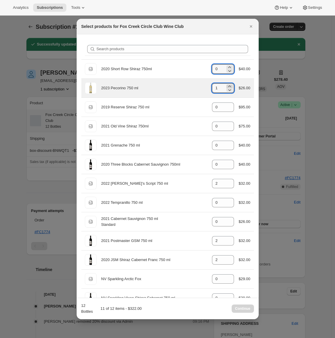
click at [228, 86] on icon ":rbg:" at bounding box center [229, 85] width 3 height 1
type input "2"
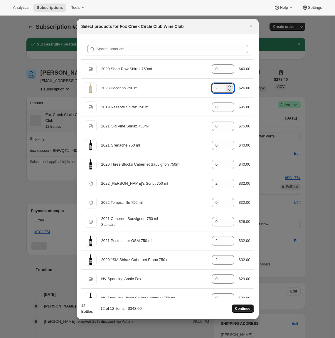
click at [242, 307] on span "Continue" at bounding box center [242, 308] width 15 height 5
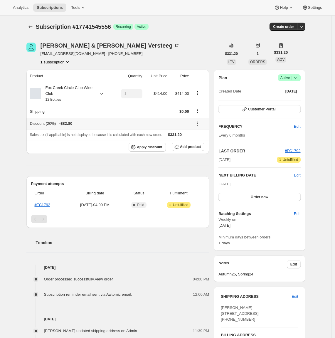
click at [200, 125] on icon at bounding box center [197, 124] width 6 height 6
click at [201, 143] on span "Remove" at bounding box center [200, 145] width 14 height 4
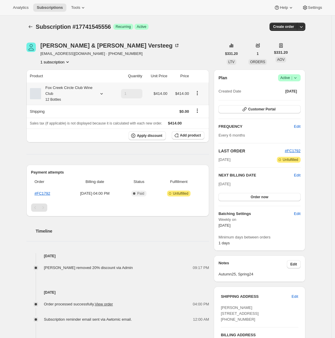
click at [102, 92] on icon at bounding box center [102, 94] width 6 height 6
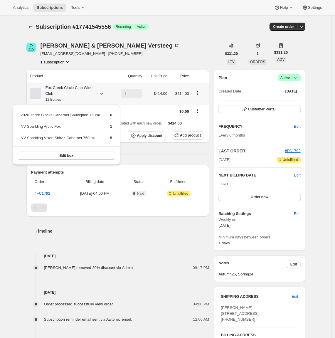
click at [83, 154] on button "Edit box" at bounding box center [66, 155] width 97 height 8
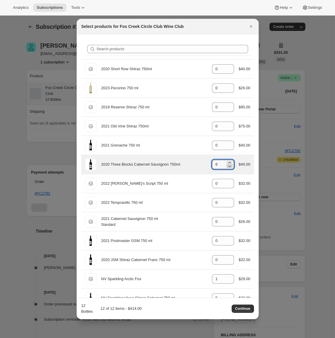
click at [226, 166] on icon ":r63:" at bounding box center [229, 166] width 6 height 6
type input "5"
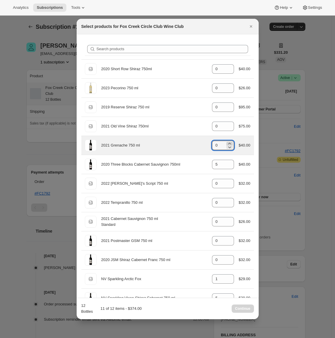
click at [228, 143] on icon ":r63:" at bounding box center [229, 143] width 3 height 1
type input "1"
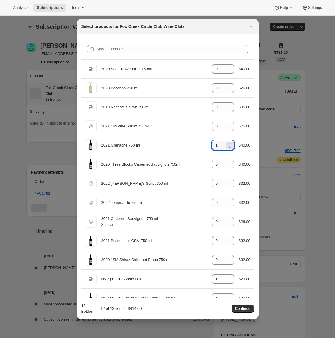
click at [240, 306] on span "Continue" at bounding box center [242, 308] width 15 height 5
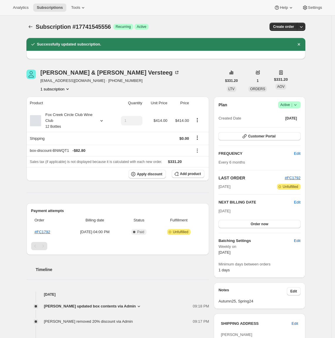
click at [19, 151] on div "Subscription #17741545556. This page is ready Subscription #17741545556 Success…" at bounding box center [165, 293] width 331 height 554
click at [96, 122] on div "Fox Creek Circle Club Wine Club 12 Bottles" at bounding box center [70, 121] width 81 height 18
click at [101, 121] on icon at bounding box center [102, 121] width 6 height 6
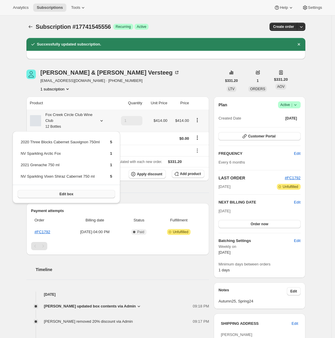
click at [73, 194] on span "Edit box" at bounding box center [67, 194] width 14 height 5
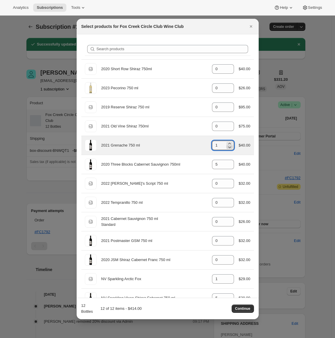
click at [228, 147] on icon ":rap:" at bounding box center [229, 147] width 3 height 2
type input "0"
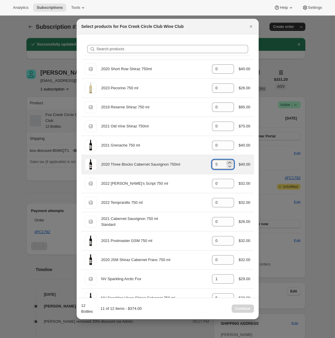
click at [228, 162] on icon ":rap:" at bounding box center [229, 162] width 3 height 1
type input "6"
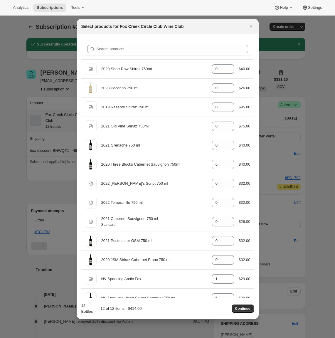
click at [245, 304] on button "Continue" at bounding box center [242, 308] width 22 height 8
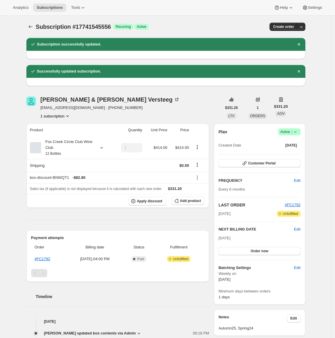
click at [16, 141] on div "Subscription #17741545556. This page is ready Subscription #17741545556 Success…" at bounding box center [165, 314] width 331 height 596
click at [10, 90] on div "Subscription #17741545556. This page is ready Subscription #17741545556 Success…" at bounding box center [165, 314] width 331 height 596
drag, startPoint x: 32, startPoint y: 178, endPoint x: 73, endPoint y: 179, distance: 41.7
click at [73, 179] on div "box-discount-BNWQT1 - $82.80" at bounding box center [109, 177] width 159 height 6
click at [10, 178] on div "Subscription #17741545556. This page is ready Subscription #17741545556 Success…" at bounding box center [165, 314] width 331 height 596
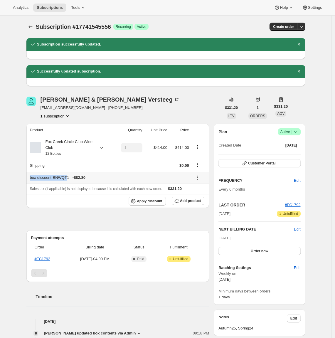
drag, startPoint x: 70, startPoint y: 178, endPoint x: 30, endPoint y: 177, distance: 40.8
click at [30, 177] on th "box-discount-BNWQT1 - $82.80" at bounding box center [108, 177] width 164 height 11
click at [14, 179] on div "Subscription #17741545556. This page is ready Subscription #17741545556 Success…" at bounding box center [165, 314] width 331 height 596
click at [51, 9] on span "Subscriptions" at bounding box center [50, 7] width 26 height 5
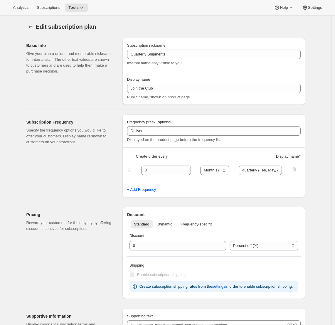
select select "MONTH"
select select "YEARDAY"
select select "2"
select select "5"
select select "8"
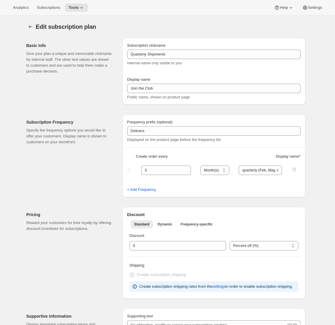
select select "11"
select select "3"
click at [31, 27] on icon "Subscription plans" at bounding box center [30, 26] width 4 height 3
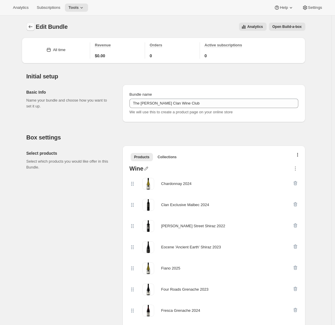
click at [34, 30] on button "Bundles" at bounding box center [30, 27] width 8 height 8
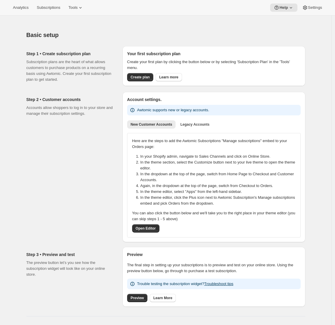
click at [21, 48] on div "Basic setup. This page is ready Basic setup Step 1 • Create subscription plan S…" at bounding box center [165, 175] width 293 height 302
